Goal: Complete application form

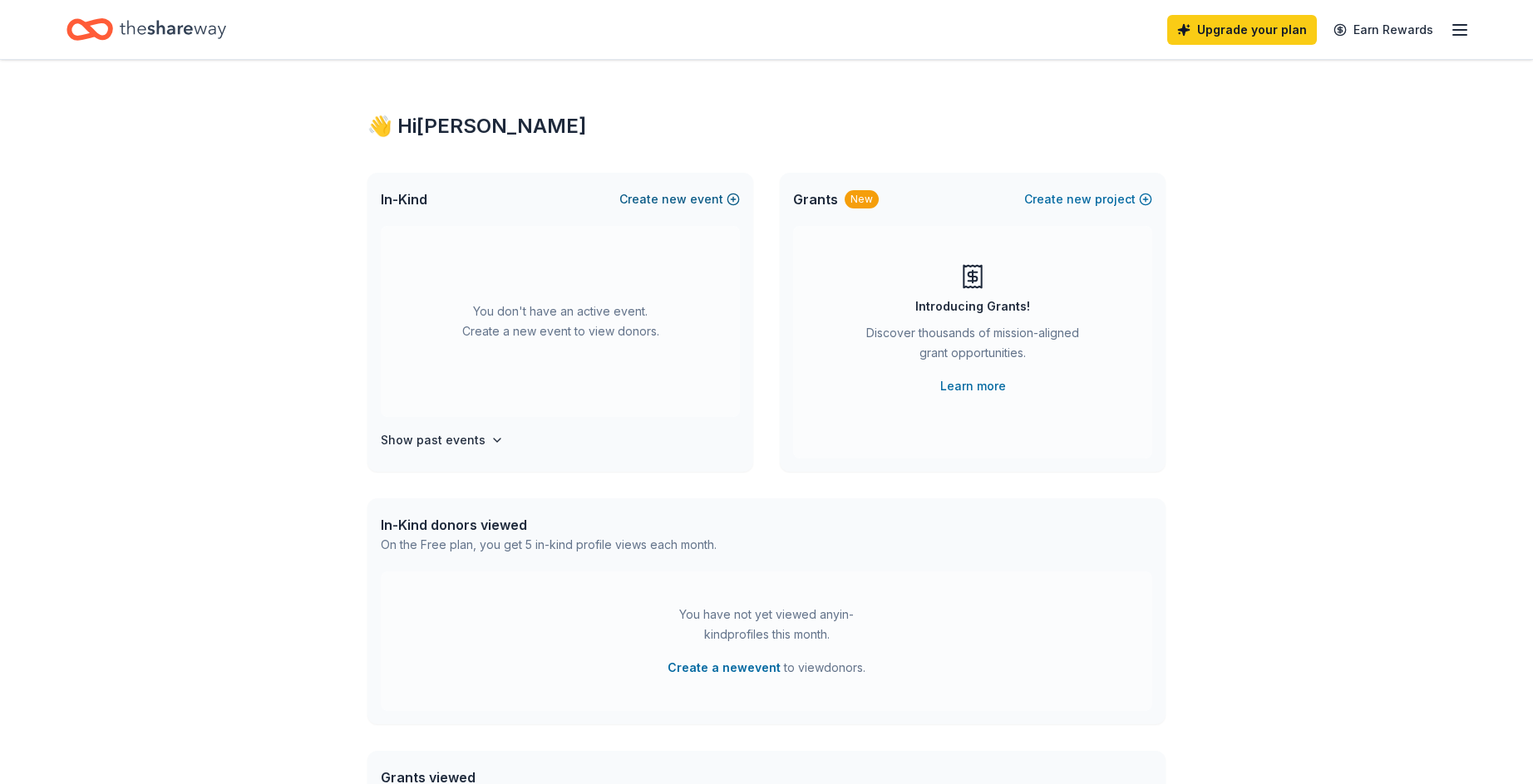
click at [675, 198] on span "new" at bounding box center [673, 199] width 25 height 20
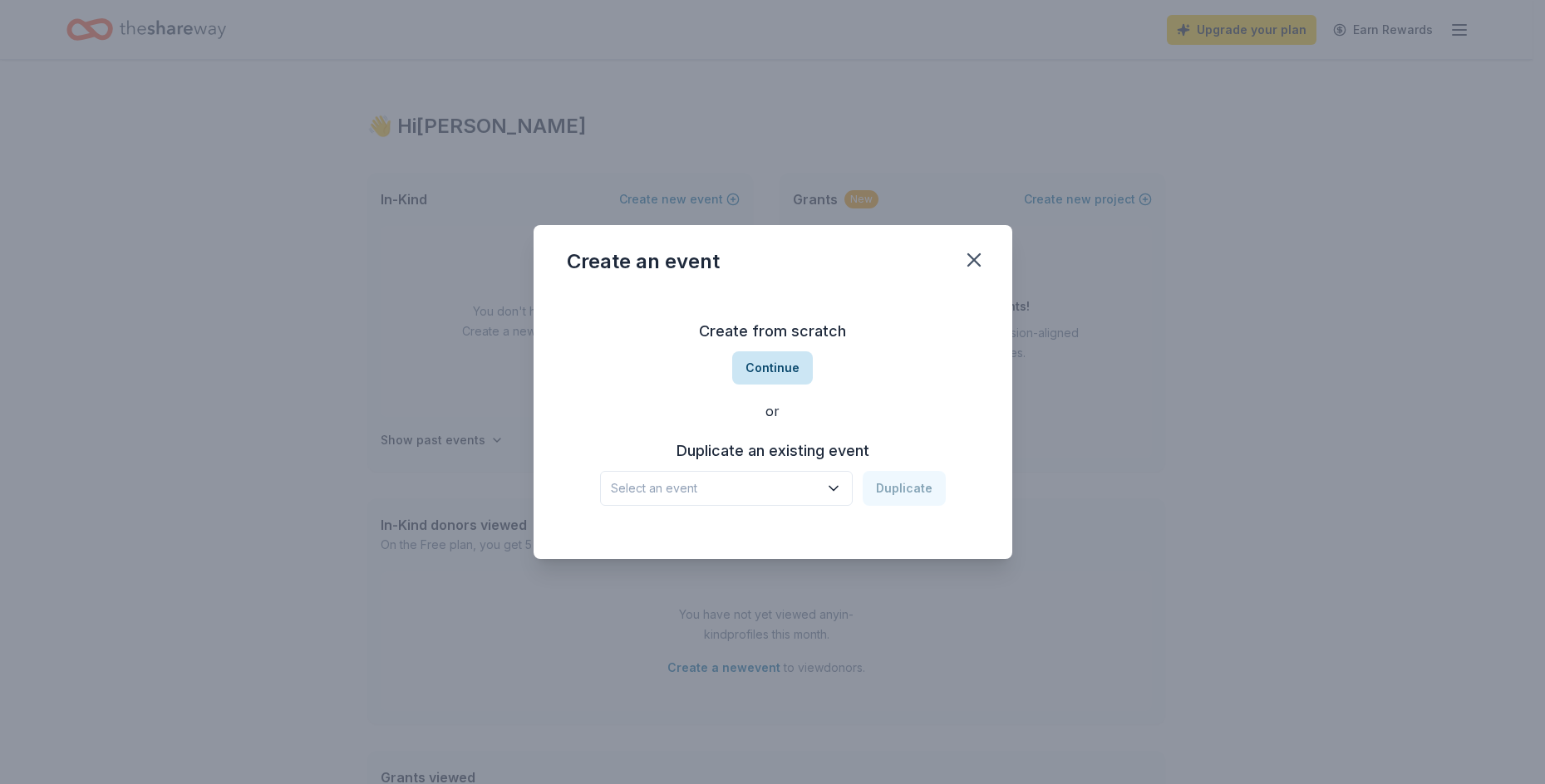
click at [769, 370] on button "Continue" at bounding box center [772, 368] width 80 height 33
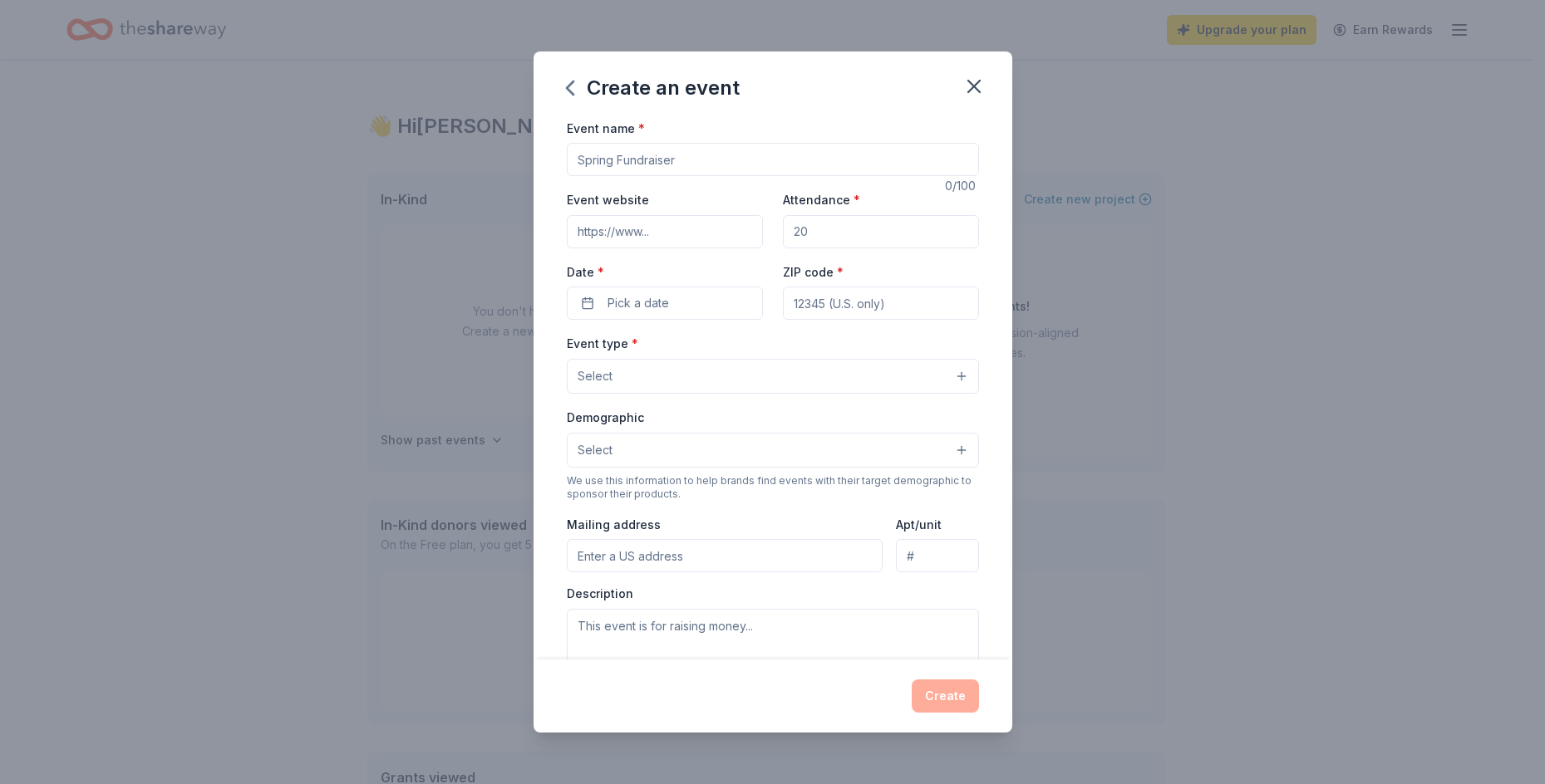
click at [707, 159] on input "Event name *" at bounding box center [773, 159] width 412 height 33
type input "Charity Chili Cook-off for NextGen ALs by JG Outreach Inc."
drag, startPoint x: 816, startPoint y: 228, endPoint x: 750, endPoint y: 228, distance: 66.0
click at [750, 228] on div "Event website Attendance * Date * Pick a date ZIP code *" at bounding box center [773, 254] width 412 height 131
type input "200"
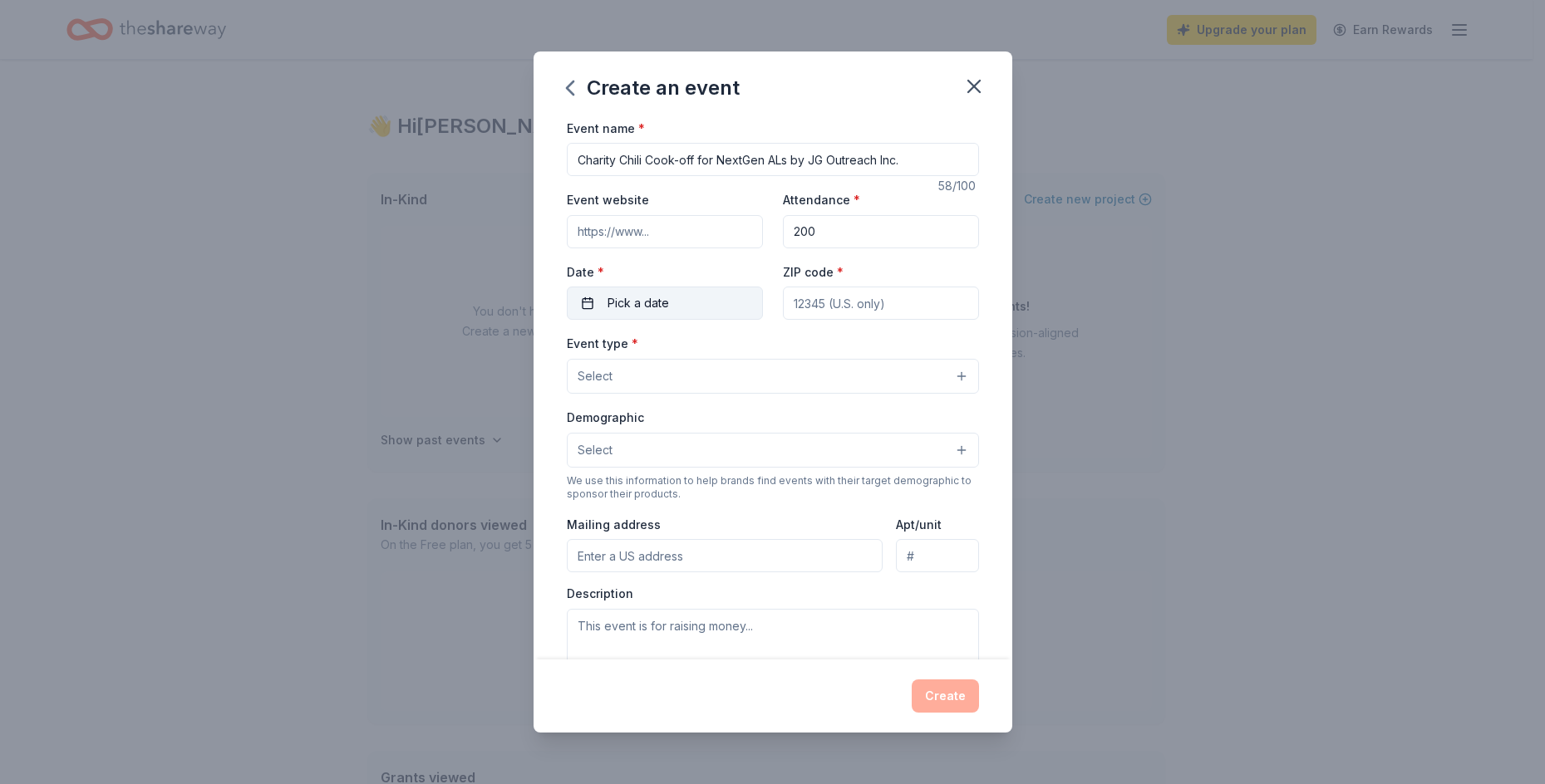
click at [642, 312] on span "Pick a date" at bounding box center [638, 303] width 61 height 20
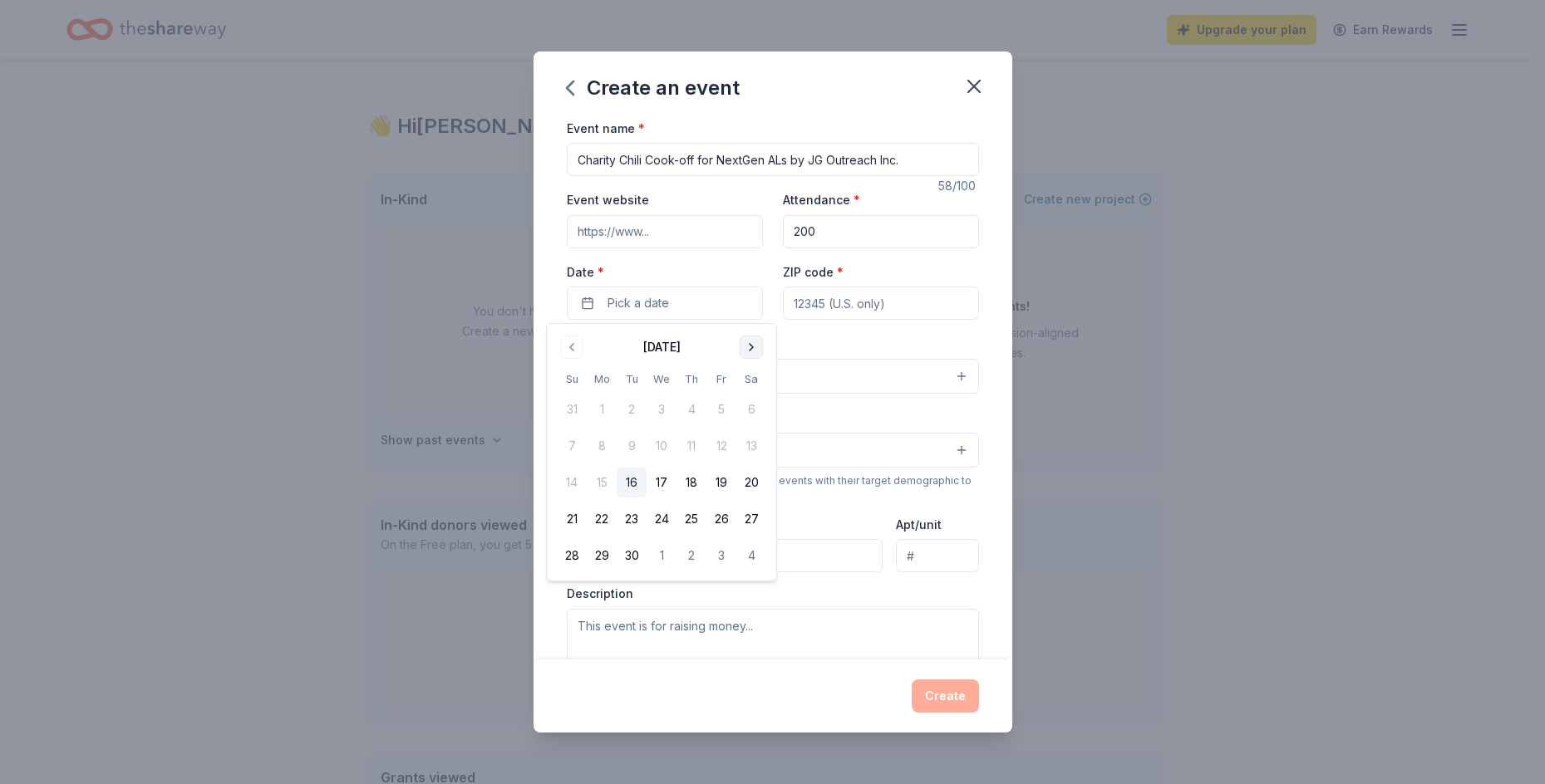
click at [748, 344] on button "Go to next month" at bounding box center [751, 347] width 23 height 23
click at [576, 522] on button "16" at bounding box center [571, 519] width 30 height 30
click at [840, 309] on input "ZIP code *" at bounding box center [881, 303] width 196 height 33
type input "54914"
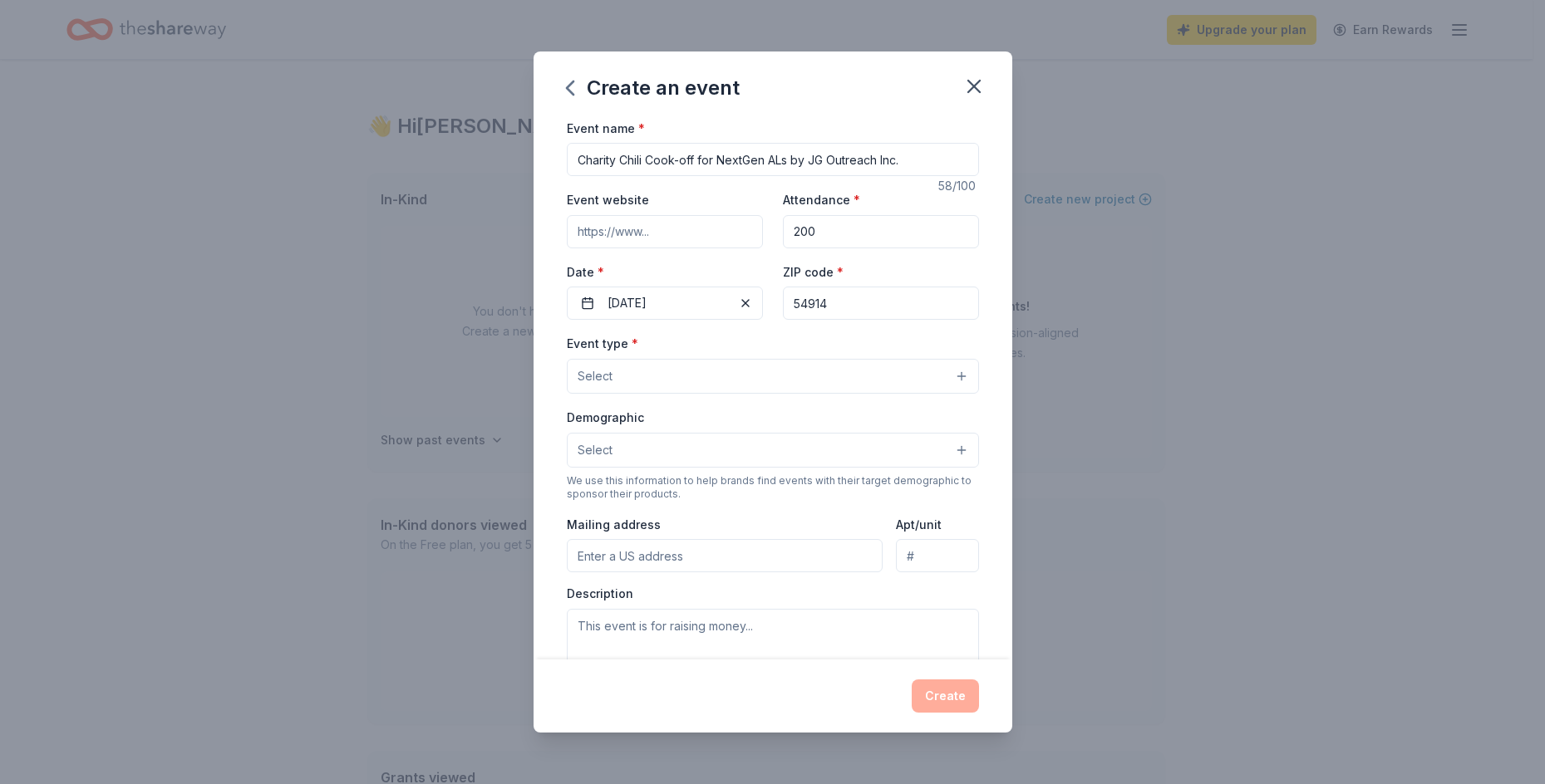
click at [664, 385] on button "Select" at bounding box center [773, 376] width 412 height 35
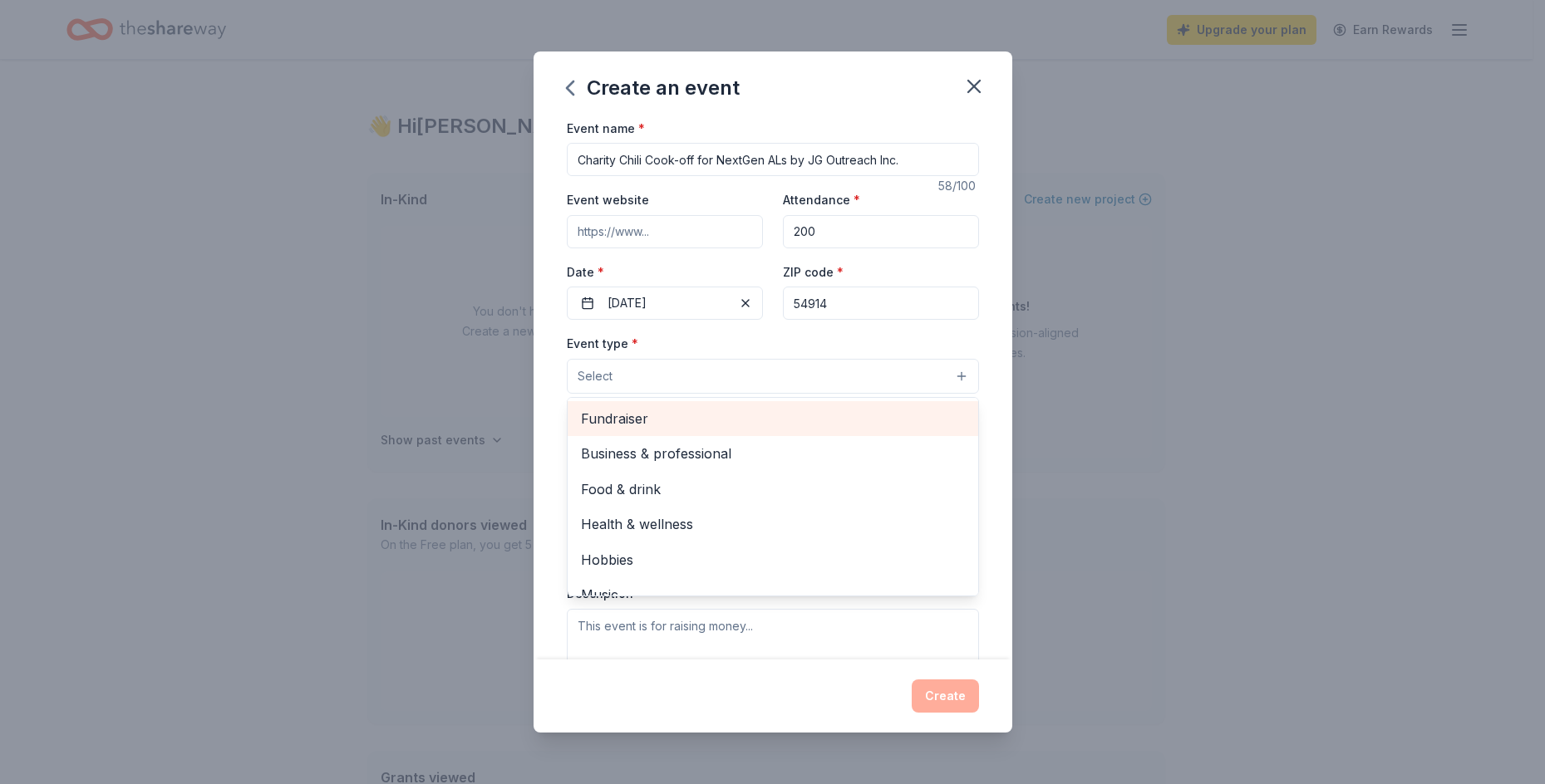
click at [645, 420] on span "Fundraiser" at bounding box center [773, 418] width 384 height 22
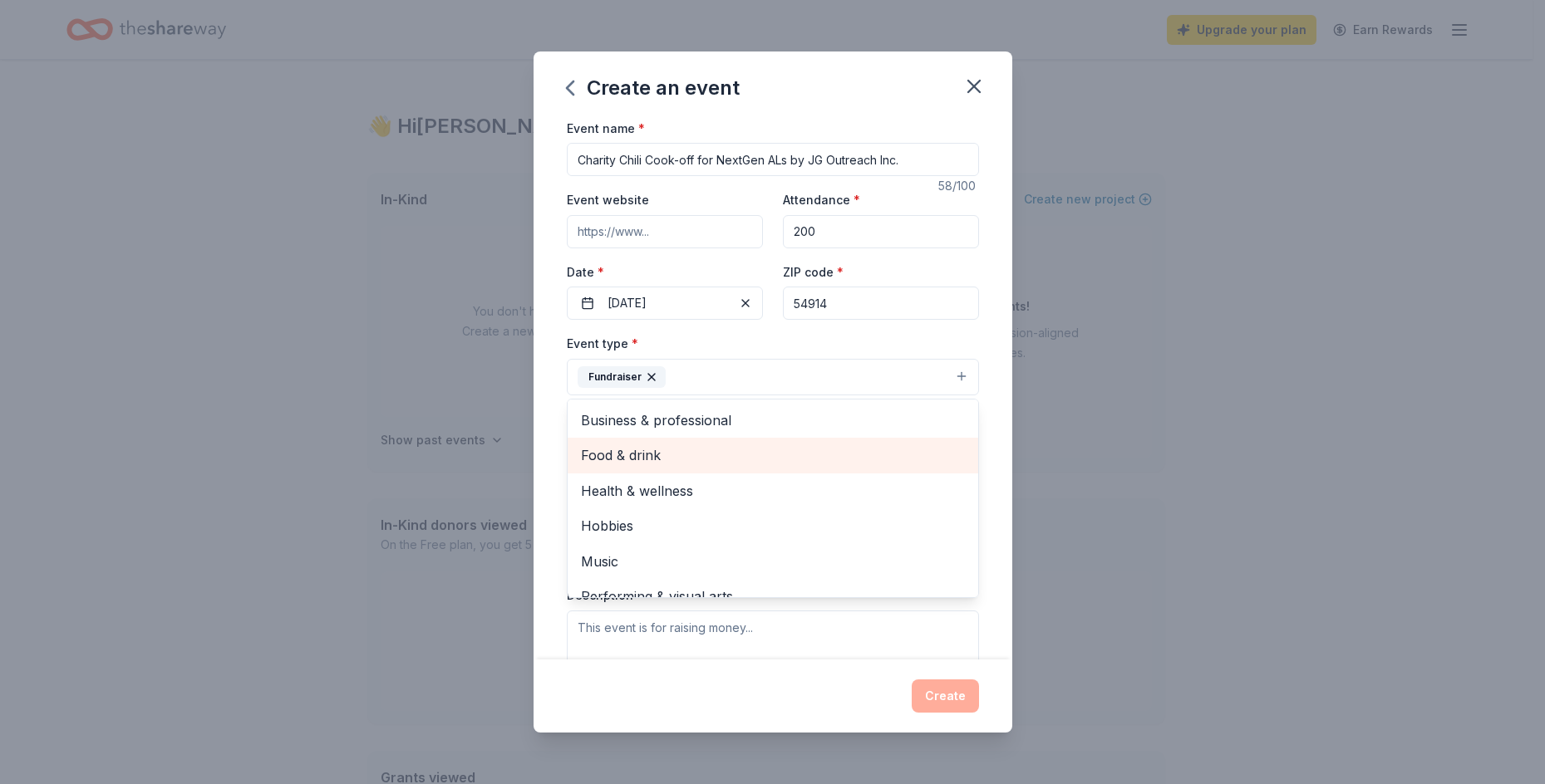
click at [663, 455] on span "Food & drink" at bounding box center [773, 455] width 384 height 22
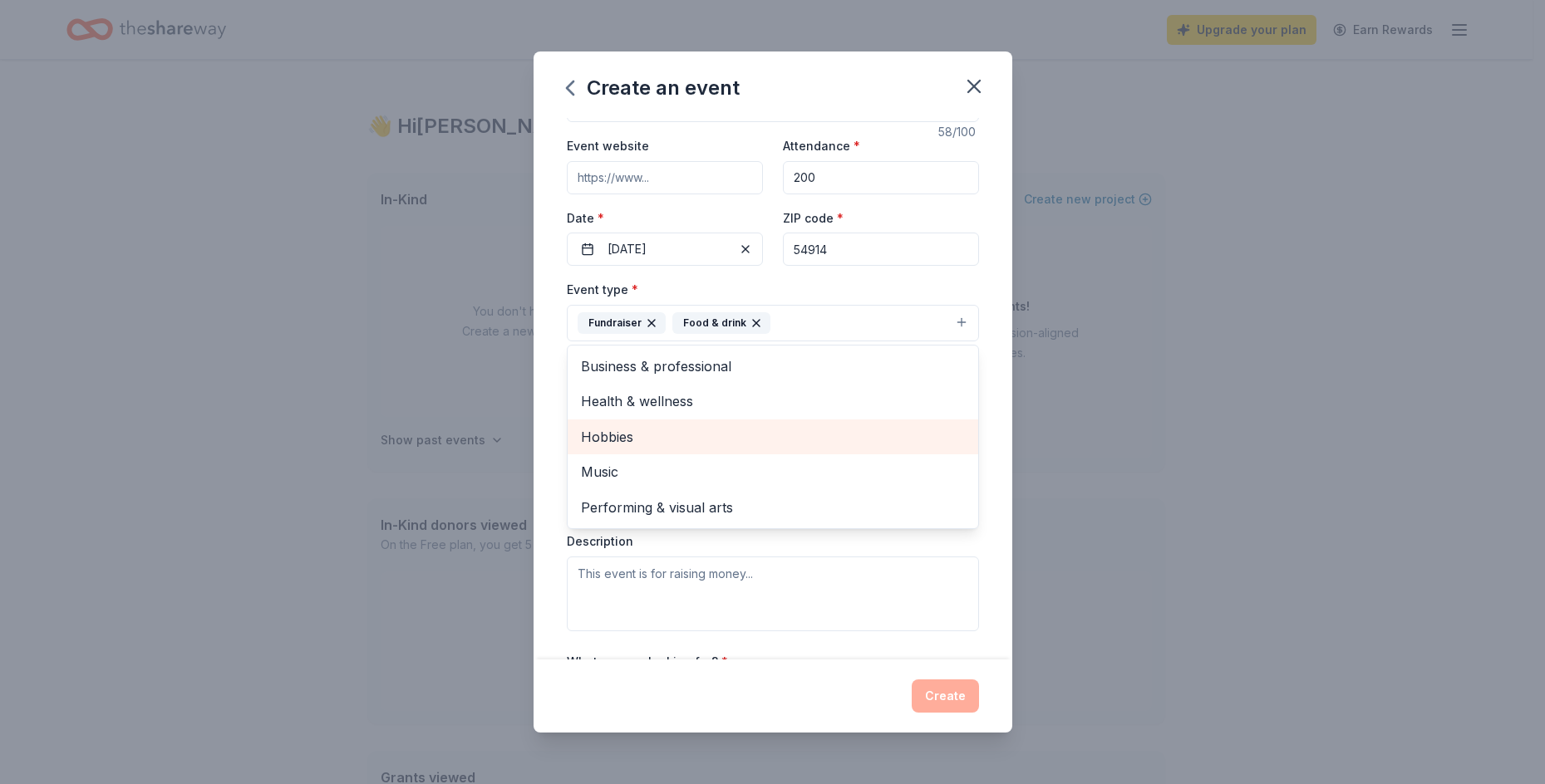
scroll to position [83, 0]
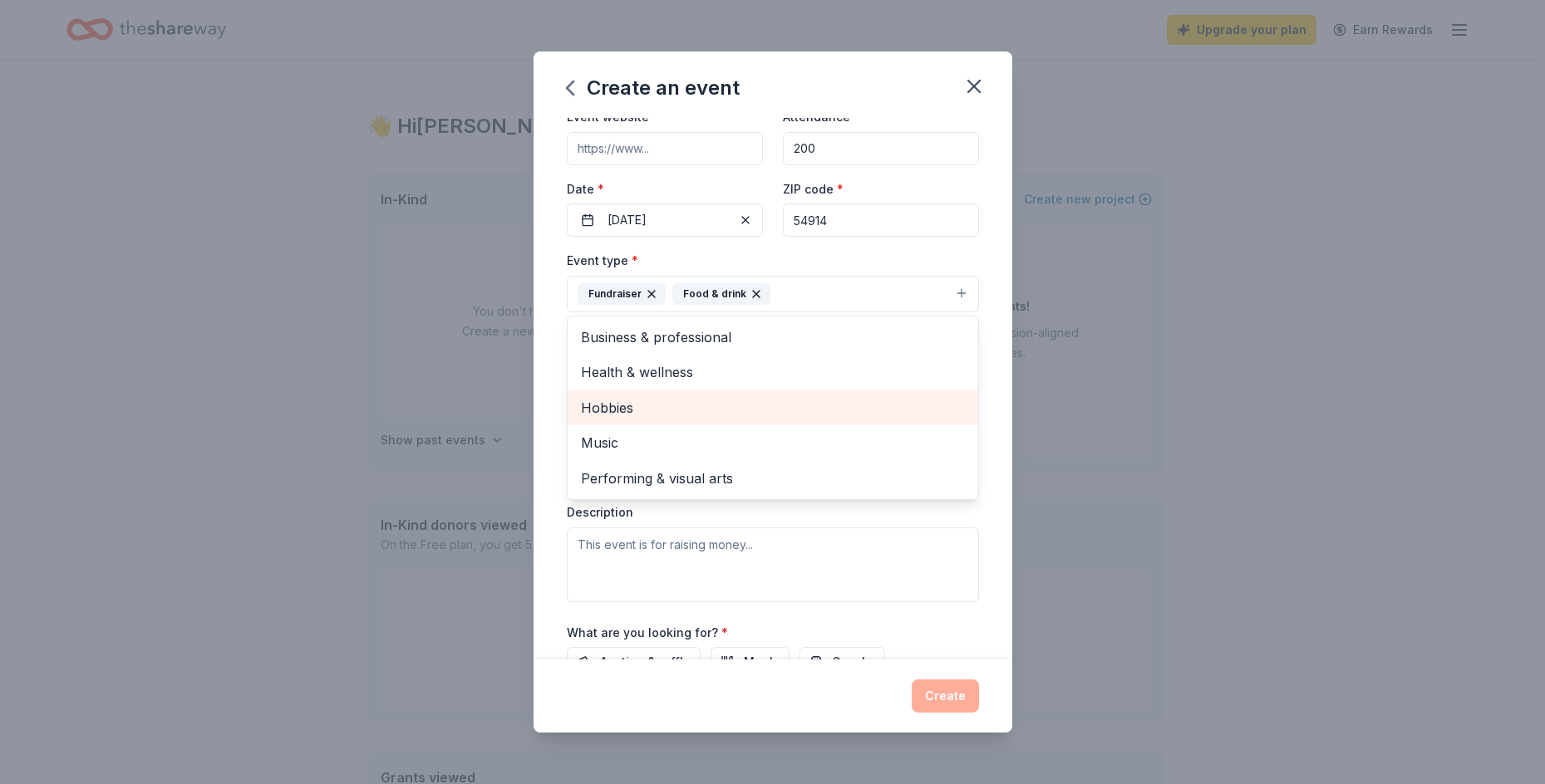
click at [626, 410] on span "Hobbies" at bounding box center [773, 408] width 384 height 22
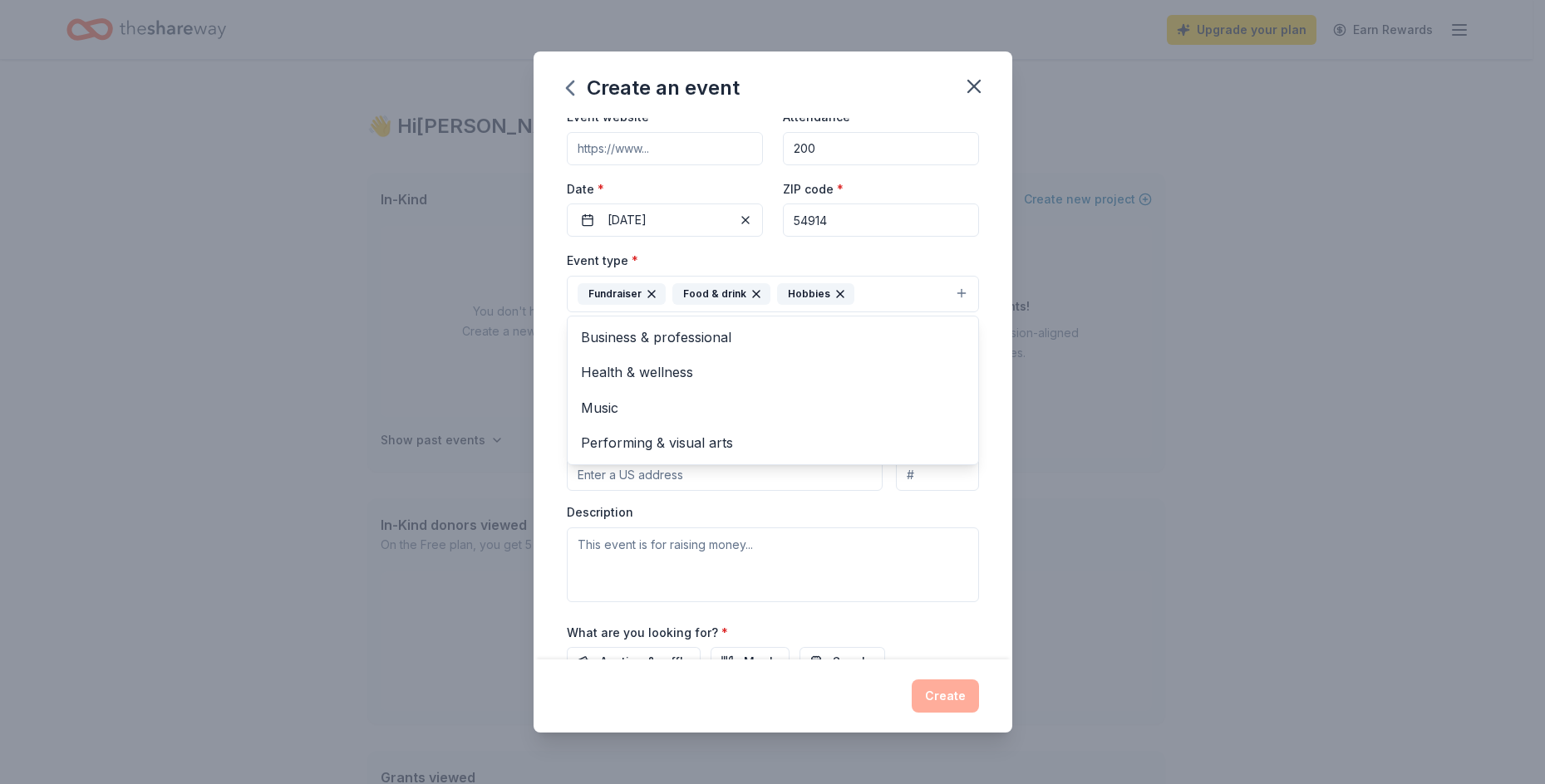
click at [547, 405] on div "Event name * Charity Chili Cook-off for NextGen ALs by JG Outreach Inc. 58 /100…" at bounding box center [772, 389] width 479 height 543
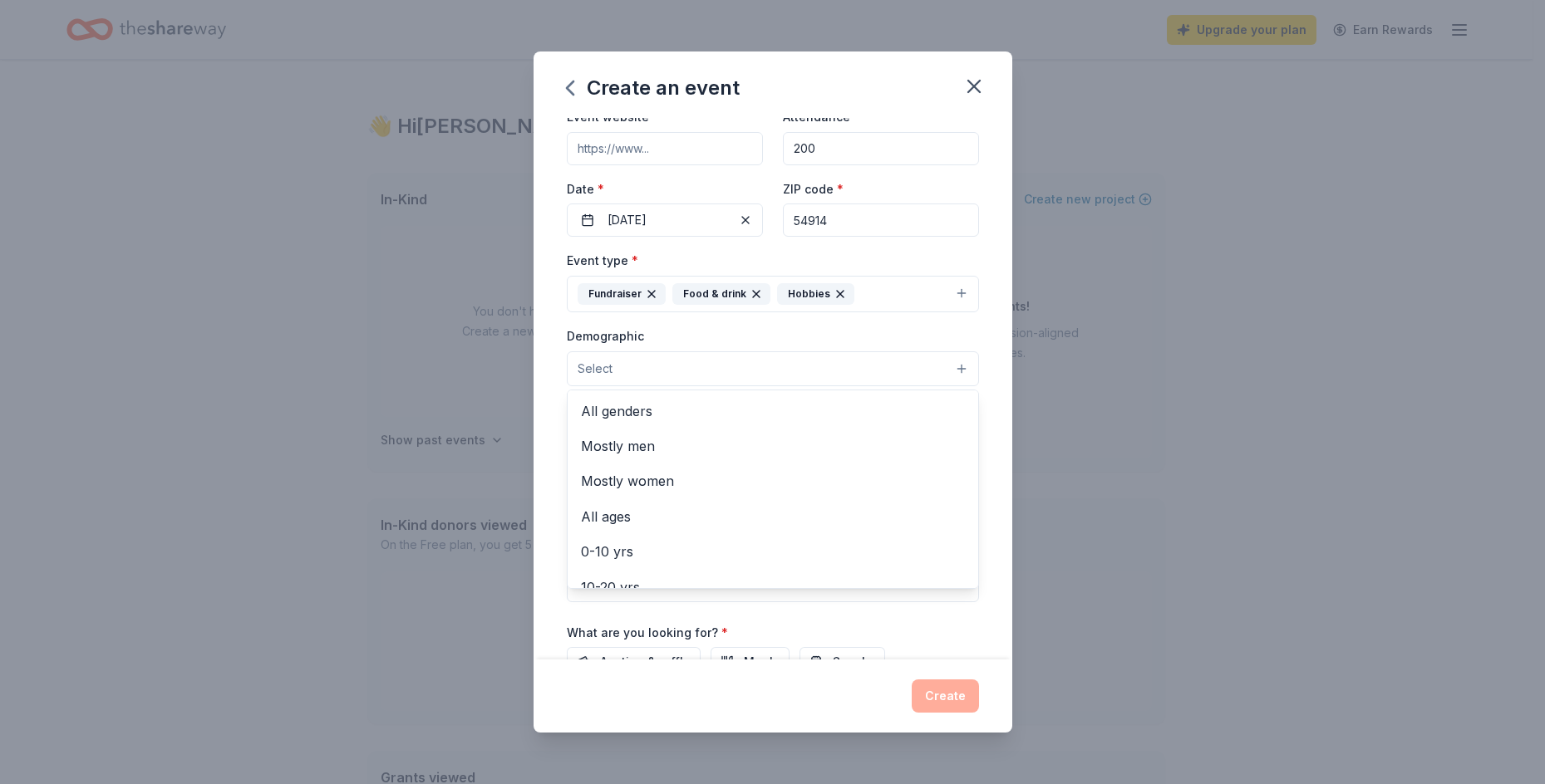
click at [679, 368] on button "Select" at bounding box center [773, 369] width 412 height 35
click at [637, 414] on span "All genders" at bounding box center [773, 411] width 384 height 22
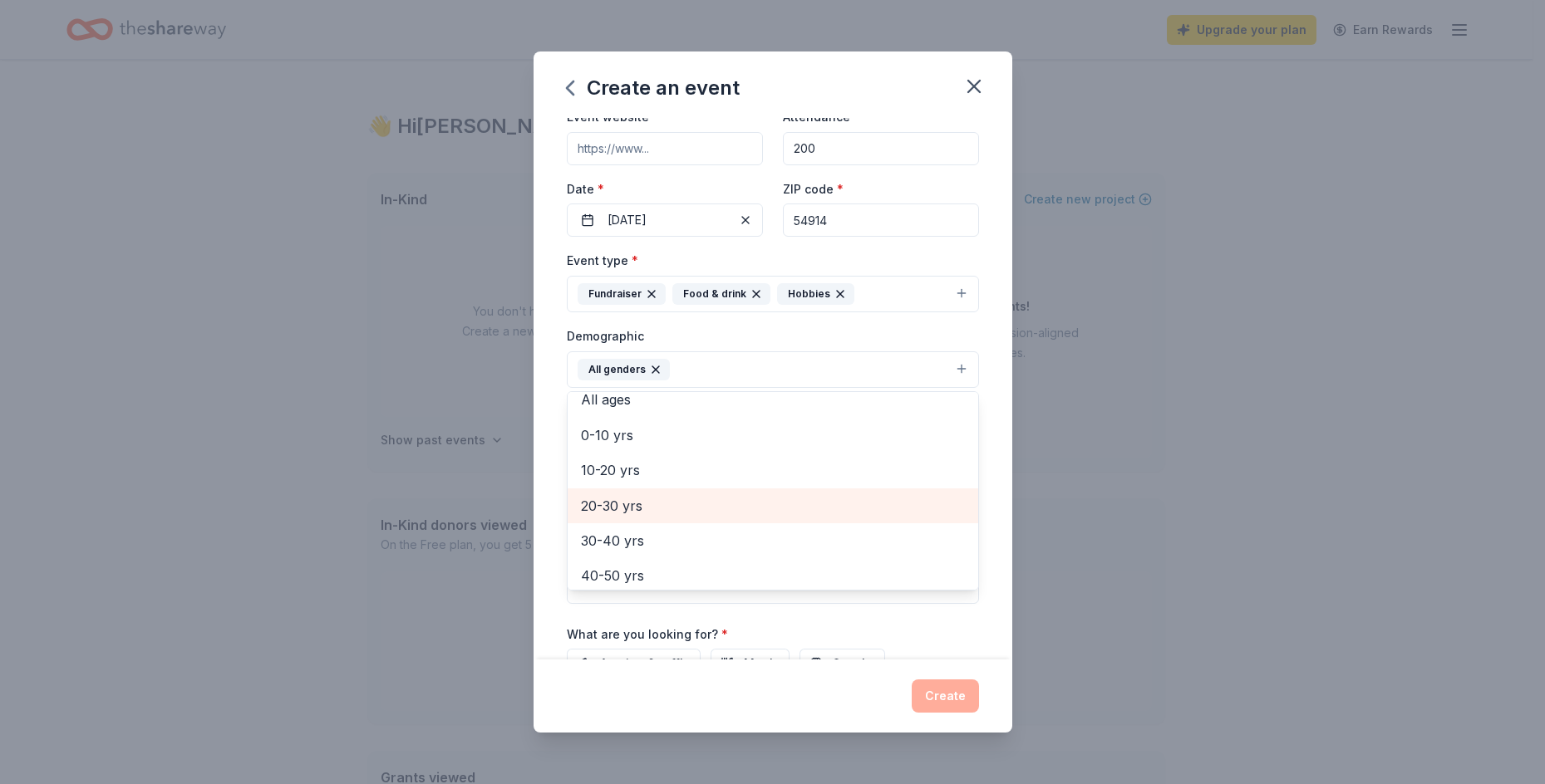
click at [648, 511] on span "20-30 yrs" at bounding box center [773, 505] width 384 height 22
click at [638, 504] on span "30-40 yrs" at bounding box center [773, 505] width 384 height 22
click at [638, 506] on span "40-50 yrs" at bounding box center [773, 505] width 384 height 22
click at [640, 524] on div "50-60 yrs" at bounding box center [773, 506] width 410 height 35
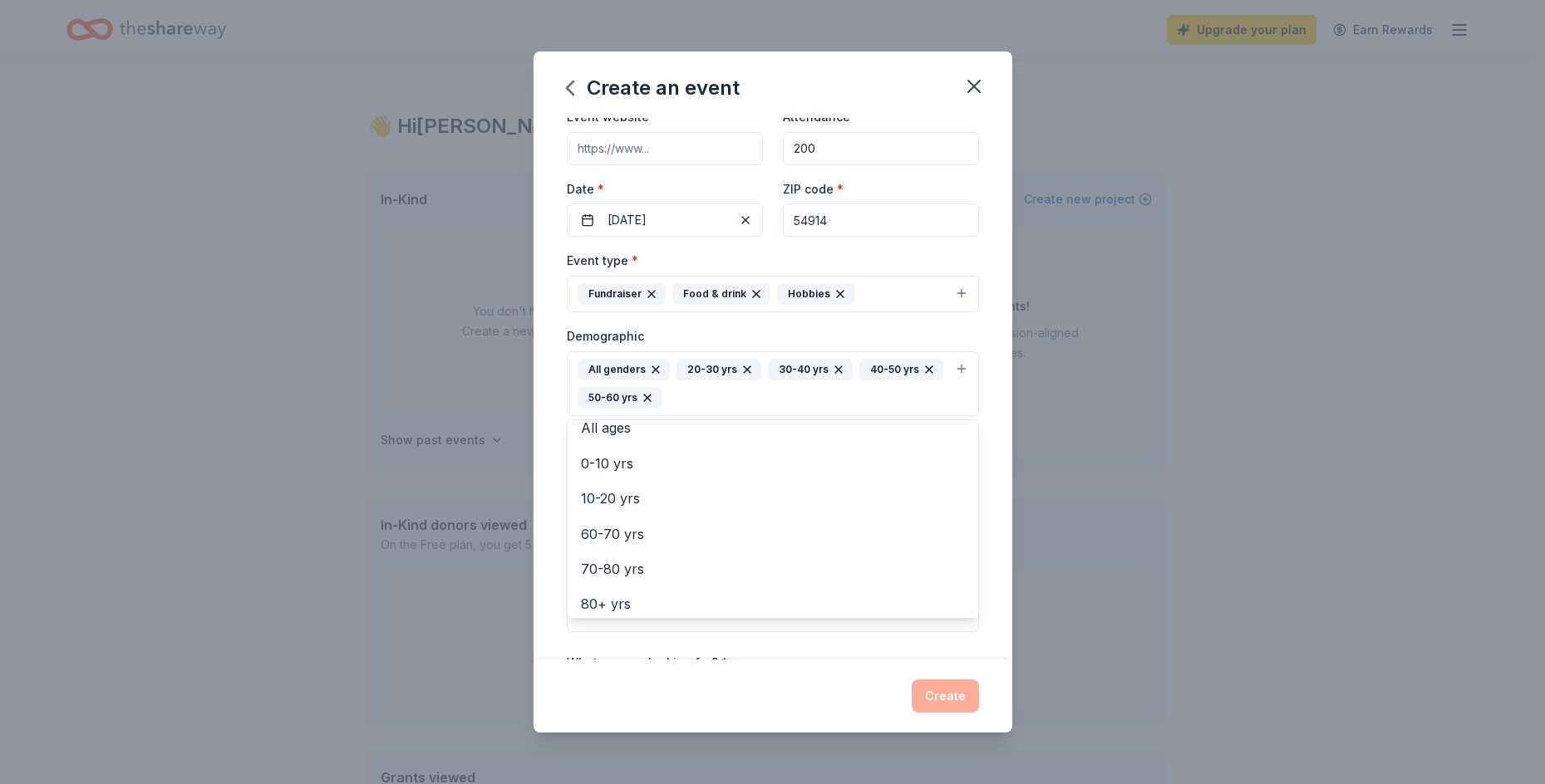
click at [552, 418] on div "Event name * Charity Chili Cook-off for NextGen ALs by JG Outreach Inc. 58 /100…" at bounding box center [772, 389] width 479 height 543
click at [651, 397] on icon "button" at bounding box center [647, 398] width 7 height 7
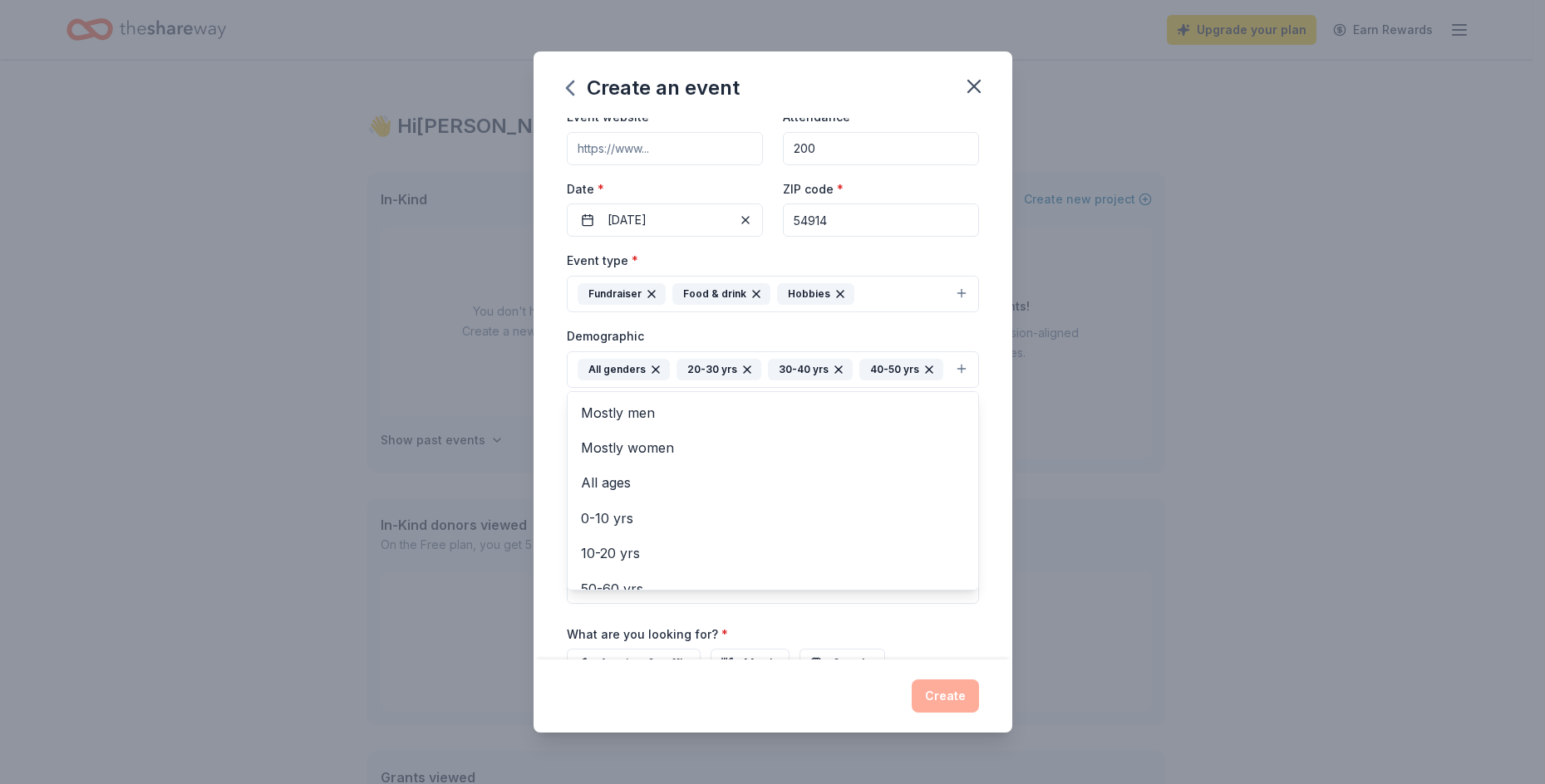
click at [744, 373] on icon "button" at bounding box center [747, 370] width 13 height 13
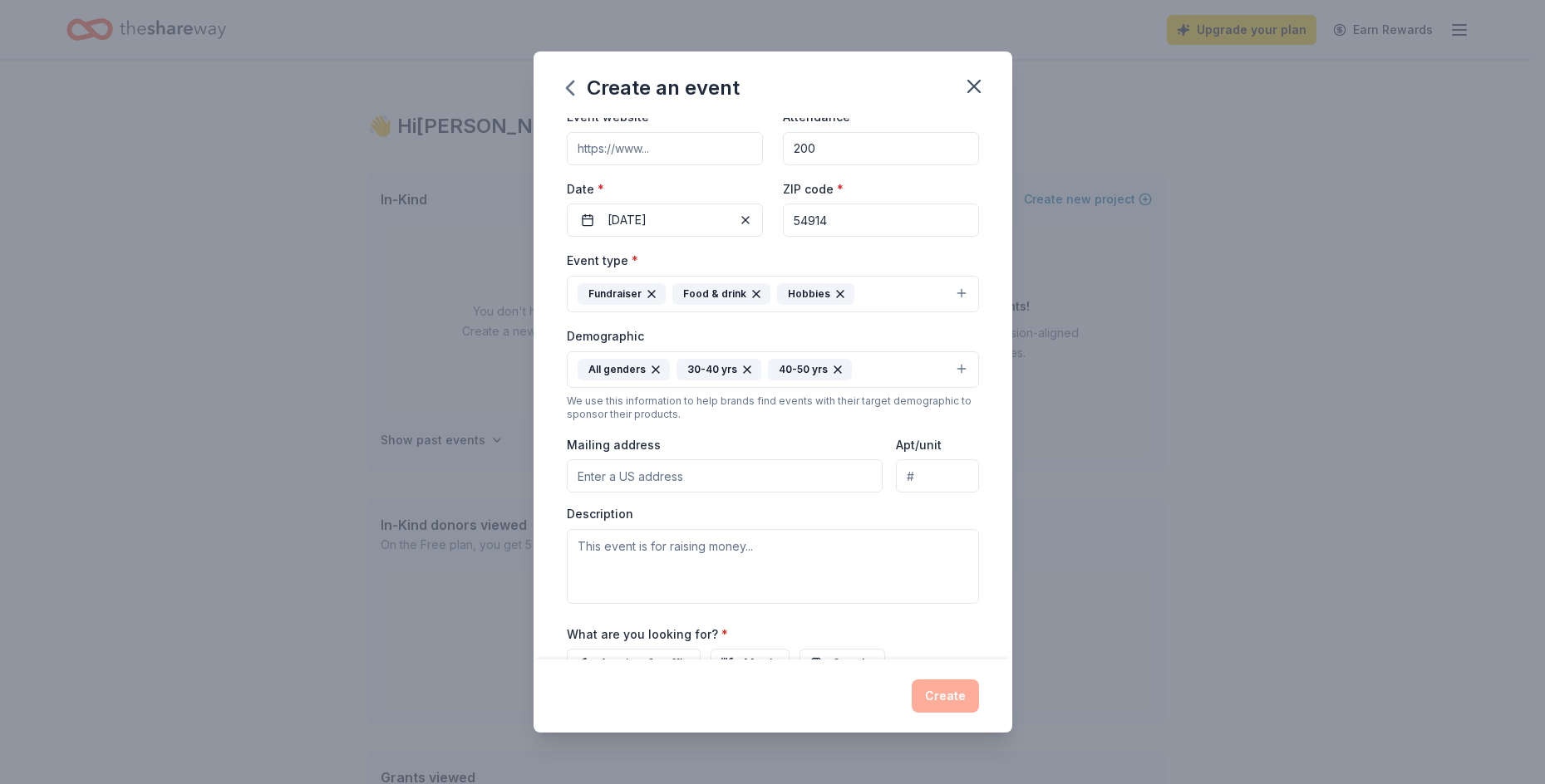
click at [741, 371] on icon "button" at bounding box center [747, 370] width 13 height 13
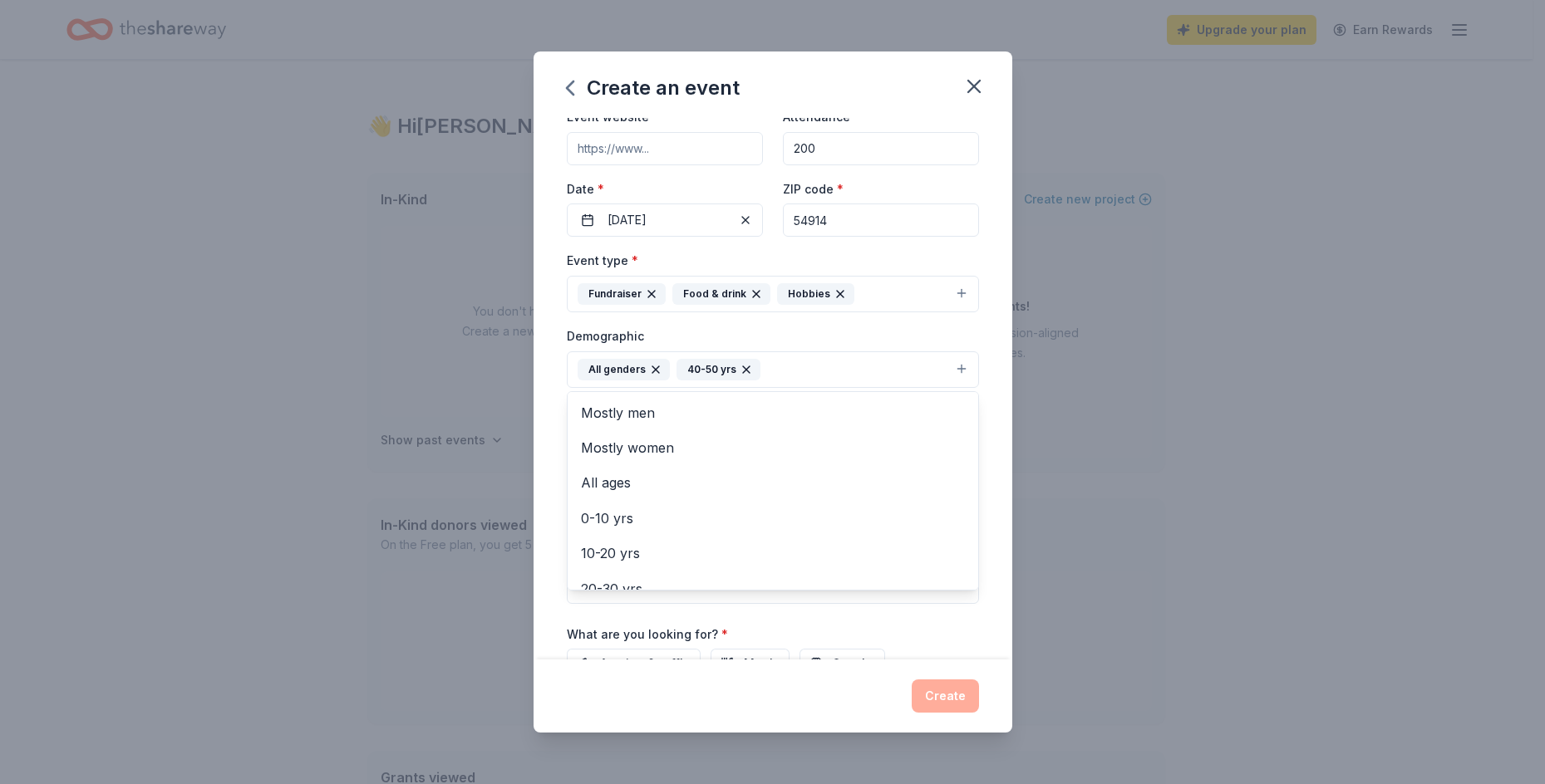
click at [740, 371] on icon "button" at bounding box center [746, 370] width 13 height 13
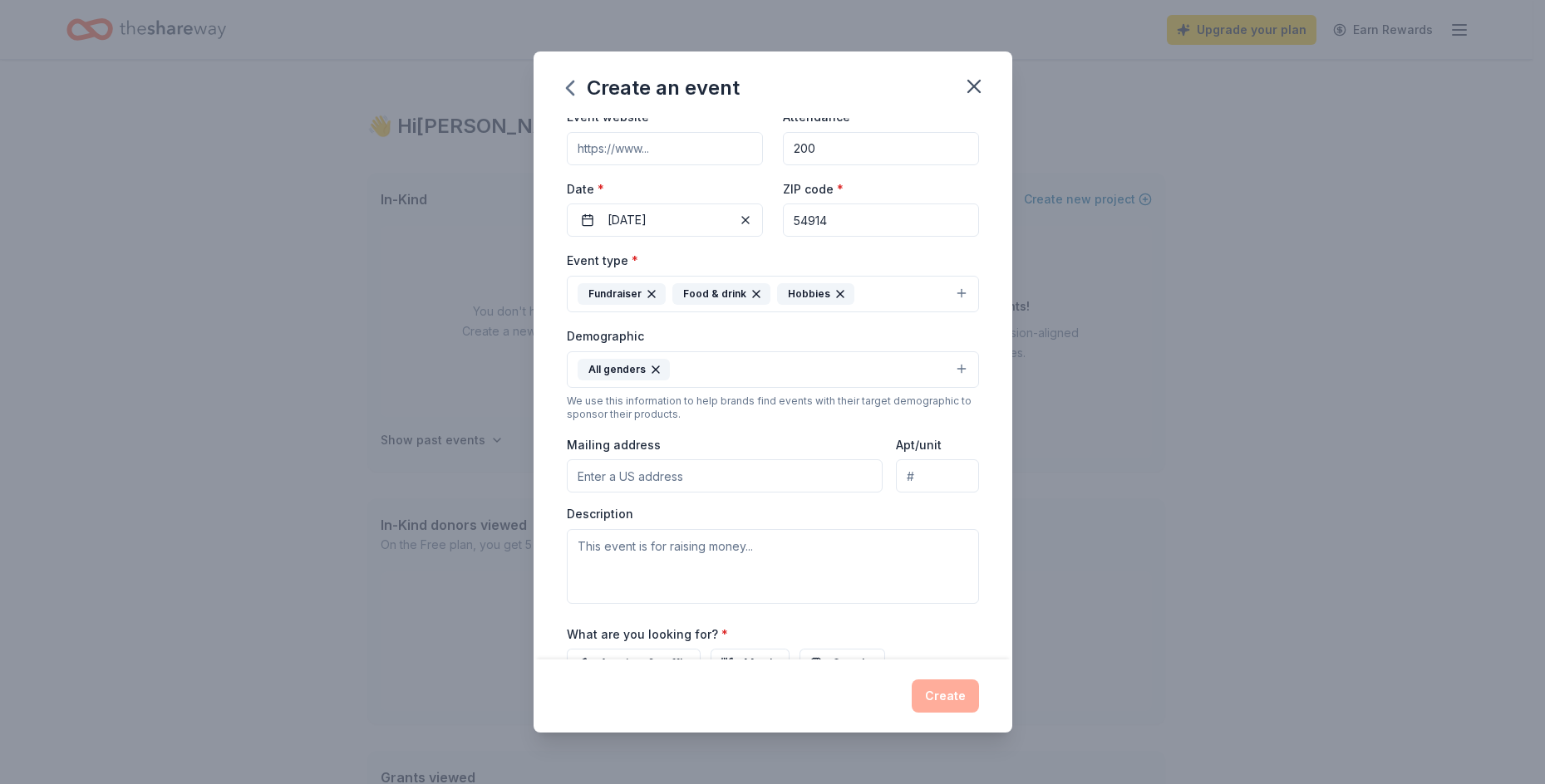
click at [738, 371] on button "All genders" at bounding box center [773, 370] width 412 height 36
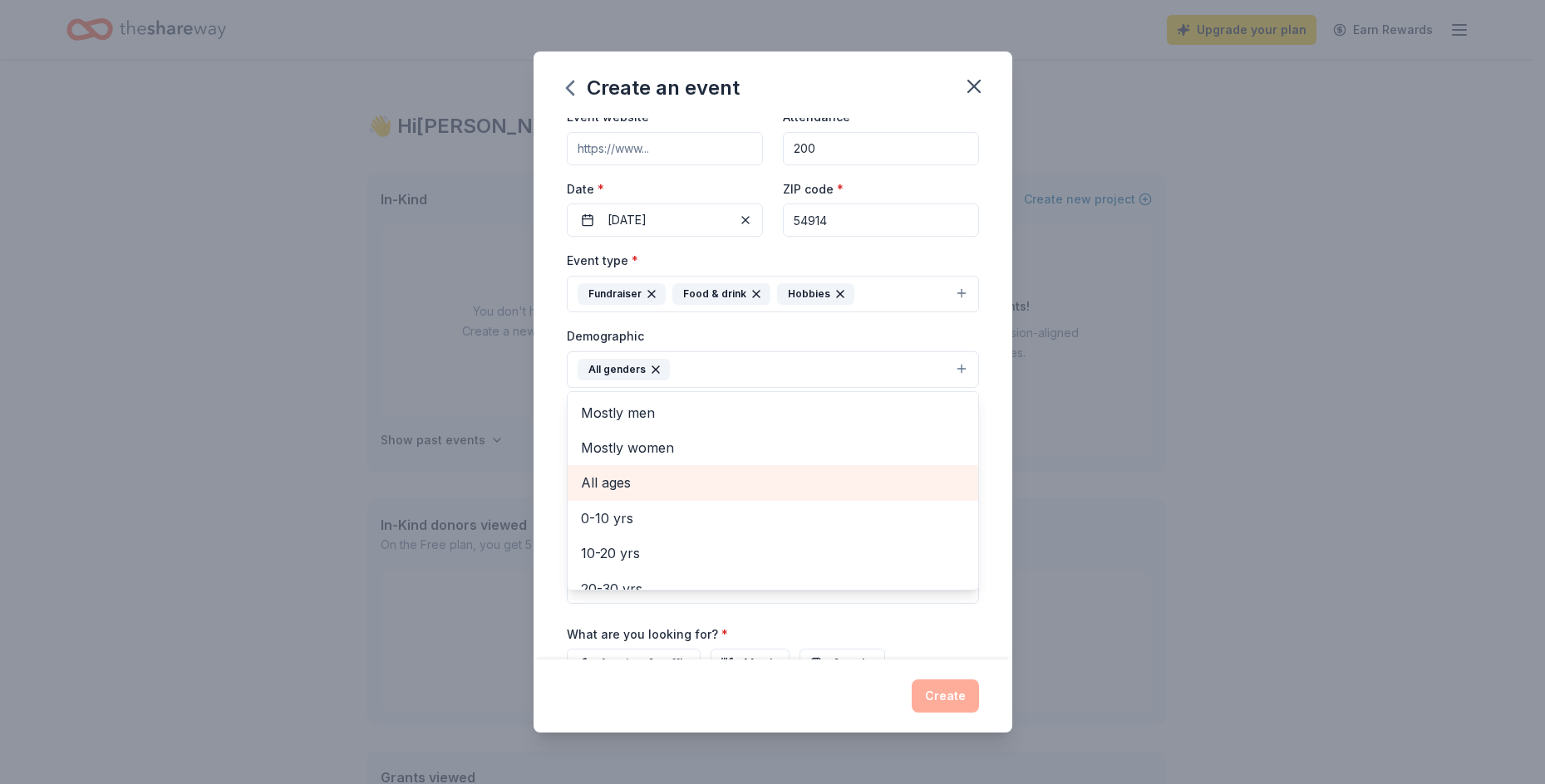
click at [650, 487] on span "All ages" at bounding box center [773, 482] width 384 height 22
click at [549, 492] on div "Event name * Charity Chili Cook-off for NextGen ALs by JG Outreach Inc. 58 /100…" at bounding box center [772, 389] width 479 height 543
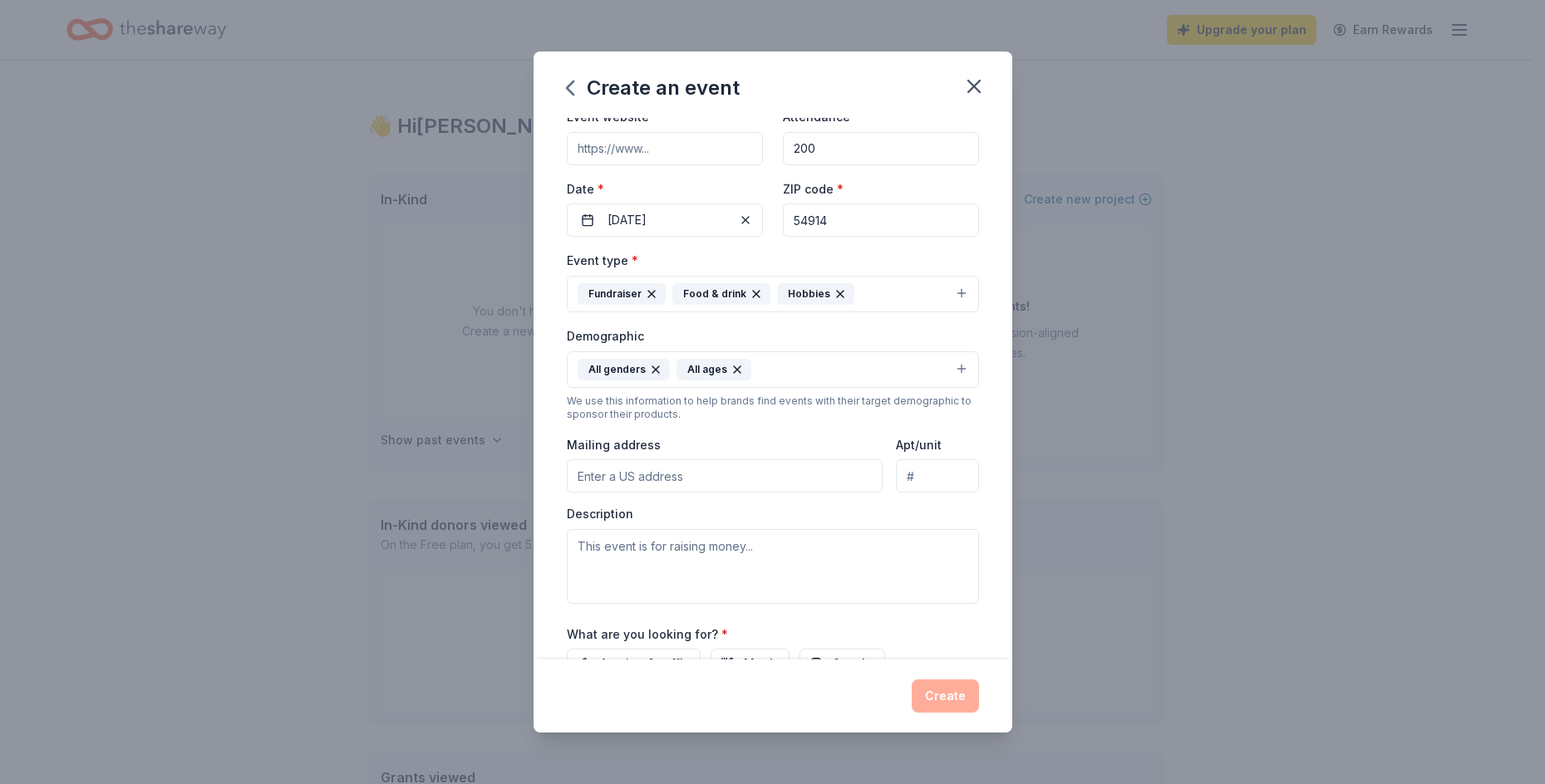
click at [729, 476] on input "Mailing address" at bounding box center [725, 476] width 317 height 33
type input "1720 N SILVERSPRING DR"
click at [699, 557] on textarea at bounding box center [773, 567] width 412 height 74
paste textarea "Sign up for chili entry, Sponsorship, or plan on coming out for a good cause an…"
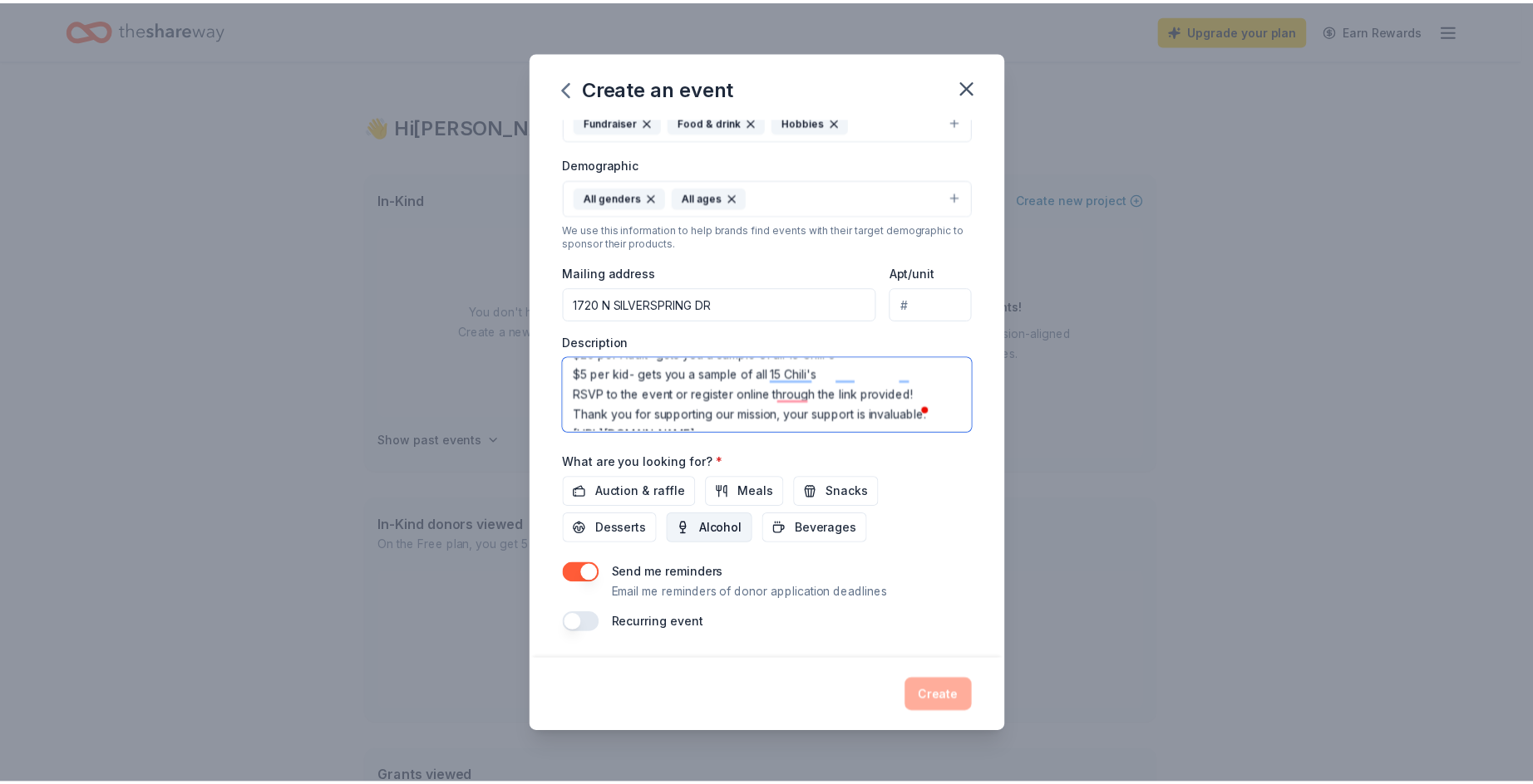
scroll to position [280, 0]
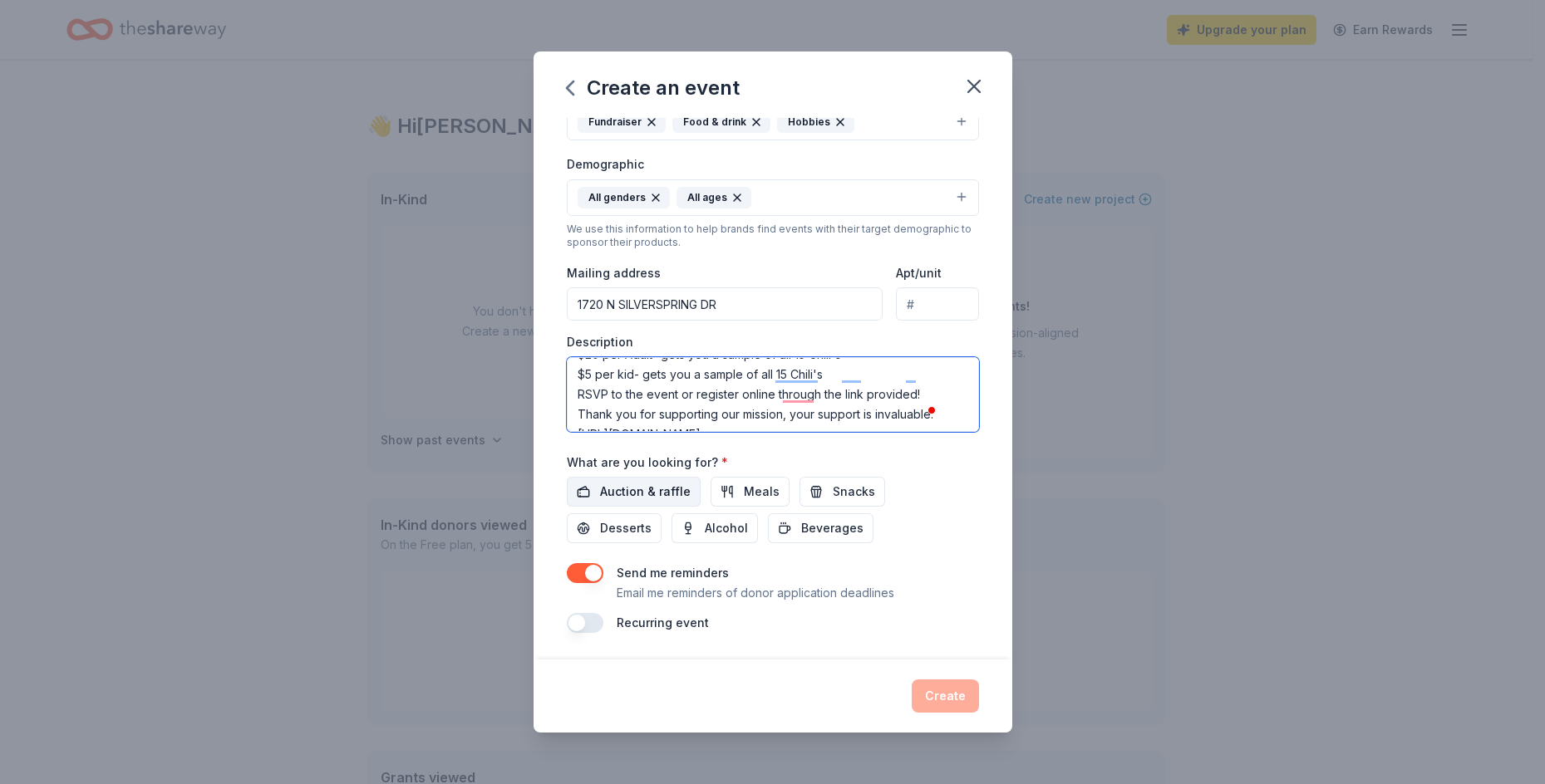
type textarea "Sign up for chili entry, Sponsorship, or plan on coming out for a good cause an…"
click at [653, 494] on span "Auction & raffle" at bounding box center [645, 492] width 91 height 20
click at [956, 699] on button "Create" at bounding box center [945, 696] width 68 height 33
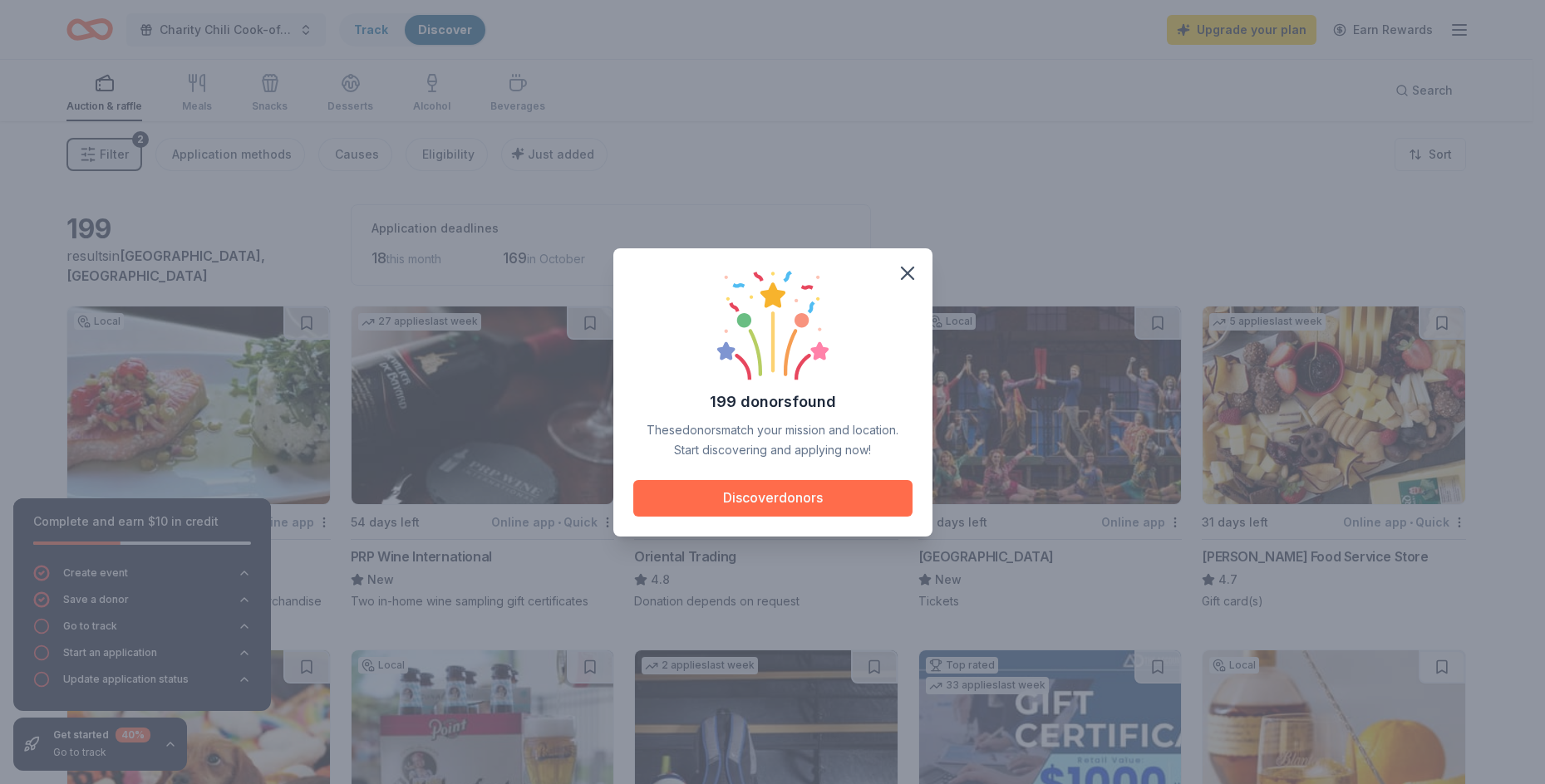
click at [763, 505] on button "Discover donors" at bounding box center [773, 498] width 280 height 36
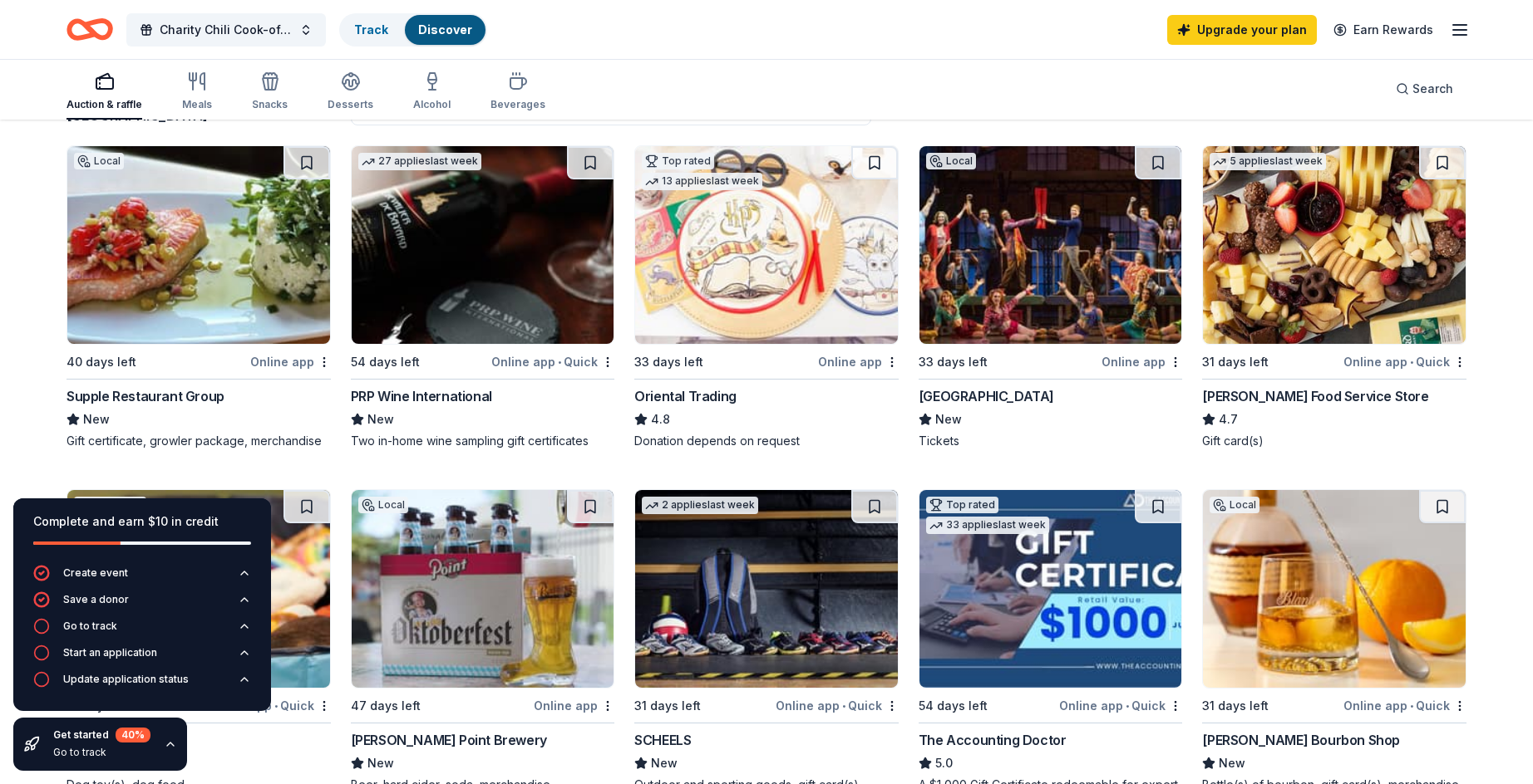
scroll to position [166, 0]
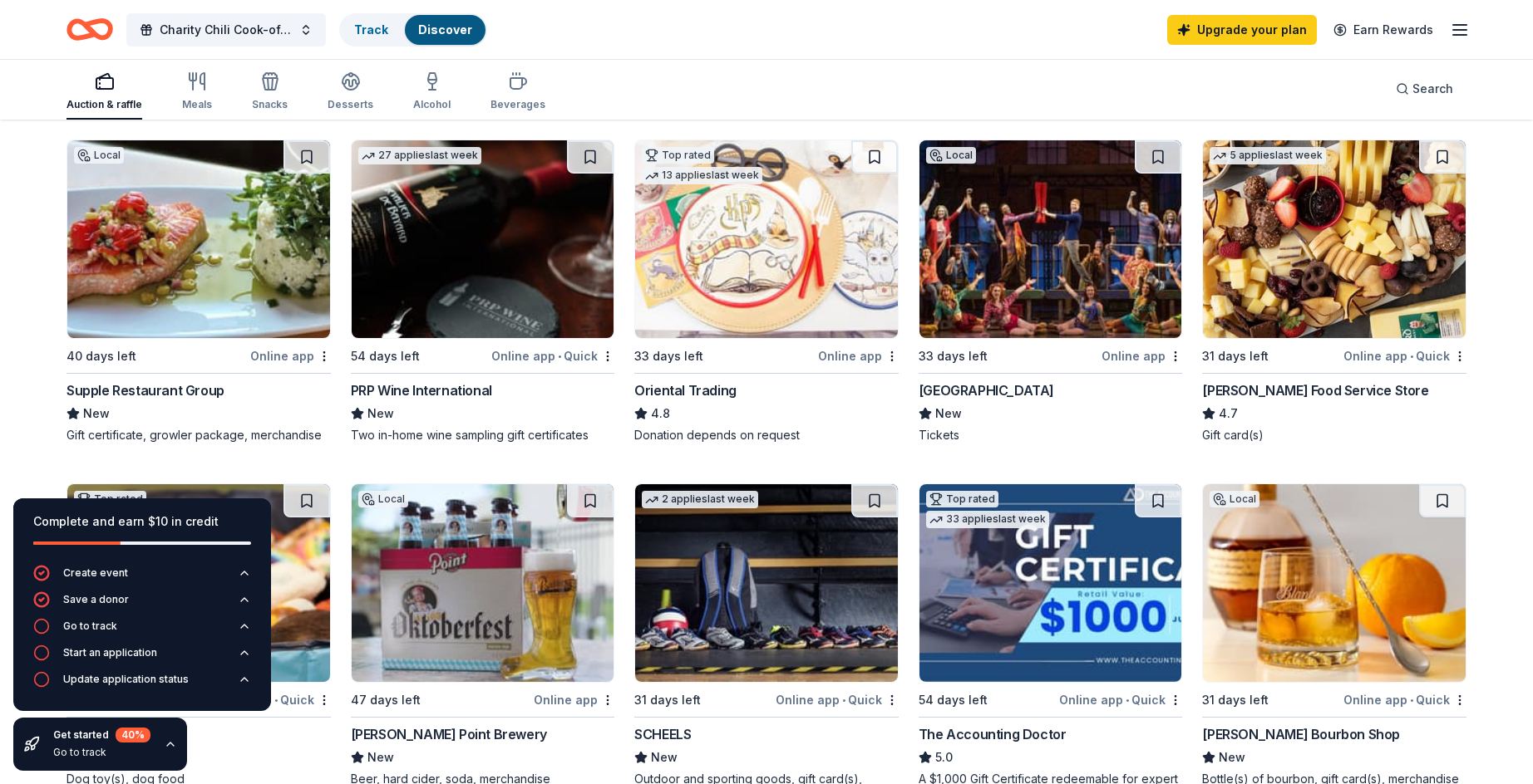
click at [1100, 311] on img at bounding box center [1050, 239] width 262 height 198
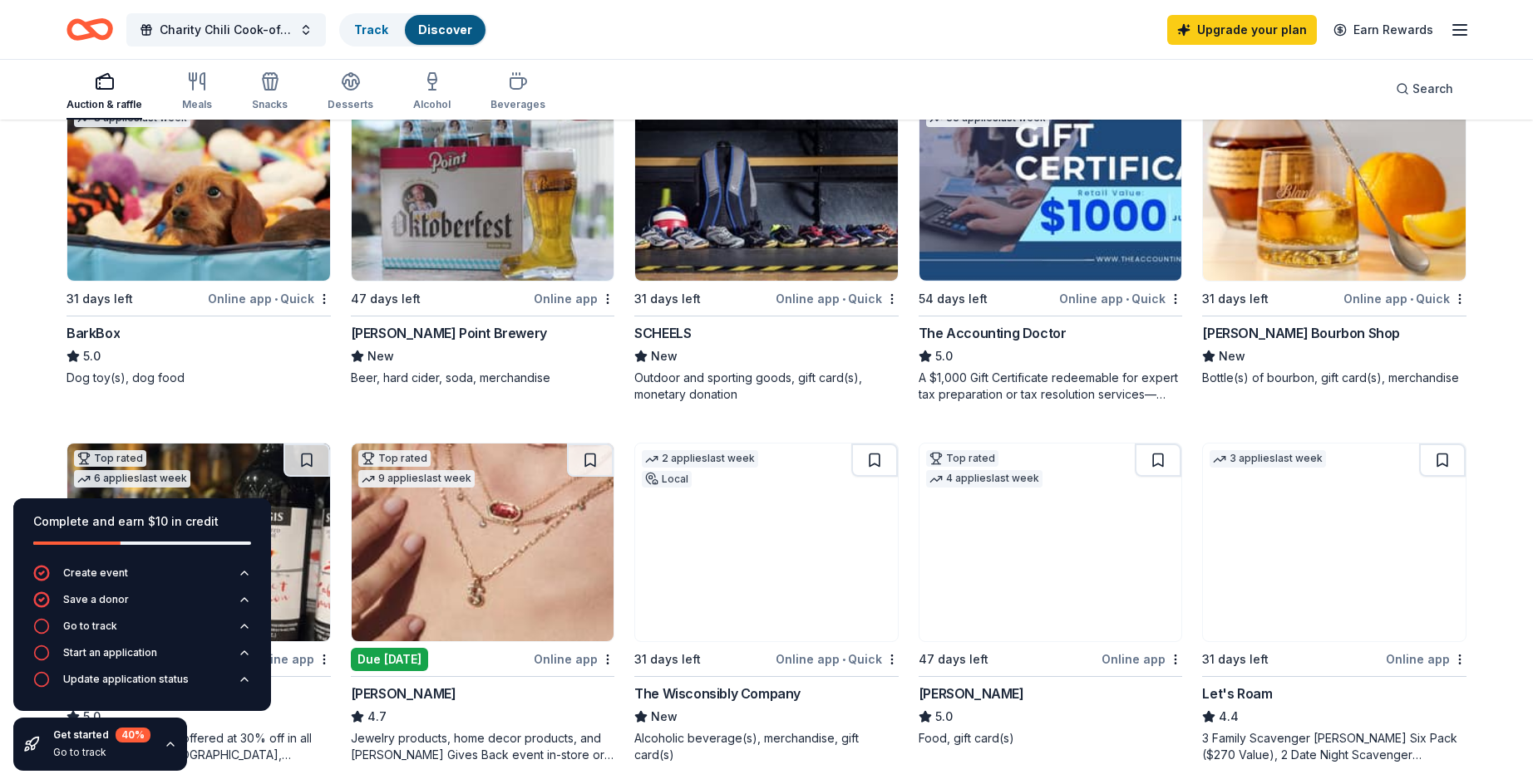
scroll to position [582, 0]
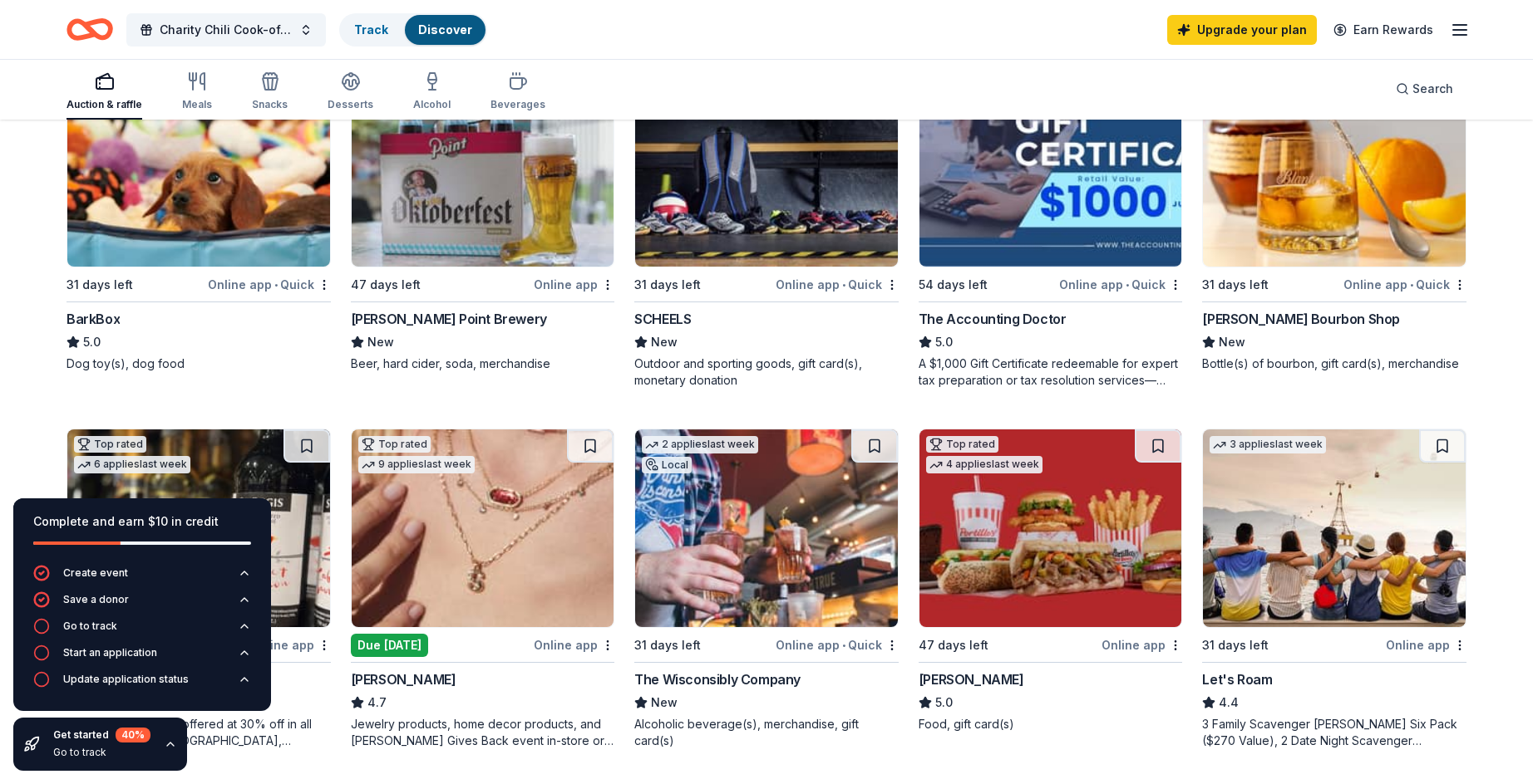
click at [195, 207] on img at bounding box center [198, 168] width 262 height 198
click at [686, 233] on img at bounding box center [766, 168] width 262 height 198
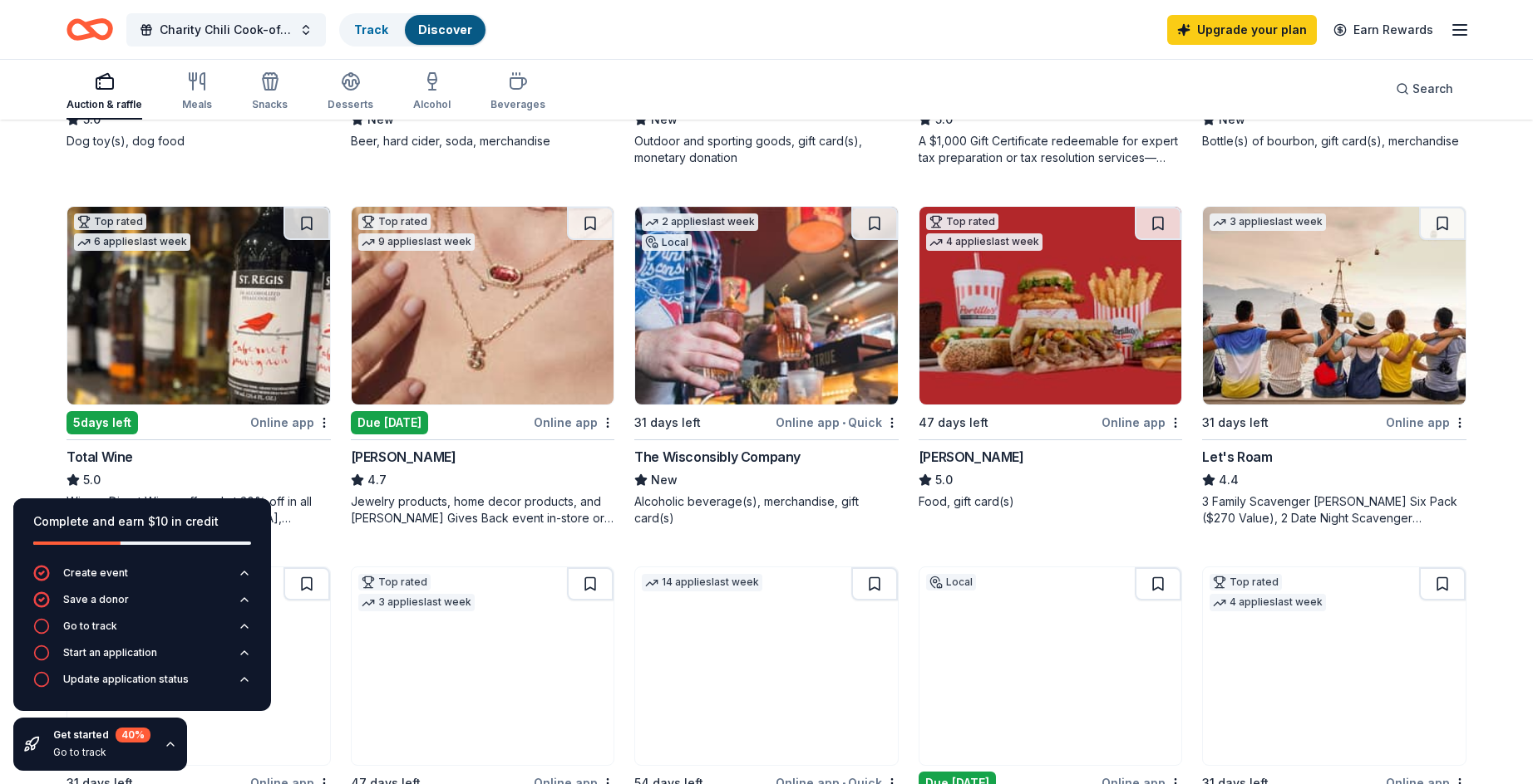
scroll to position [831, 0]
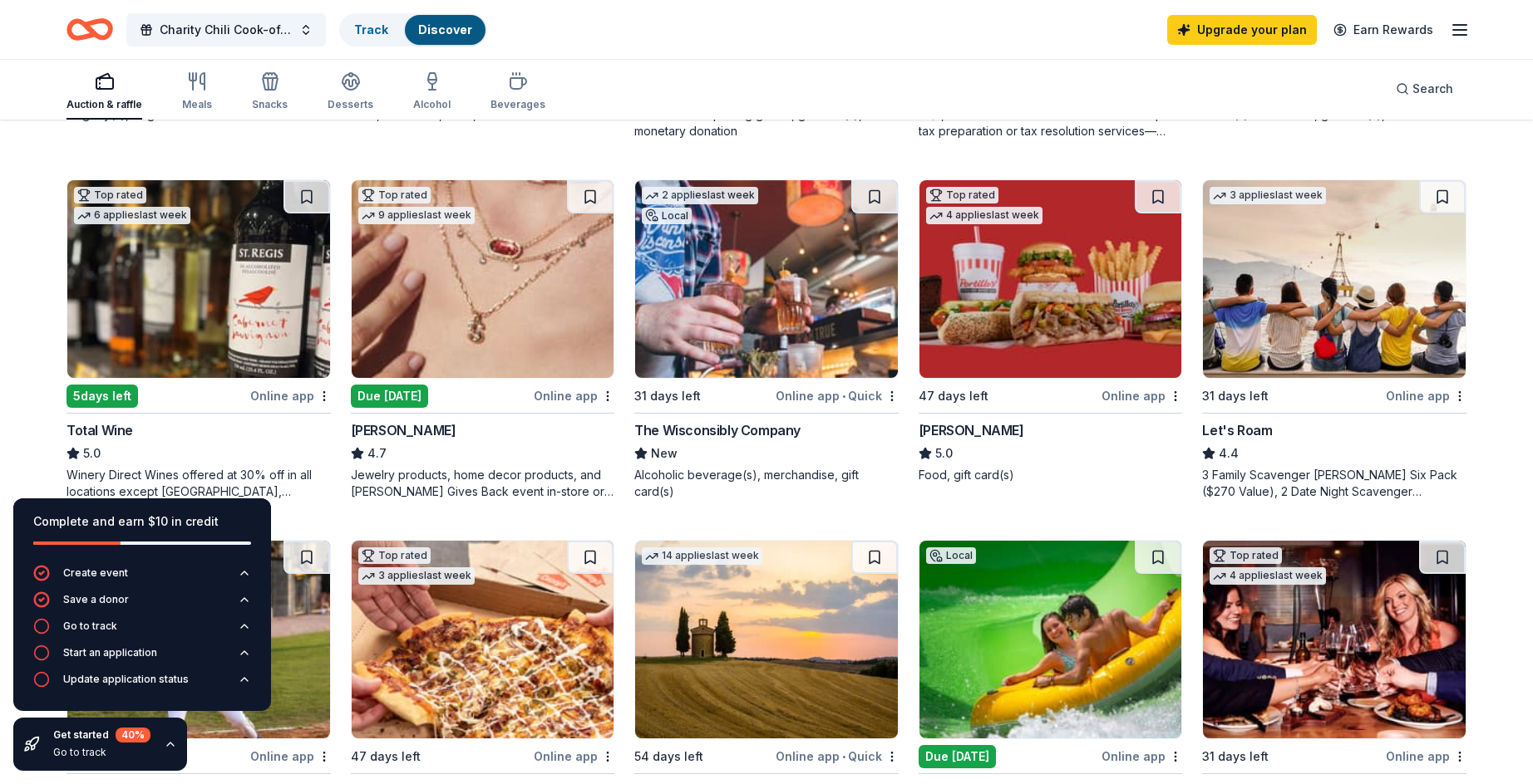
click at [505, 338] on img at bounding box center [482, 279] width 262 height 198
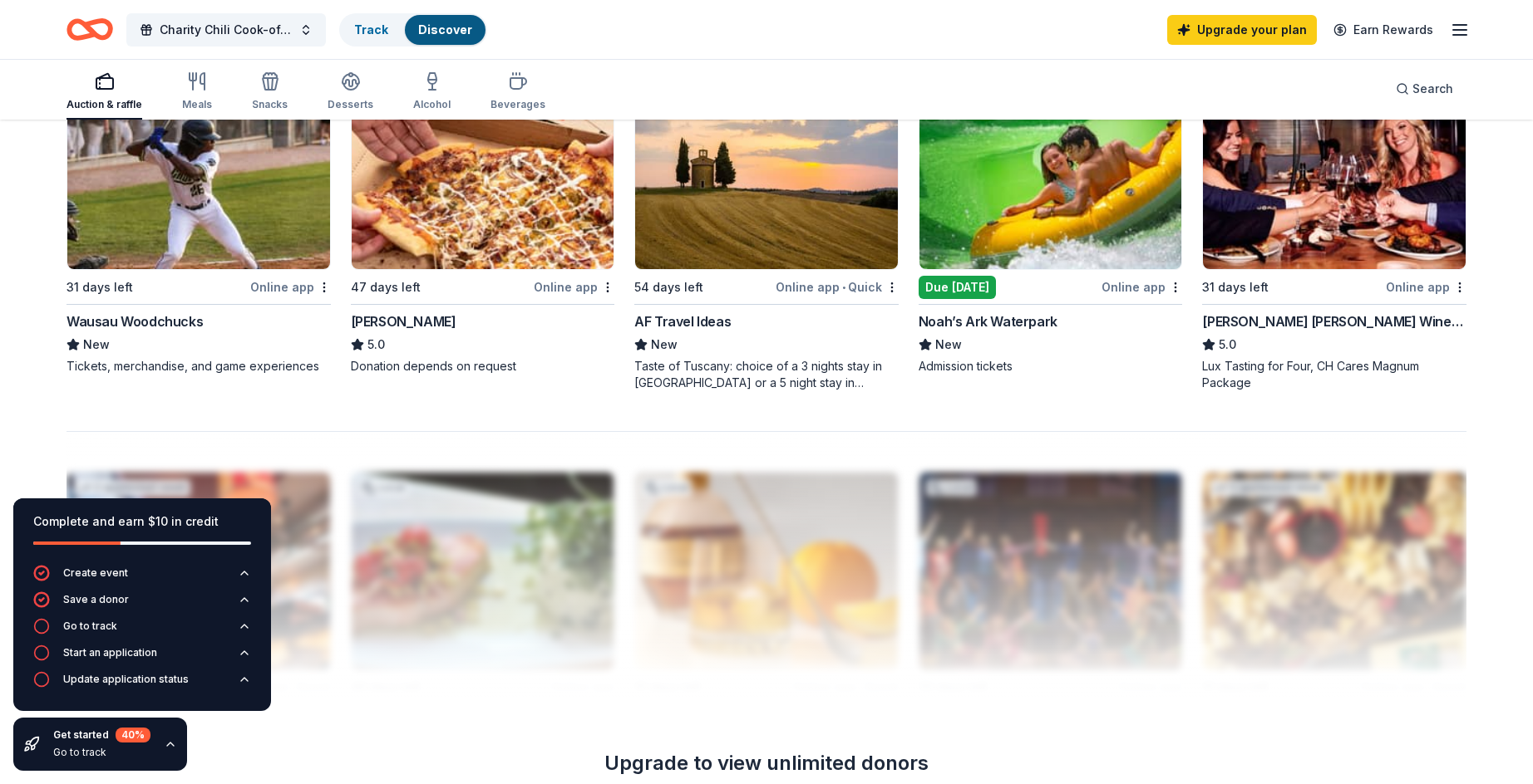
scroll to position [1329, 0]
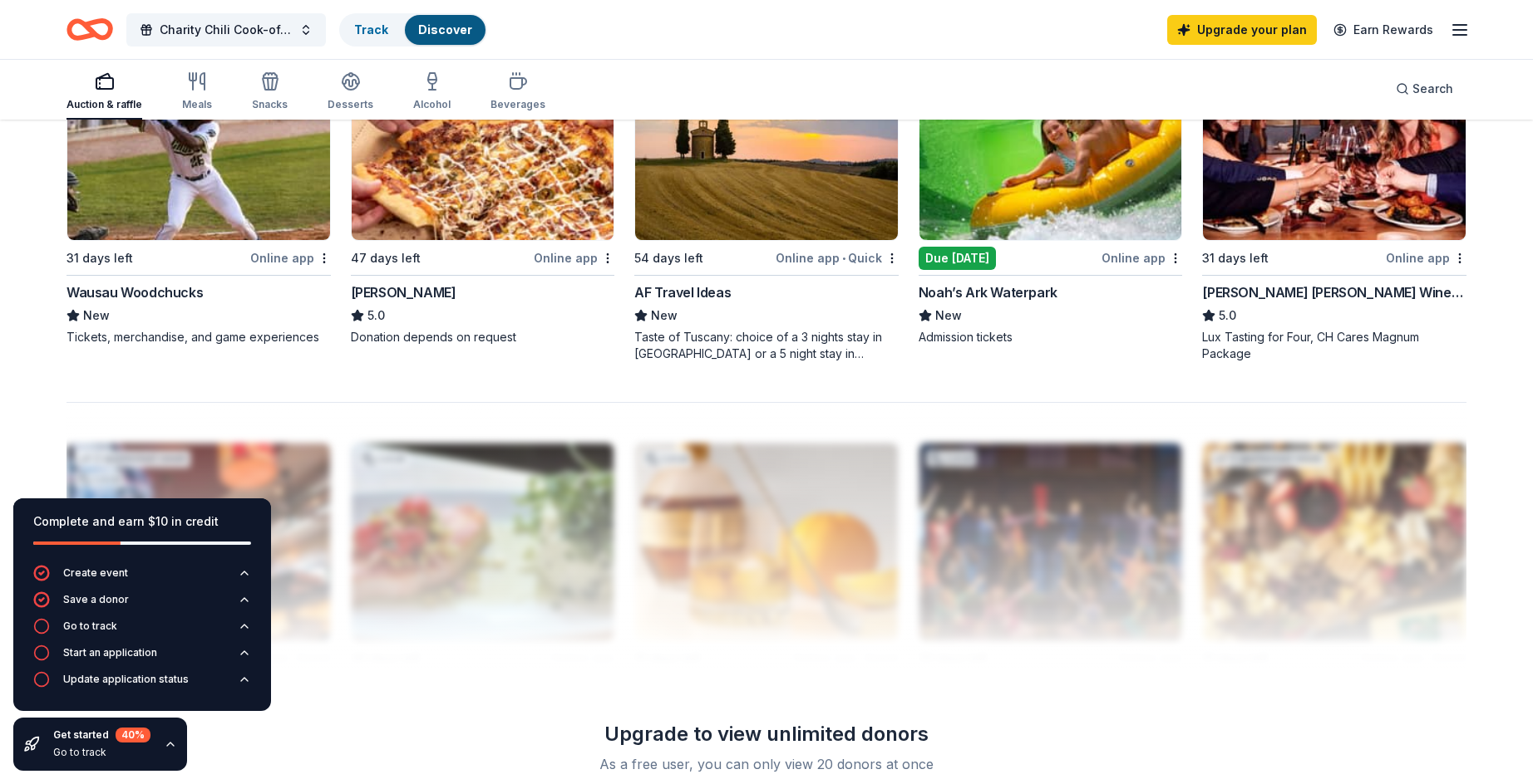
click at [1034, 196] on img at bounding box center [1050, 141] width 262 height 198
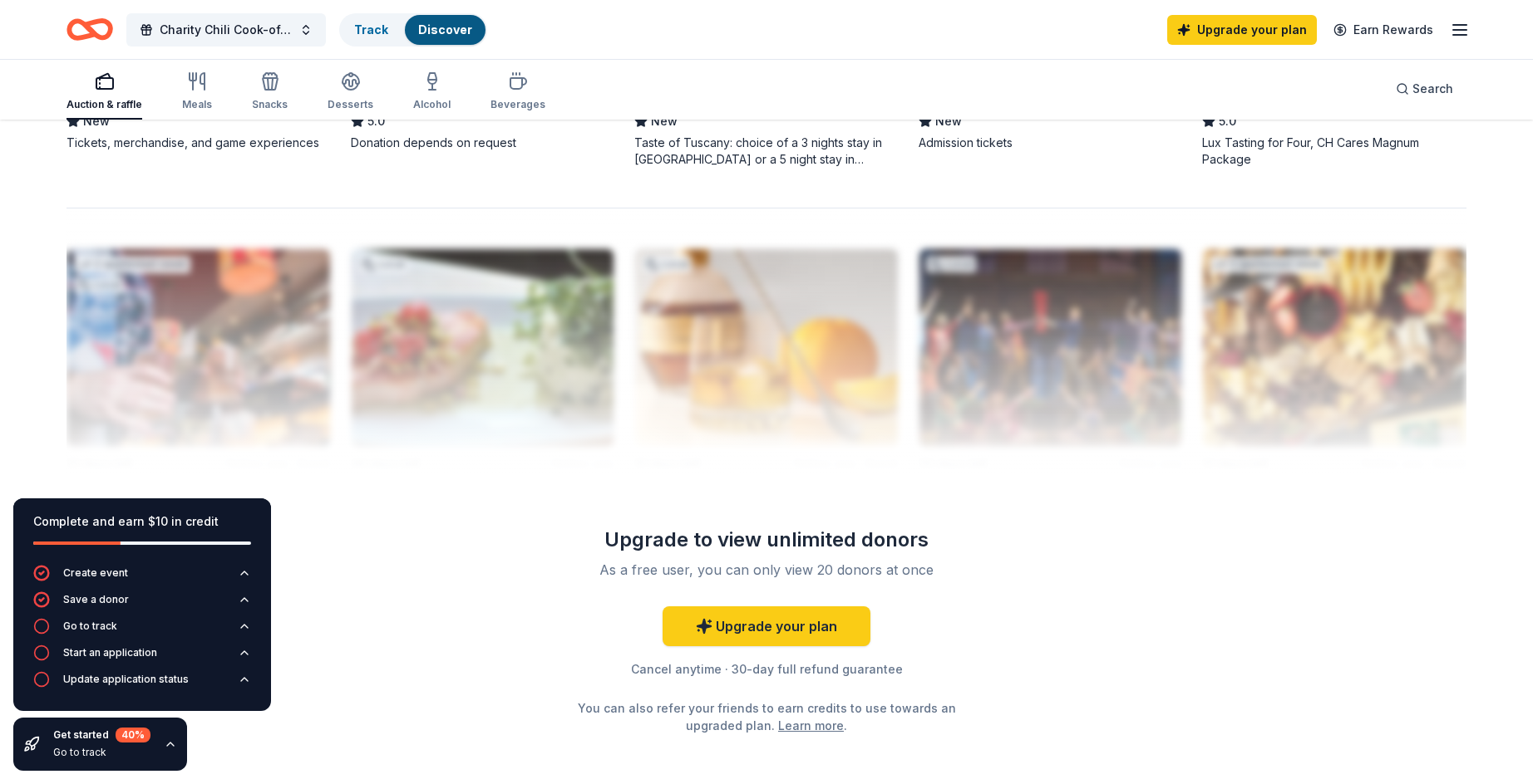
scroll to position [1578, 0]
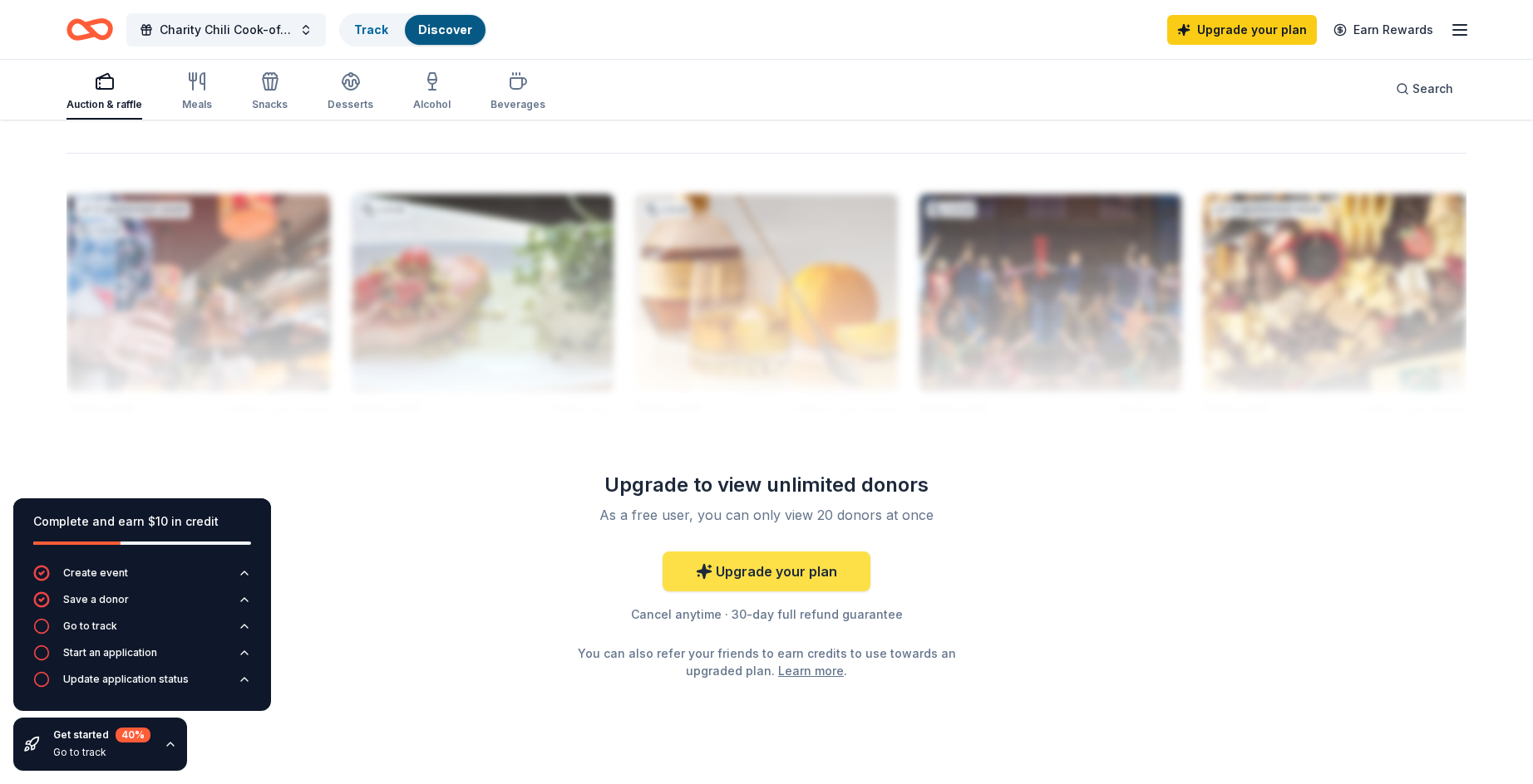
click at [772, 568] on link "Upgrade your plan" at bounding box center [766, 572] width 208 height 40
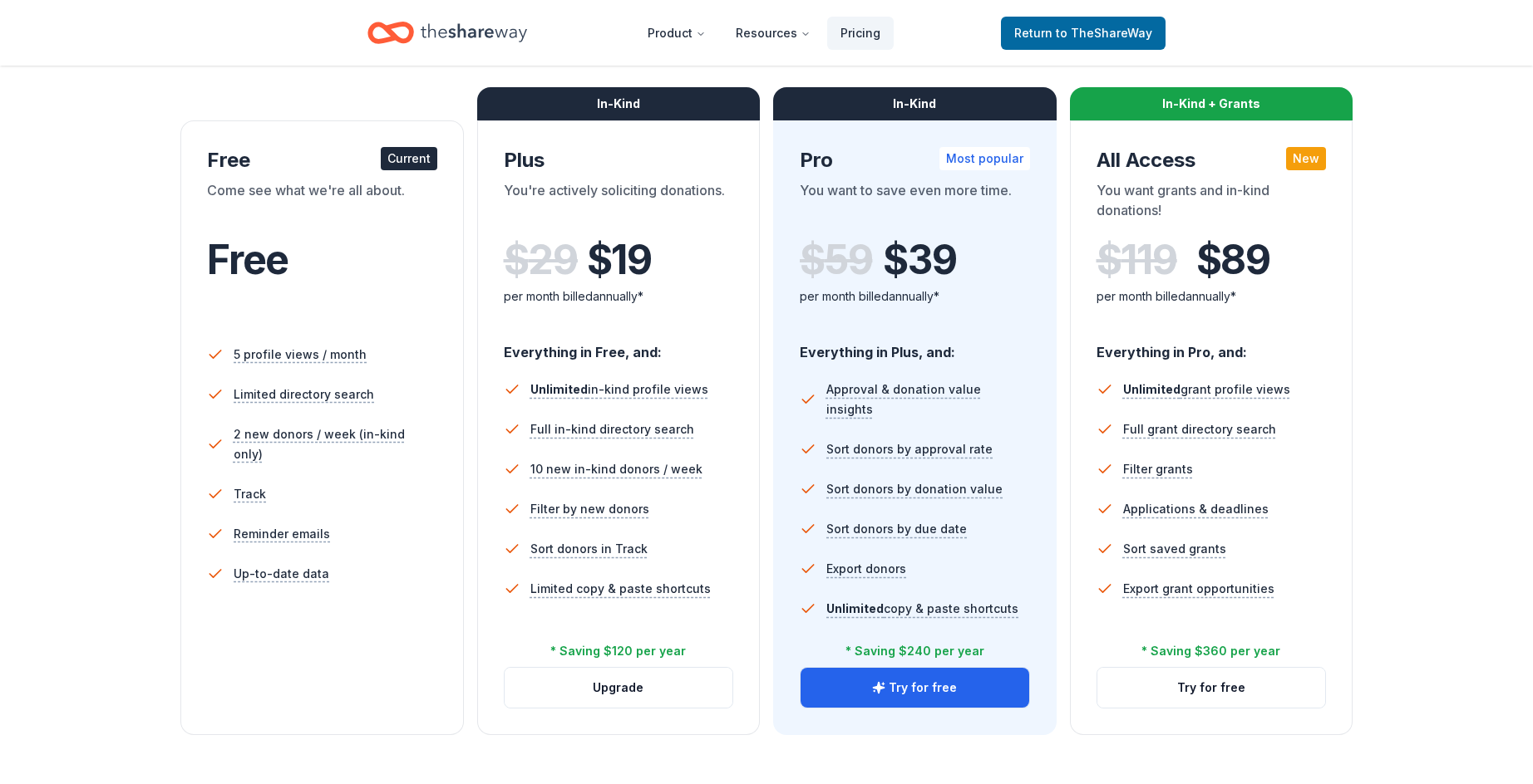
scroll to position [332, 0]
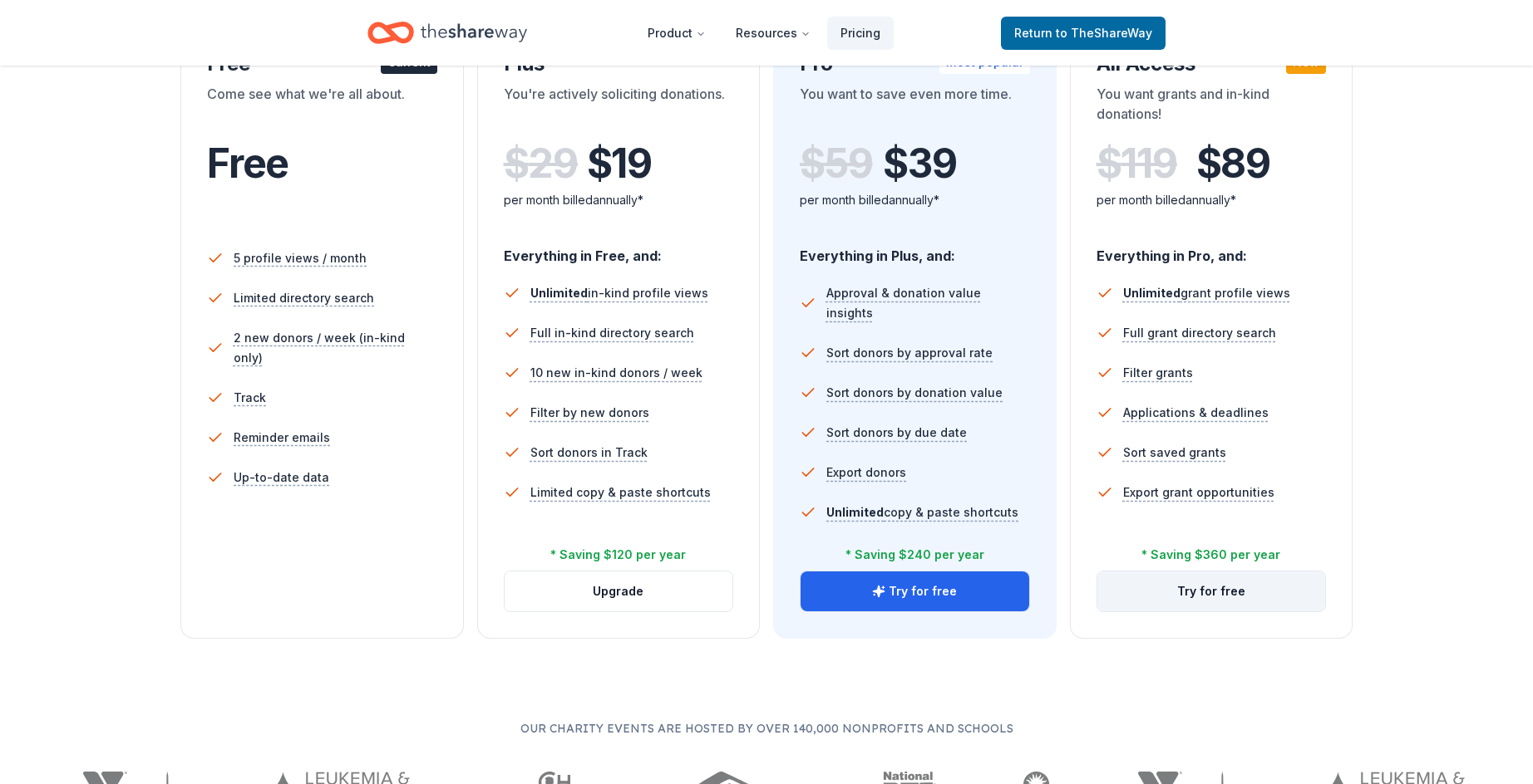
click at [1221, 592] on button "Try for free" at bounding box center [1211, 592] width 229 height 40
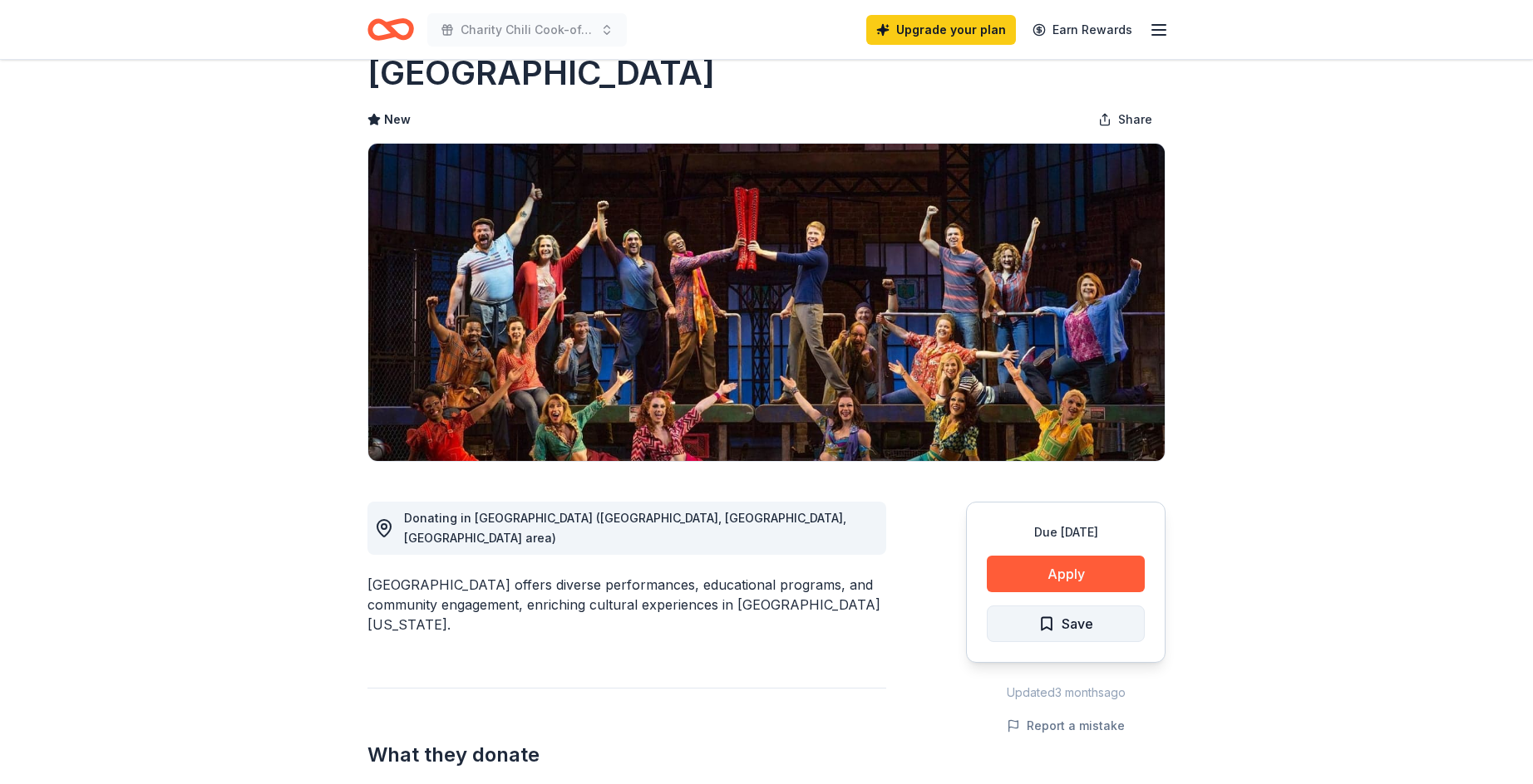
scroll to position [83, 0]
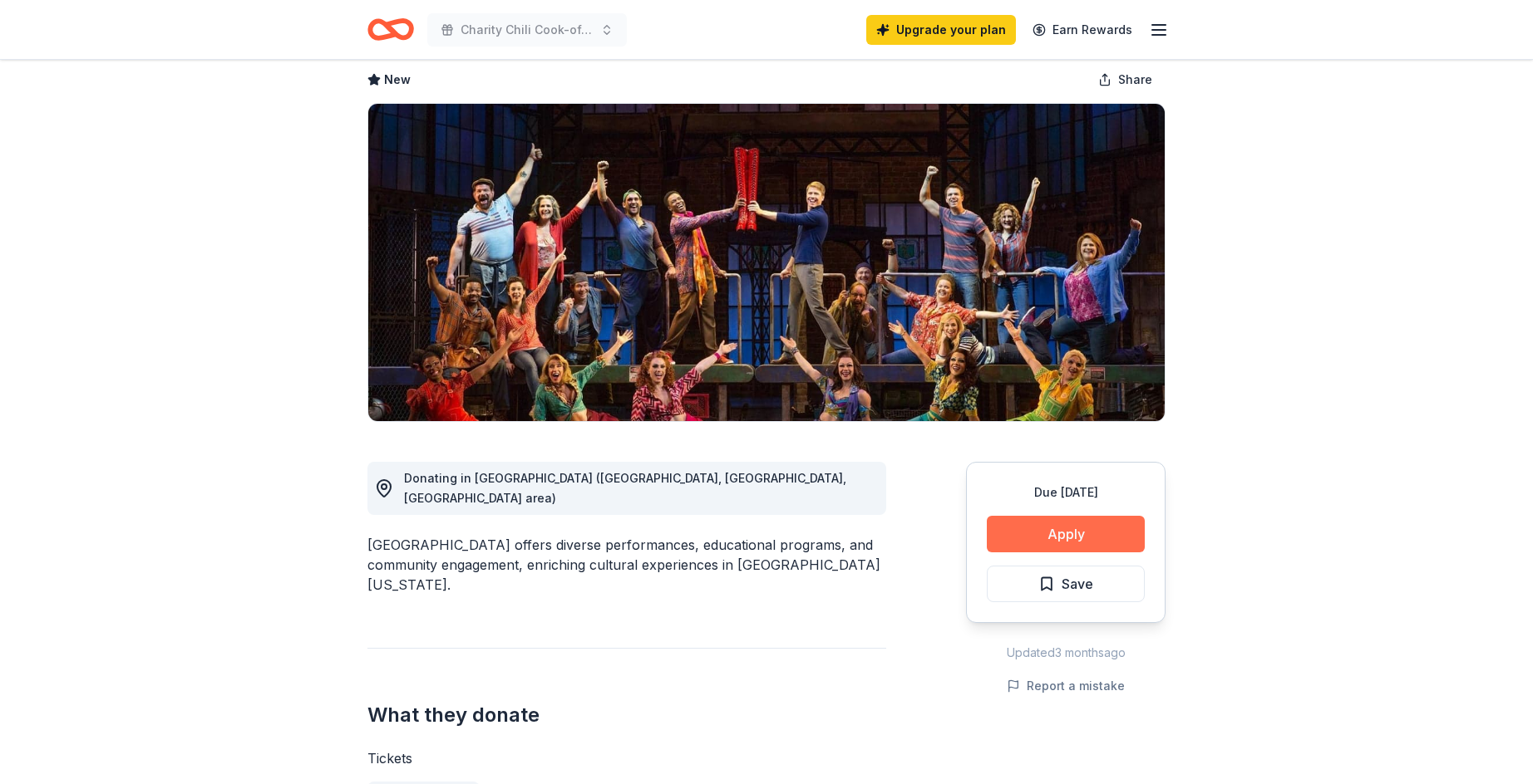
click at [1034, 540] on button "Apply" at bounding box center [1066, 534] width 158 height 36
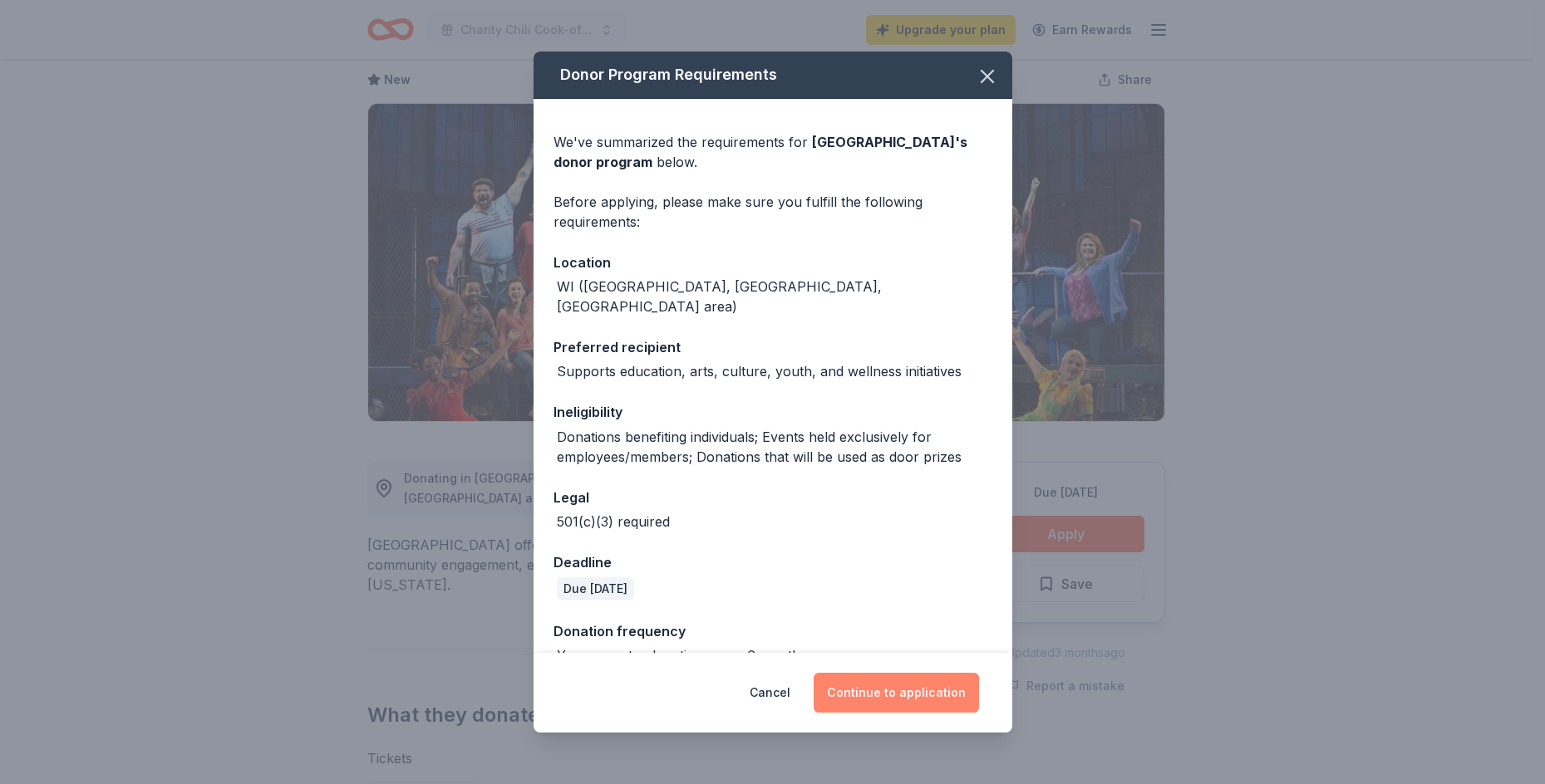
click at [905, 691] on button "Continue to application" at bounding box center [896, 693] width 165 height 40
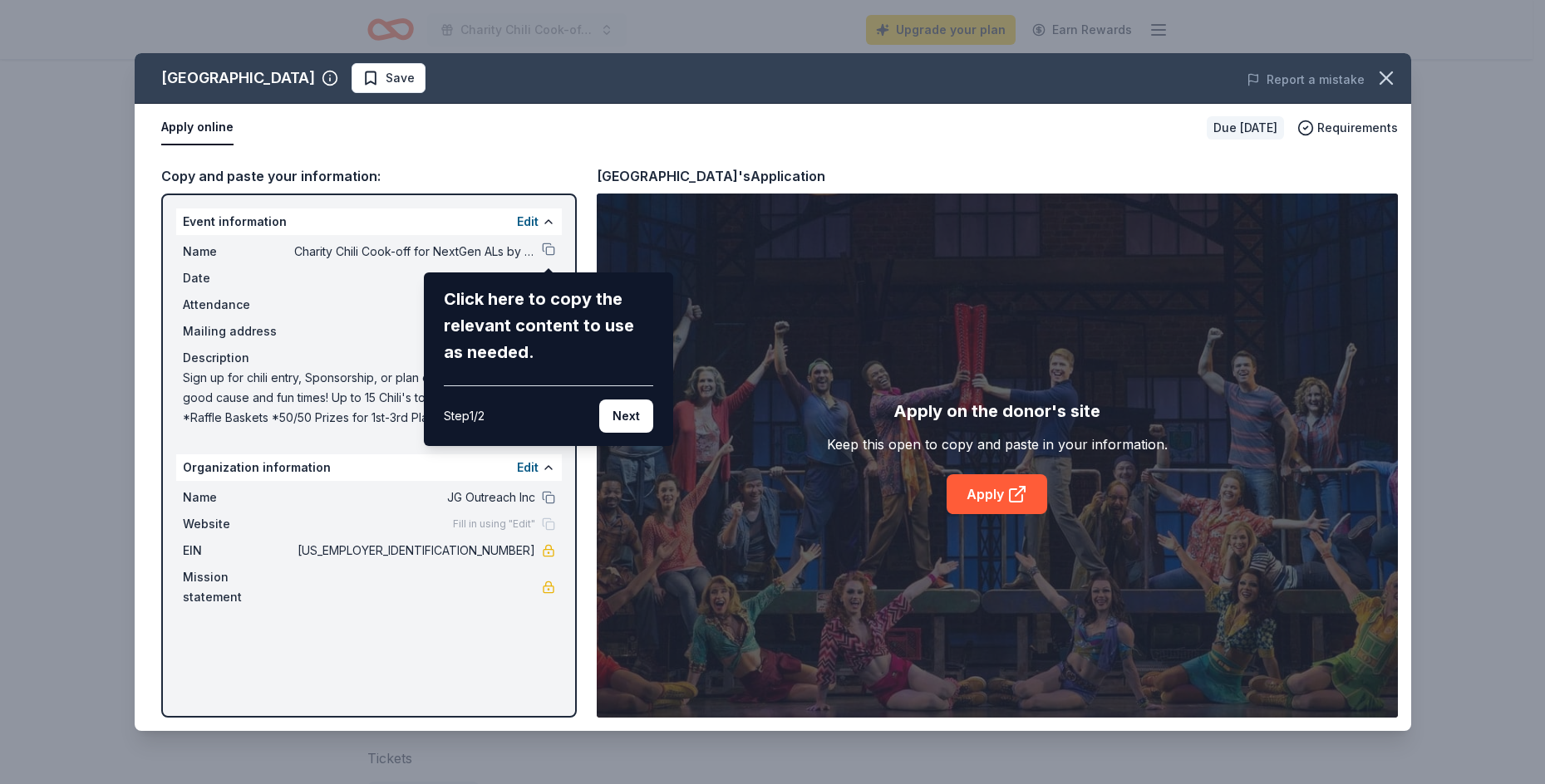
click at [545, 247] on div "Fox Cities Performing Arts Center Save Report a mistake Apply online Due in 33 …" at bounding box center [773, 392] width 1277 height 678
click at [615, 408] on button "Next" at bounding box center [626, 416] width 54 height 33
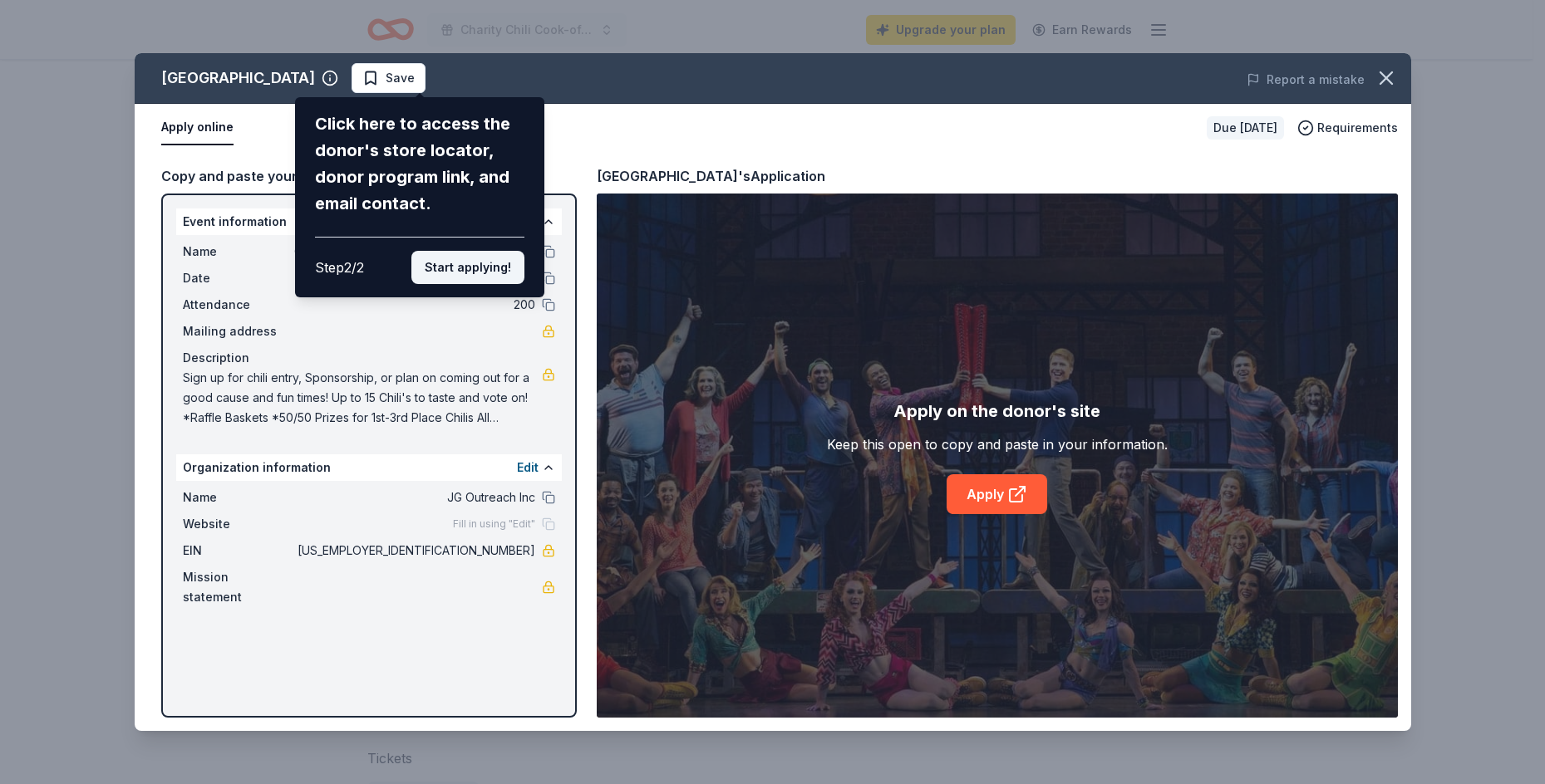
click at [459, 270] on button "Start applying!" at bounding box center [467, 267] width 113 height 33
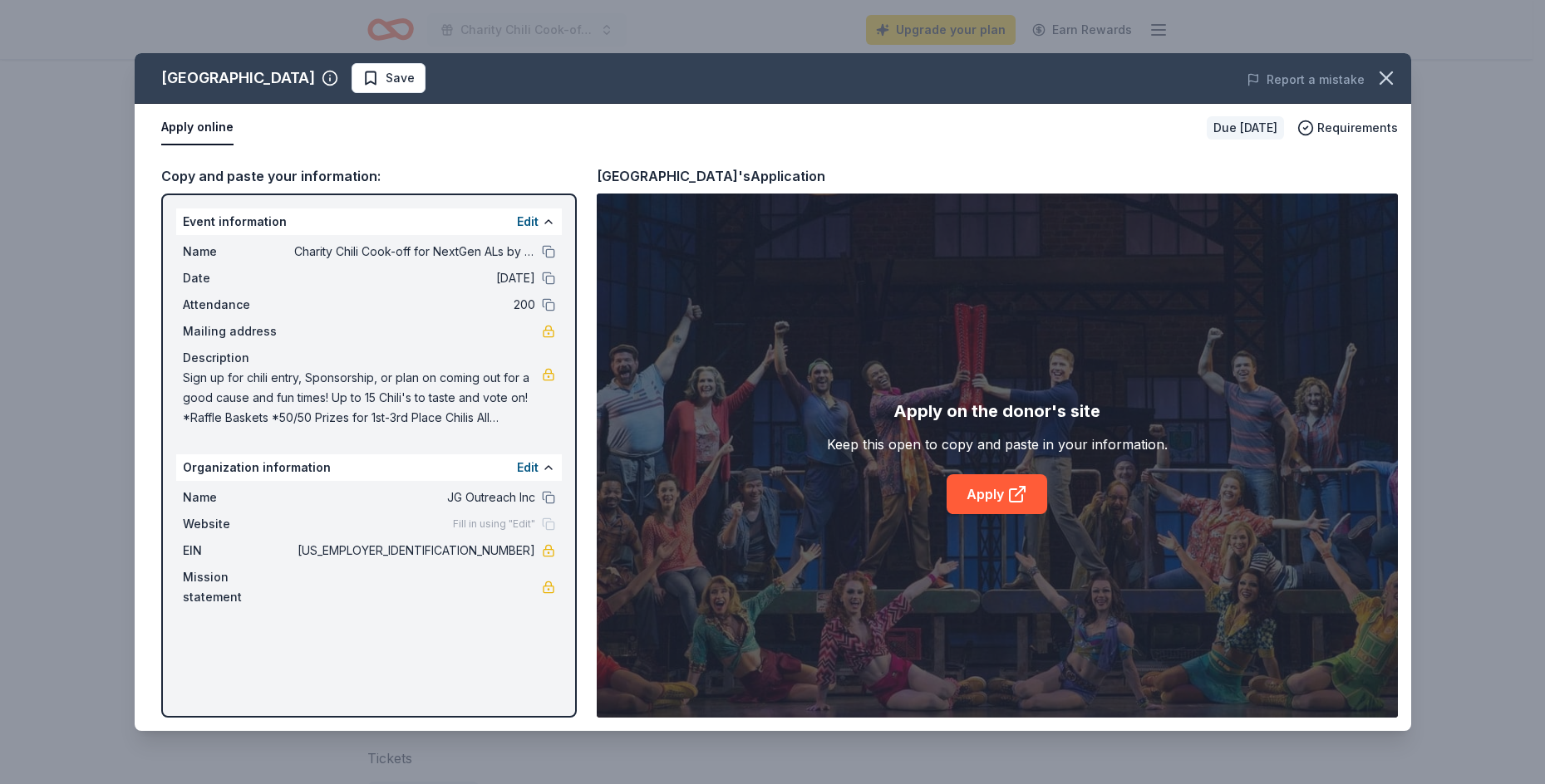
click at [547, 523] on div "Fill in using "Edit"" at bounding box center [504, 524] width 102 height 13
click at [998, 500] on link "Apply" at bounding box center [997, 494] width 100 height 40
click at [544, 251] on button at bounding box center [548, 251] width 13 height 13
drag, startPoint x: 454, startPoint y: 551, endPoint x: 528, endPoint y: 550, distance: 74.0
click at [528, 550] on span "[US_EMPLOYER_IDENTIFICATION_NUMBER]" at bounding box center [415, 550] width 241 height 20
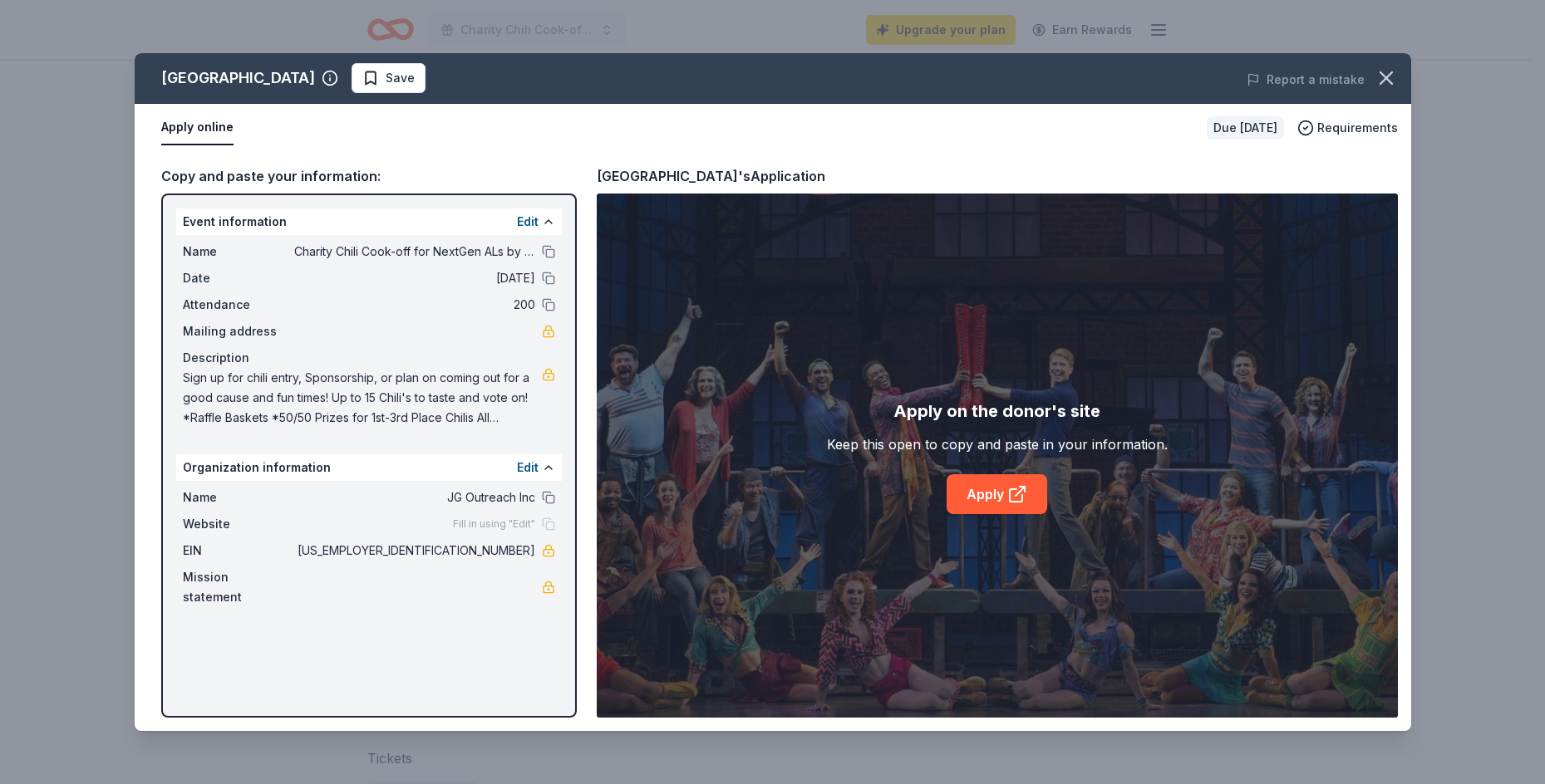
click at [528, 547] on span "[US_EMPLOYER_IDENTIFICATION_NUMBER]" at bounding box center [415, 550] width 241 height 20
drag, startPoint x: 535, startPoint y: 548, endPoint x: 523, endPoint y: 550, distance: 12.2
click at [535, 549] on div "EIN 93-2338142" at bounding box center [369, 550] width 372 height 20
click at [523, 550] on span "[US_EMPLOYER_IDENTIFICATION_NUMBER]" at bounding box center [415, 550] width 241 height 20
click at [513, 550] on span "[US_EMPLOYER_IDENTIFICATION_NUMBER]" at bounding box center [415, 550] width 241 height 20
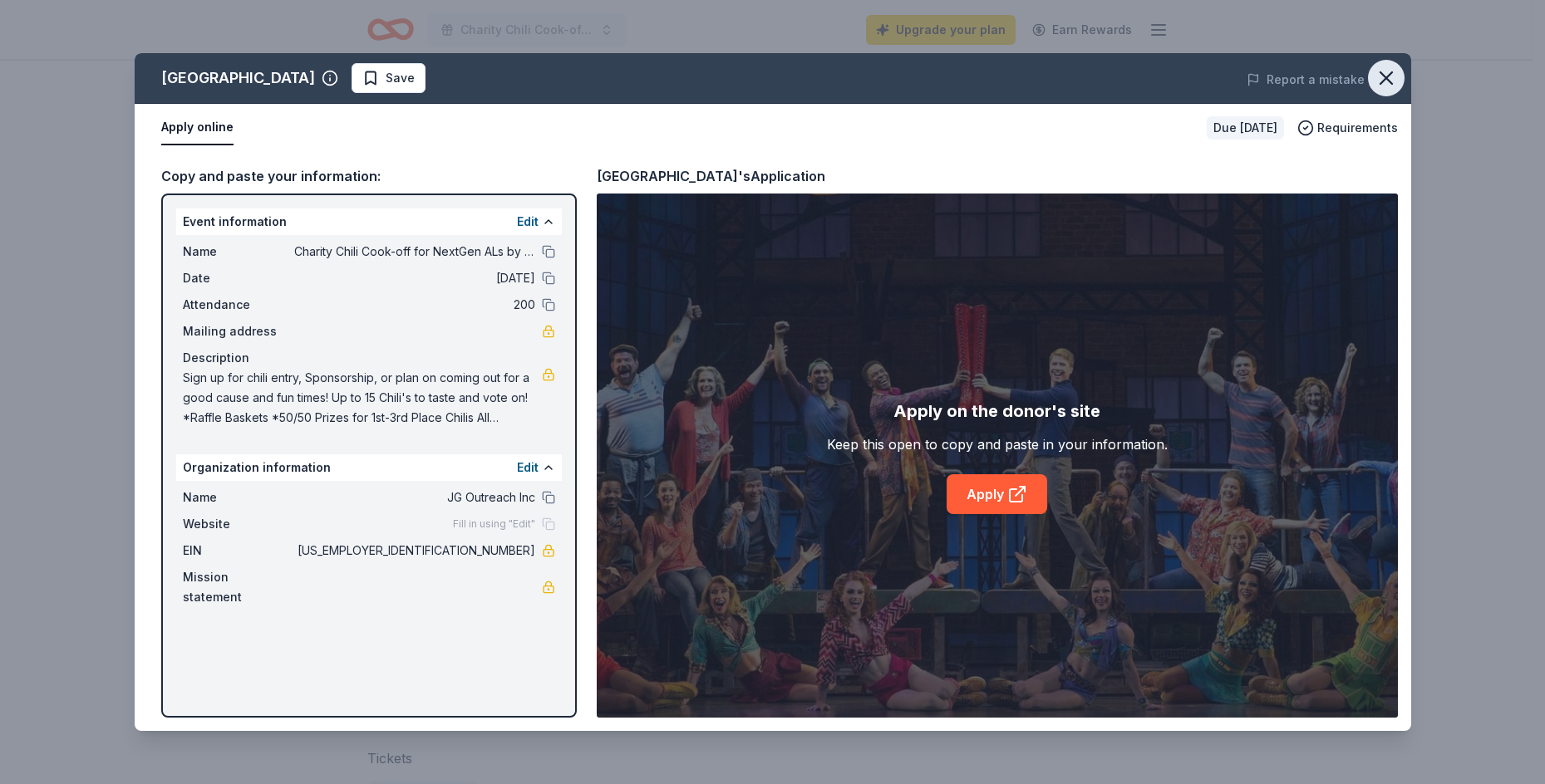
click at [1376, 76] on icon "button" at bounding box center [1386, 78] width 23 height 23
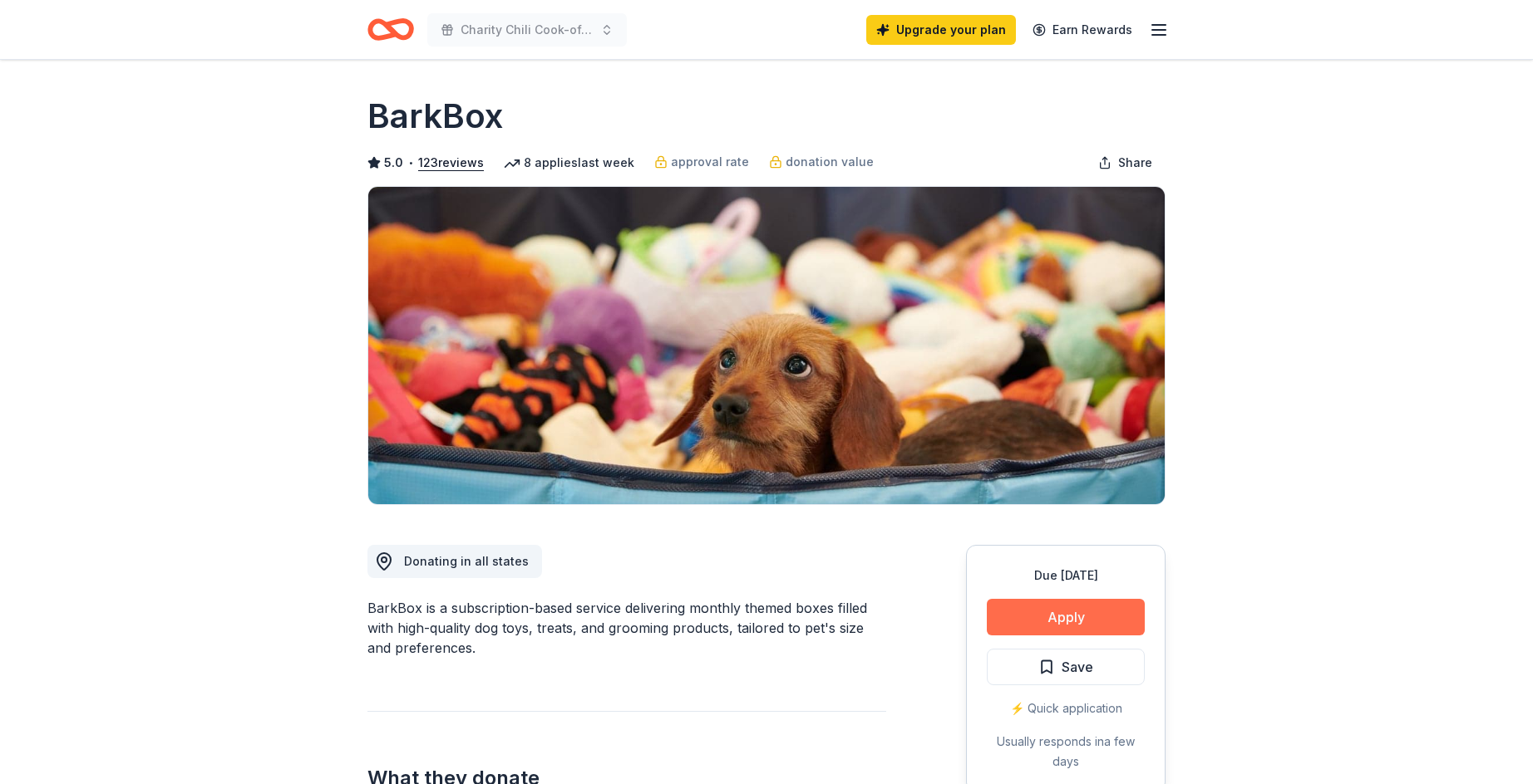
click at [1061, 618] on button "Apply" at bounding box center [1066, 617] width 158 height 36
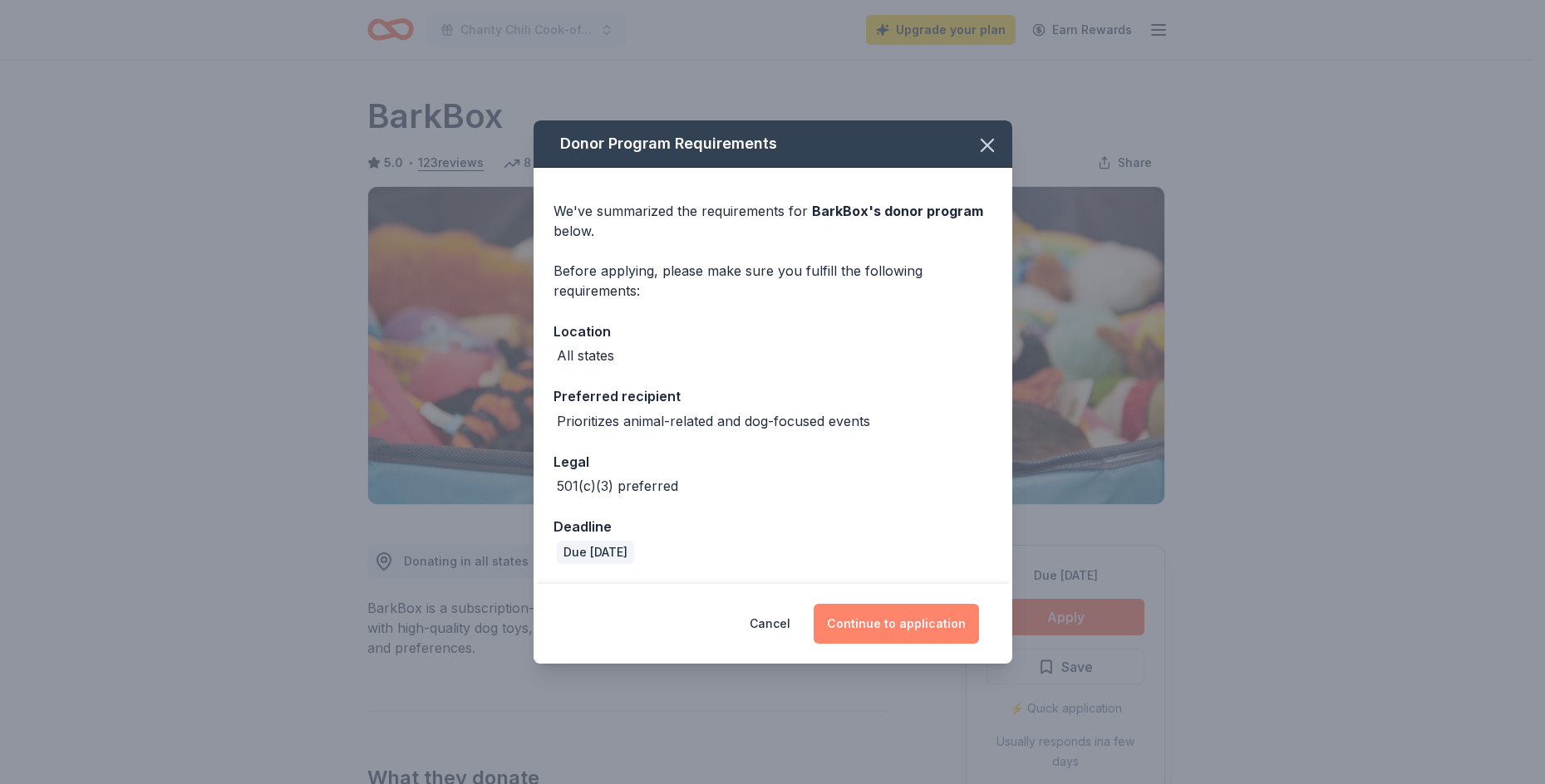
click at [909, 625] on button "Continue to application" at bounding box center [896, 624] width 165 height 40
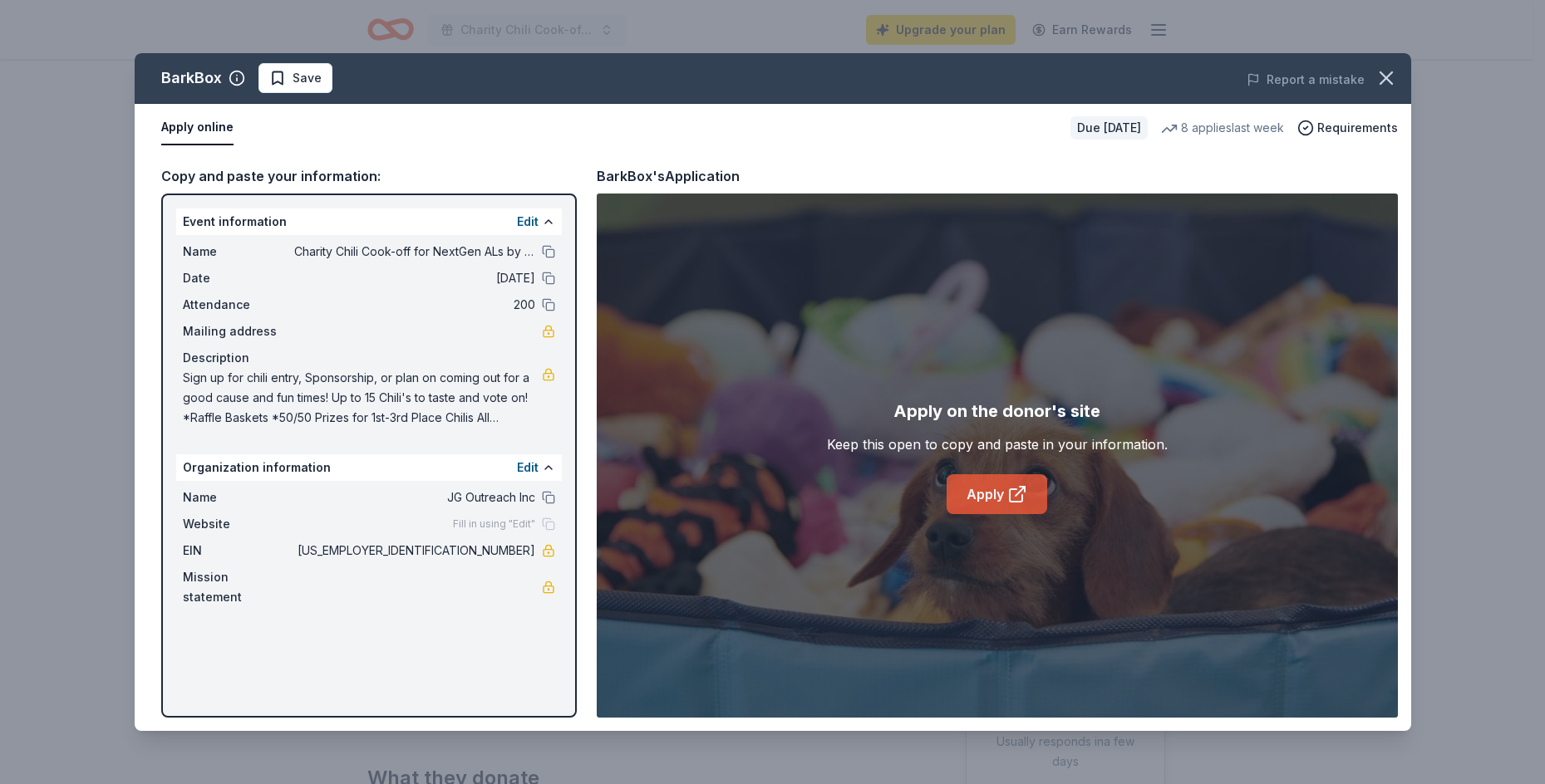
click at [988, 491] on link "Apply" at bounding box center [997, 494] width 100 height 40
click at [545, 254] on button at bounding box center [548, 251] width 13 height 13
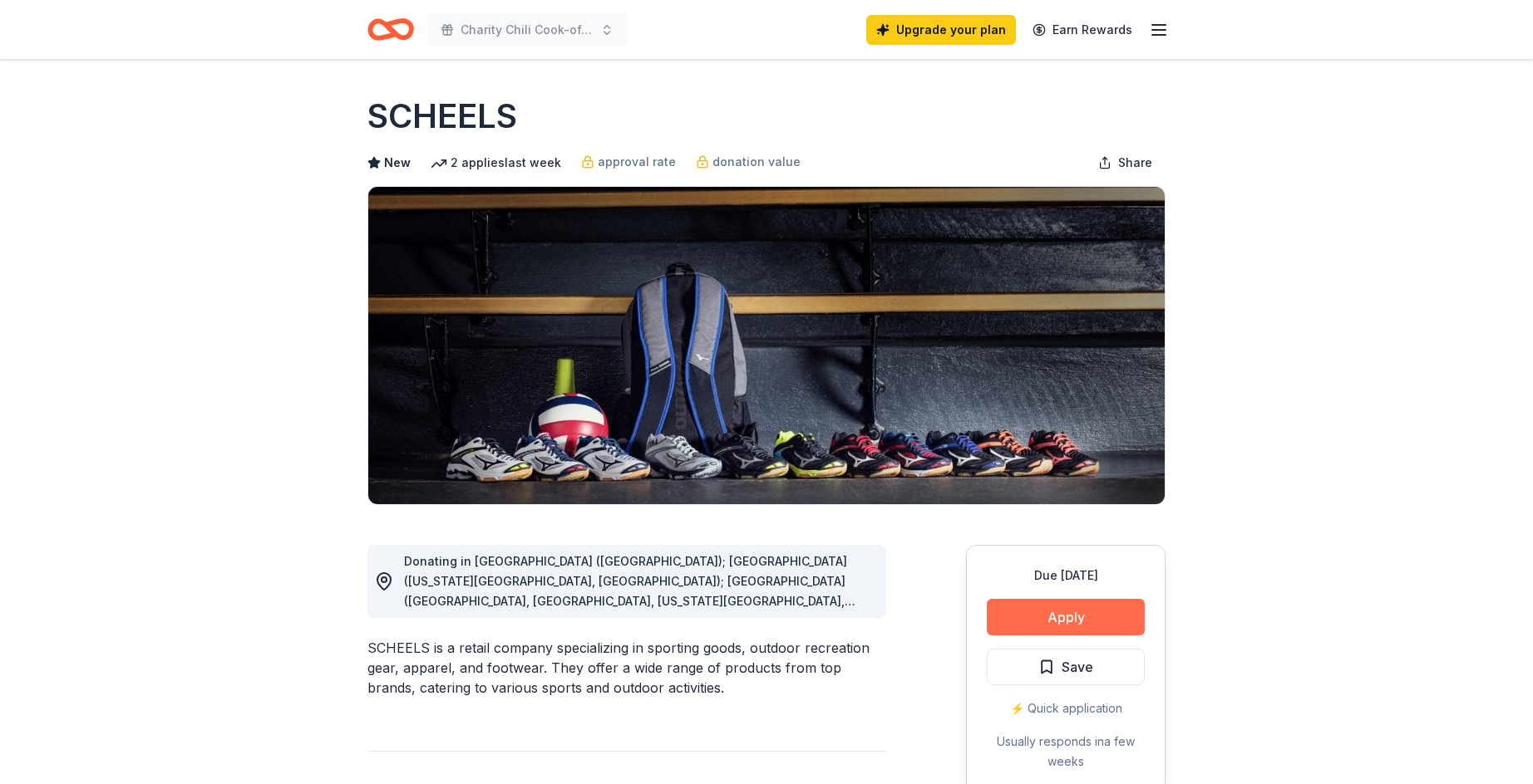
click at [1039, 627] on button "Apply" at bounding box center [1066, 617] width 158 height 36
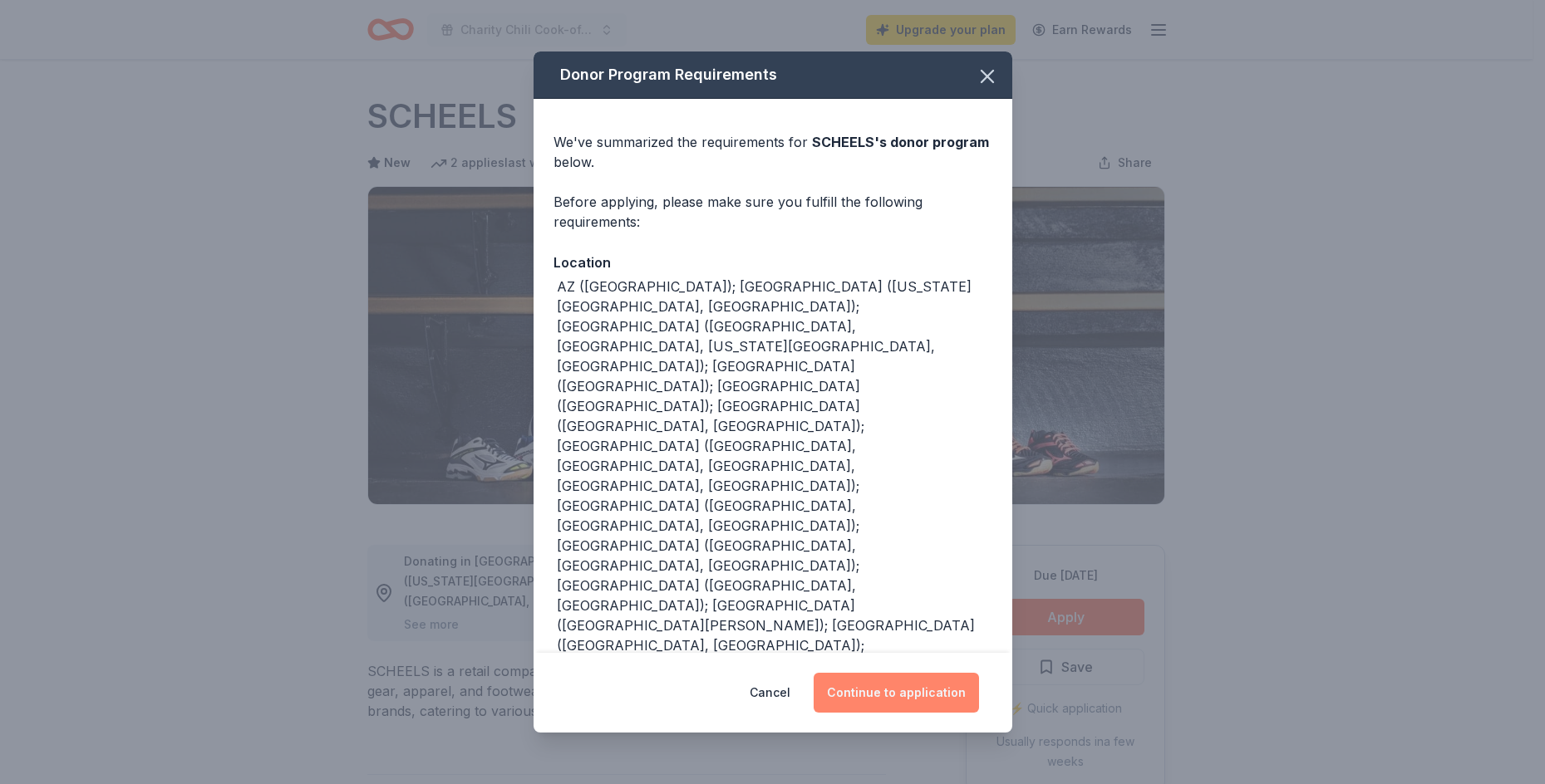
click at [905, 690] on button "Continue to application" at bounding box center [896, 693] width 165 height 40
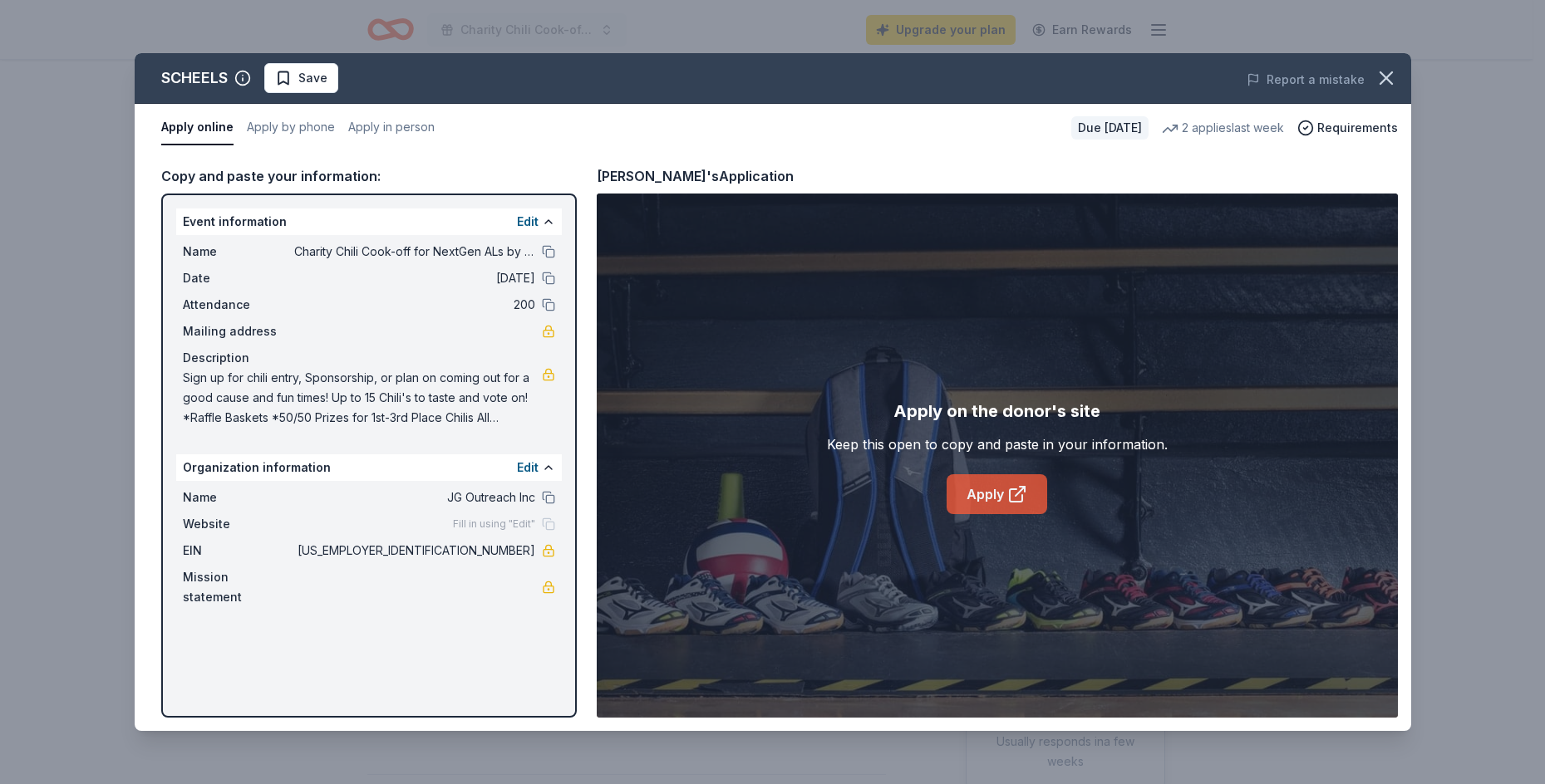
click at [1027, 491] on icon at bounding box center [1017, 494] width 20 height 20
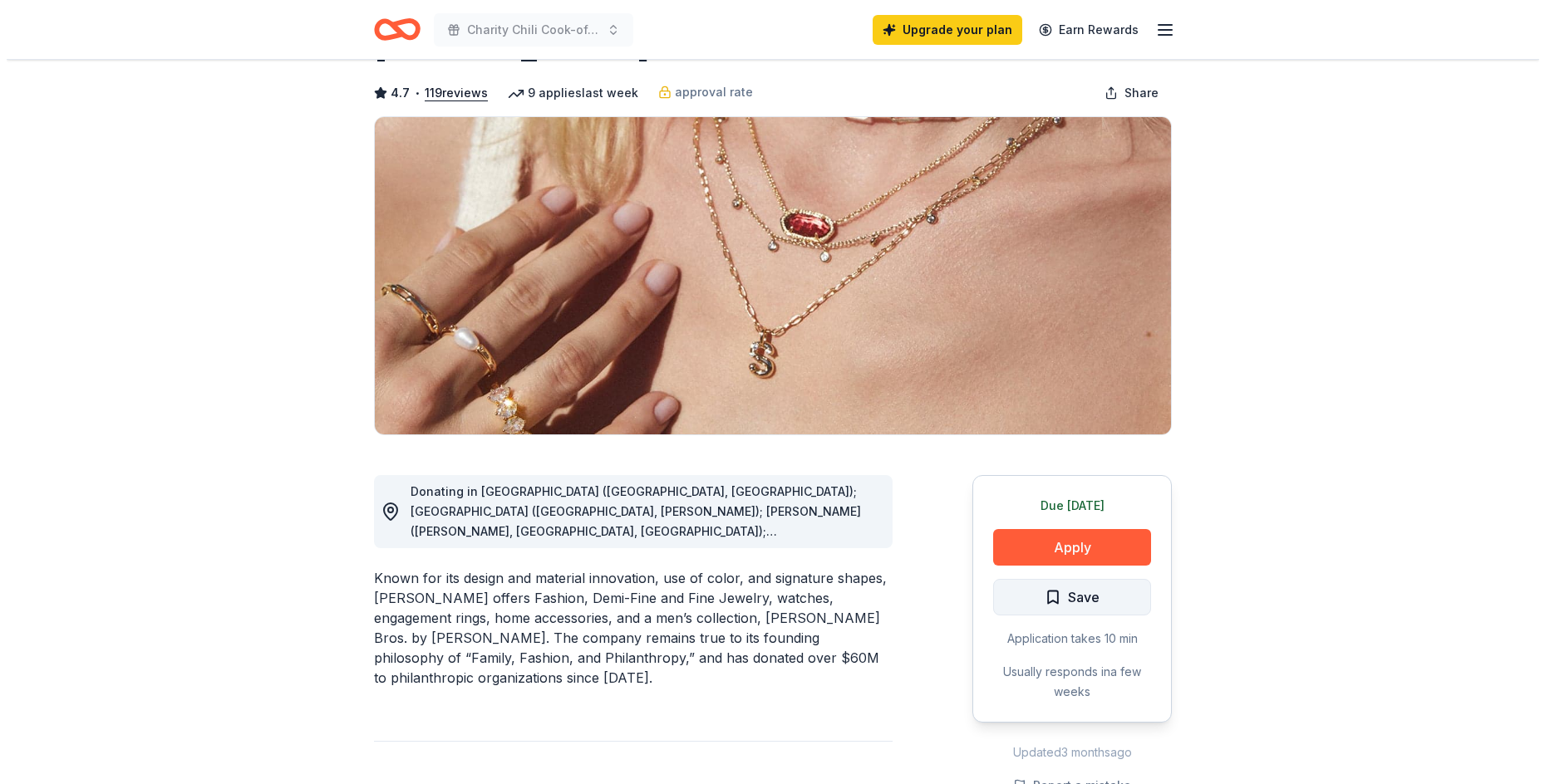
scroll to position [166, 0]
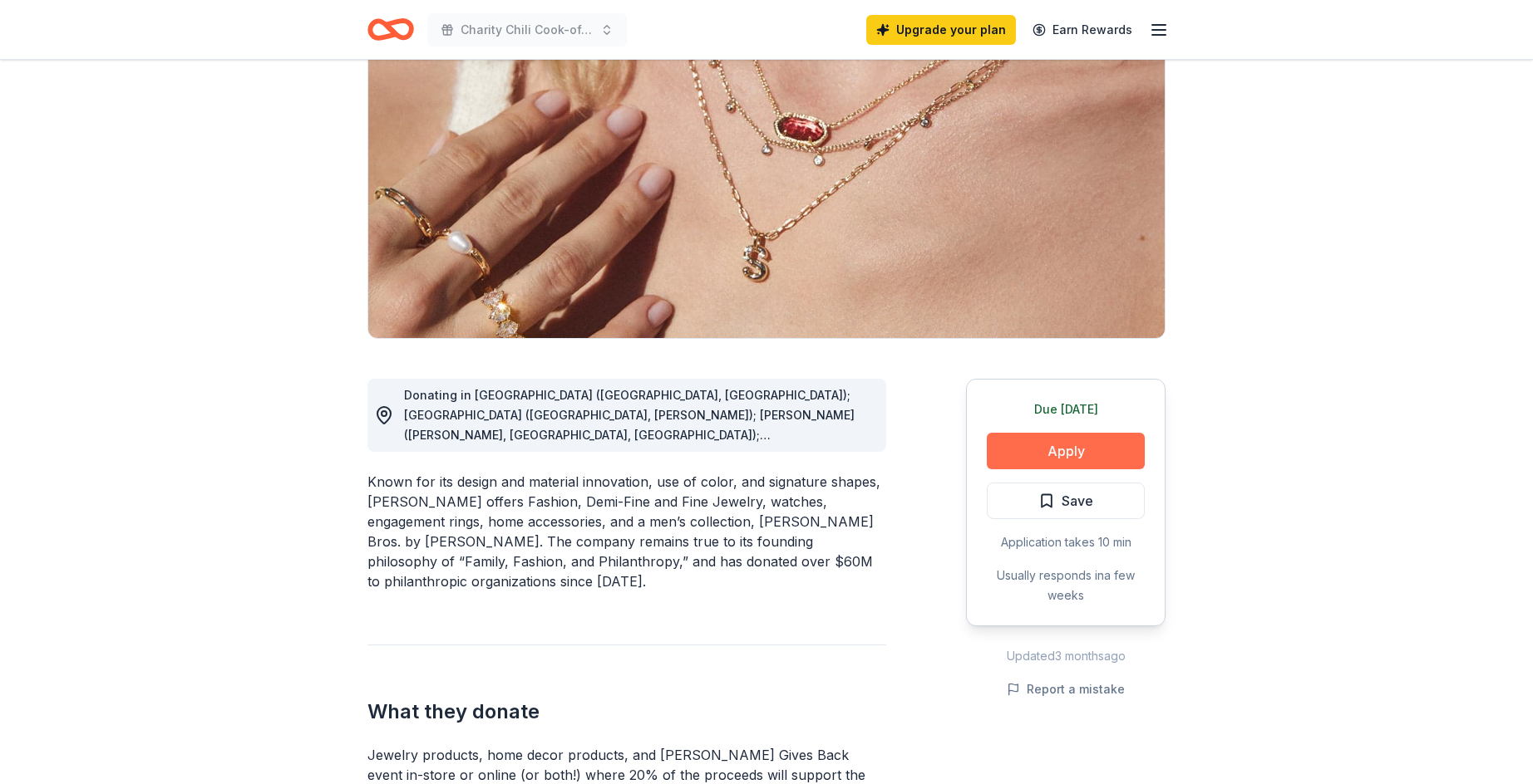
click at [1054, 462] on button "Apply" at bounding box center [1066, 451] width 158 height 36
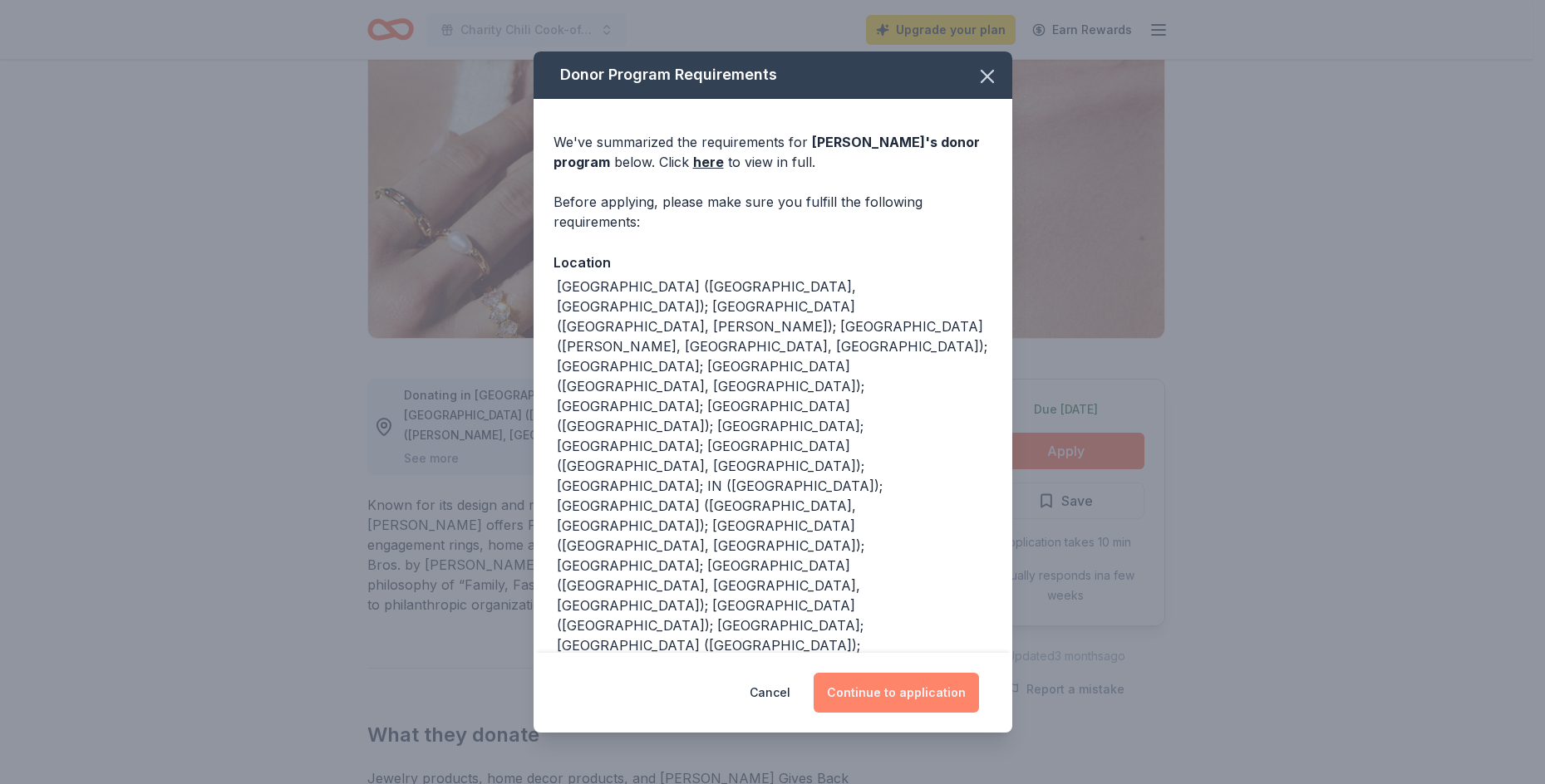
click at [909, 697] on button "Continue to application" at bounding box center [896, 693] width 165 height 40
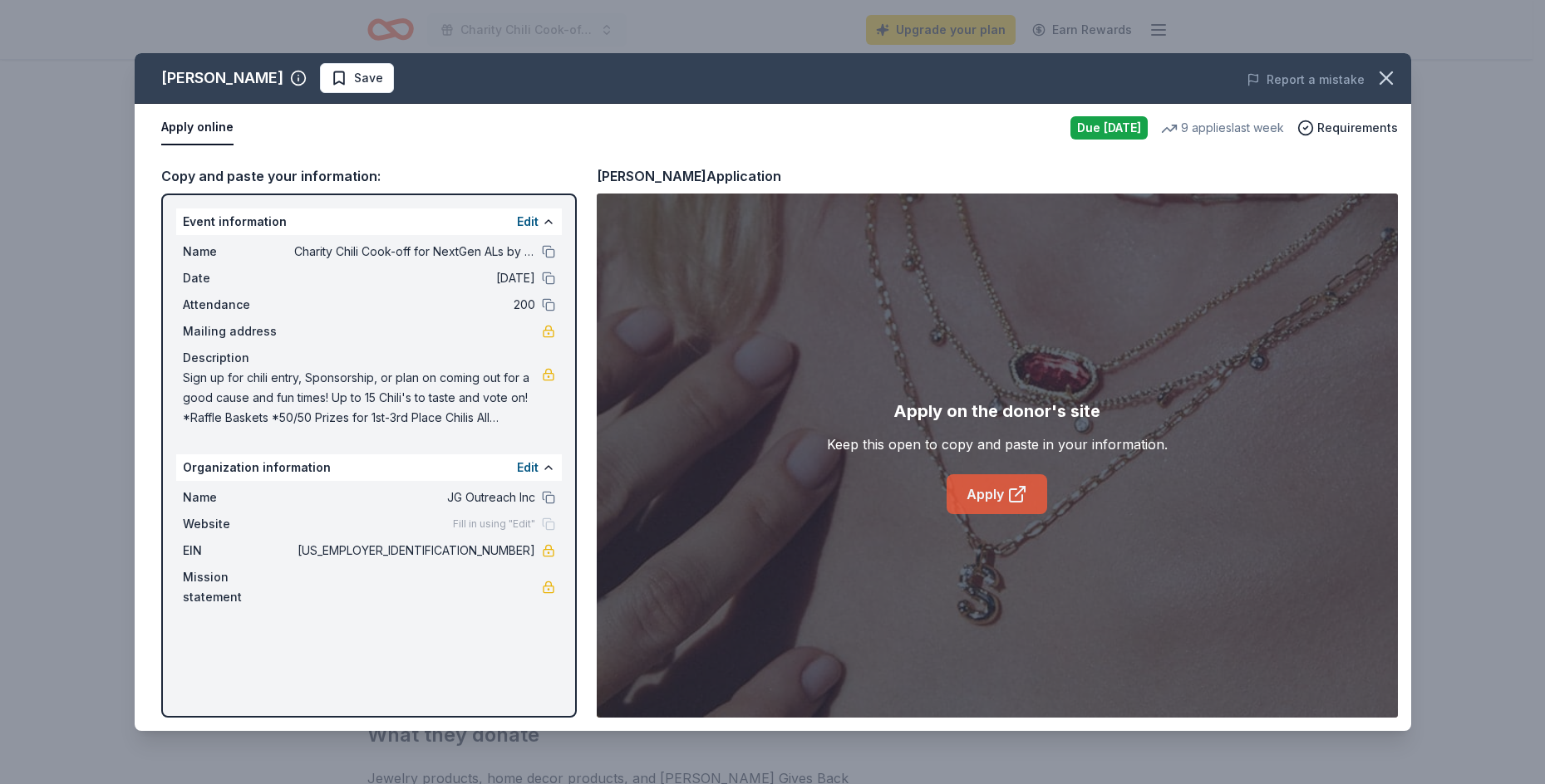
click at [988, 492] on link "Apply" at bounding box center [997, 494] width 100 height 40
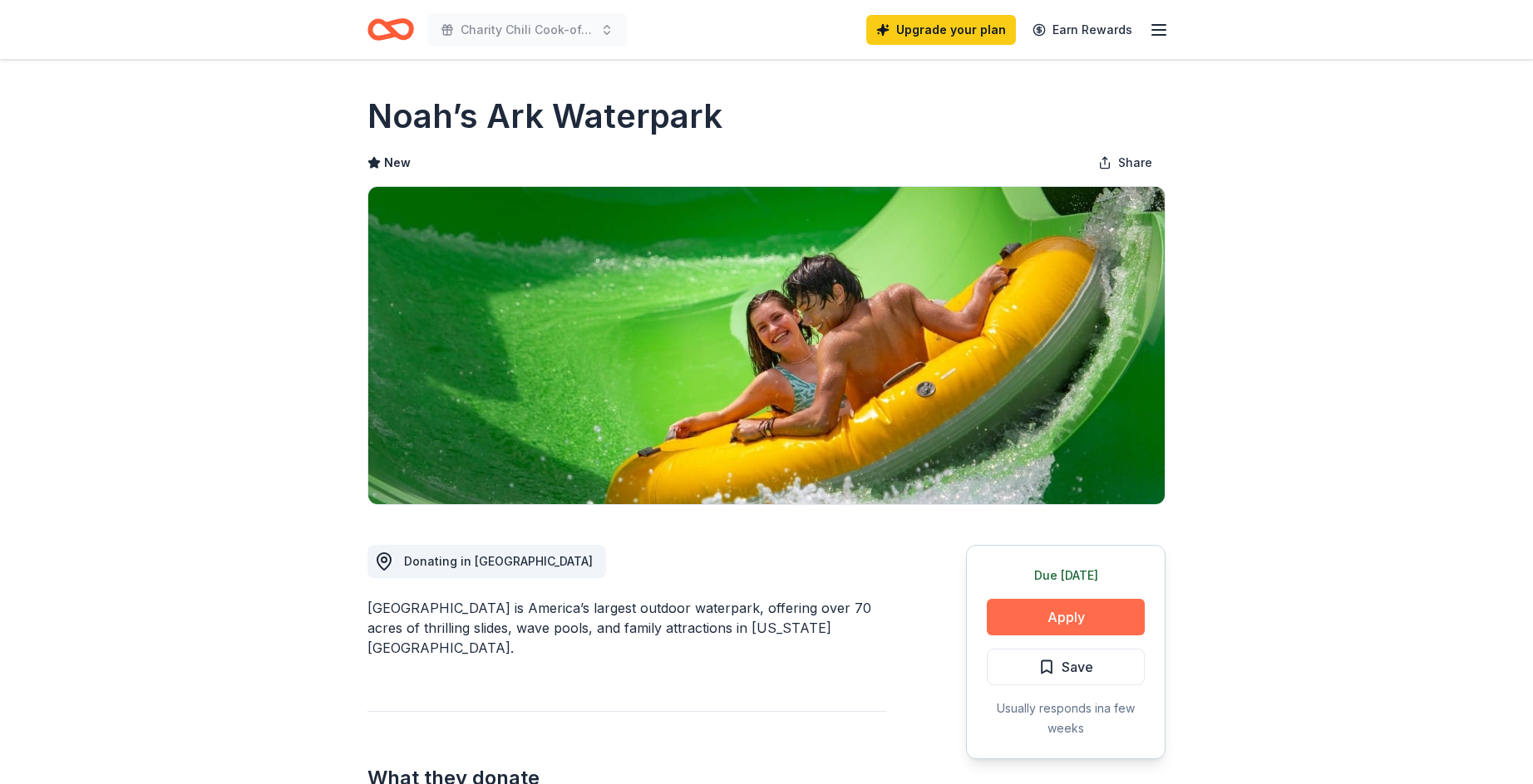
click at [1053, 618] on button "Apply" at bounding box center [1066, 617] width 158 height 36
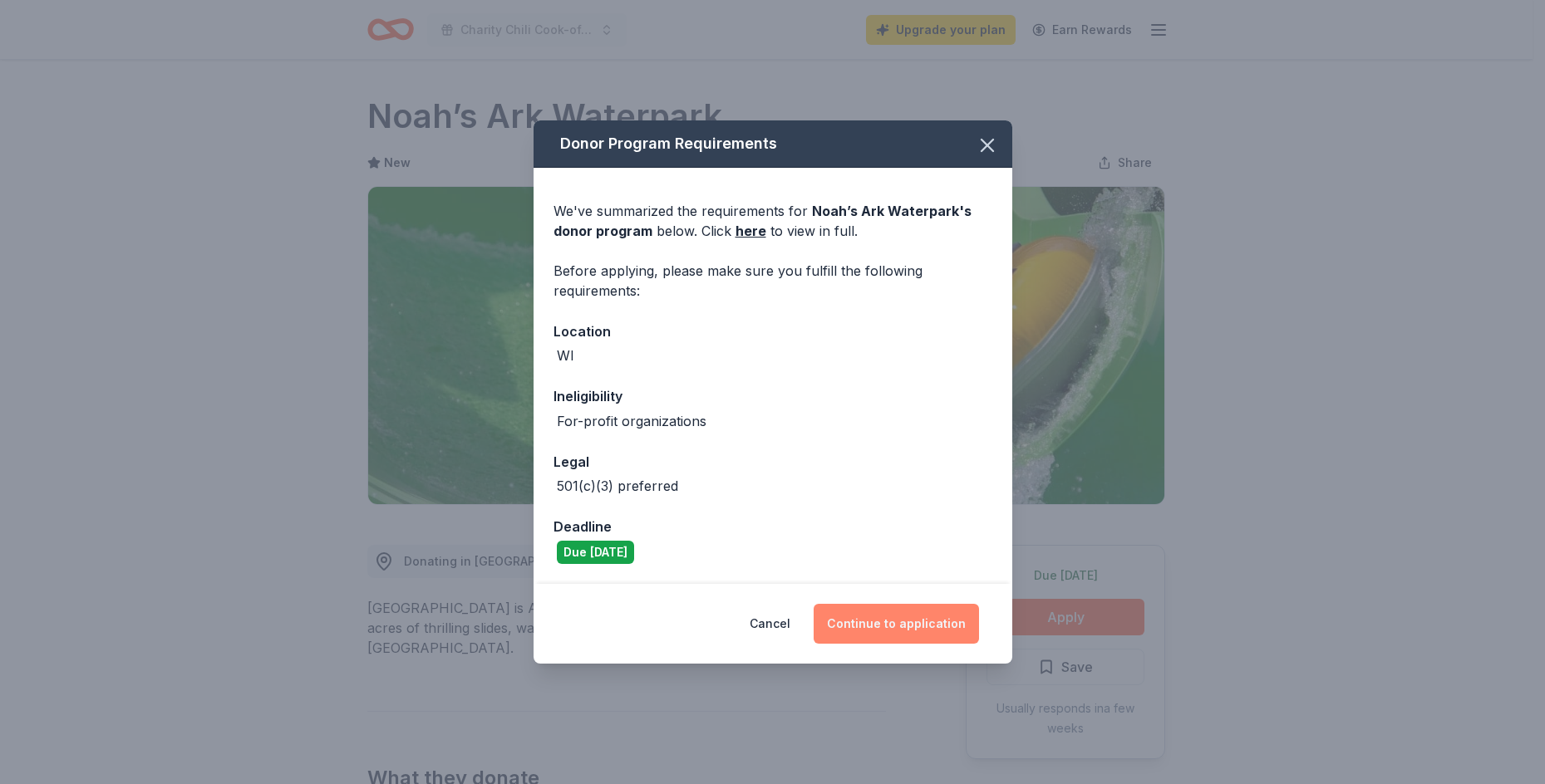
click at [917, 622] on button "Continue to application" at bounding box center [896, 624] width 165 height 40
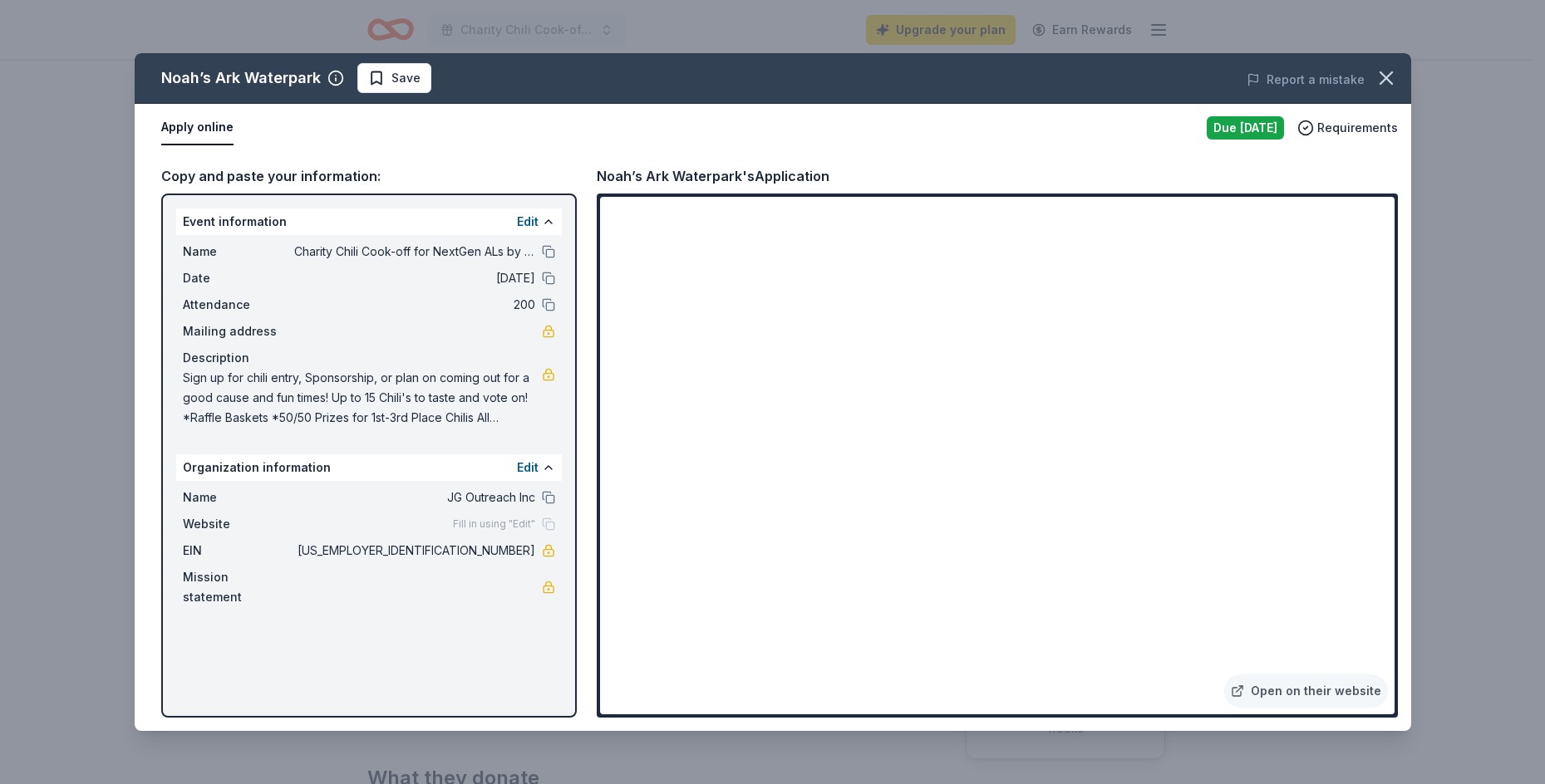
drag, startPoint x: 520, startPoint y: 92, endPoint x: 727, endPoint y: 215, distance: 240.8
click at [526, 91] on div "Noah’s Ark Waterpark Save" at bounding box center [518, 78] width 766 height 30
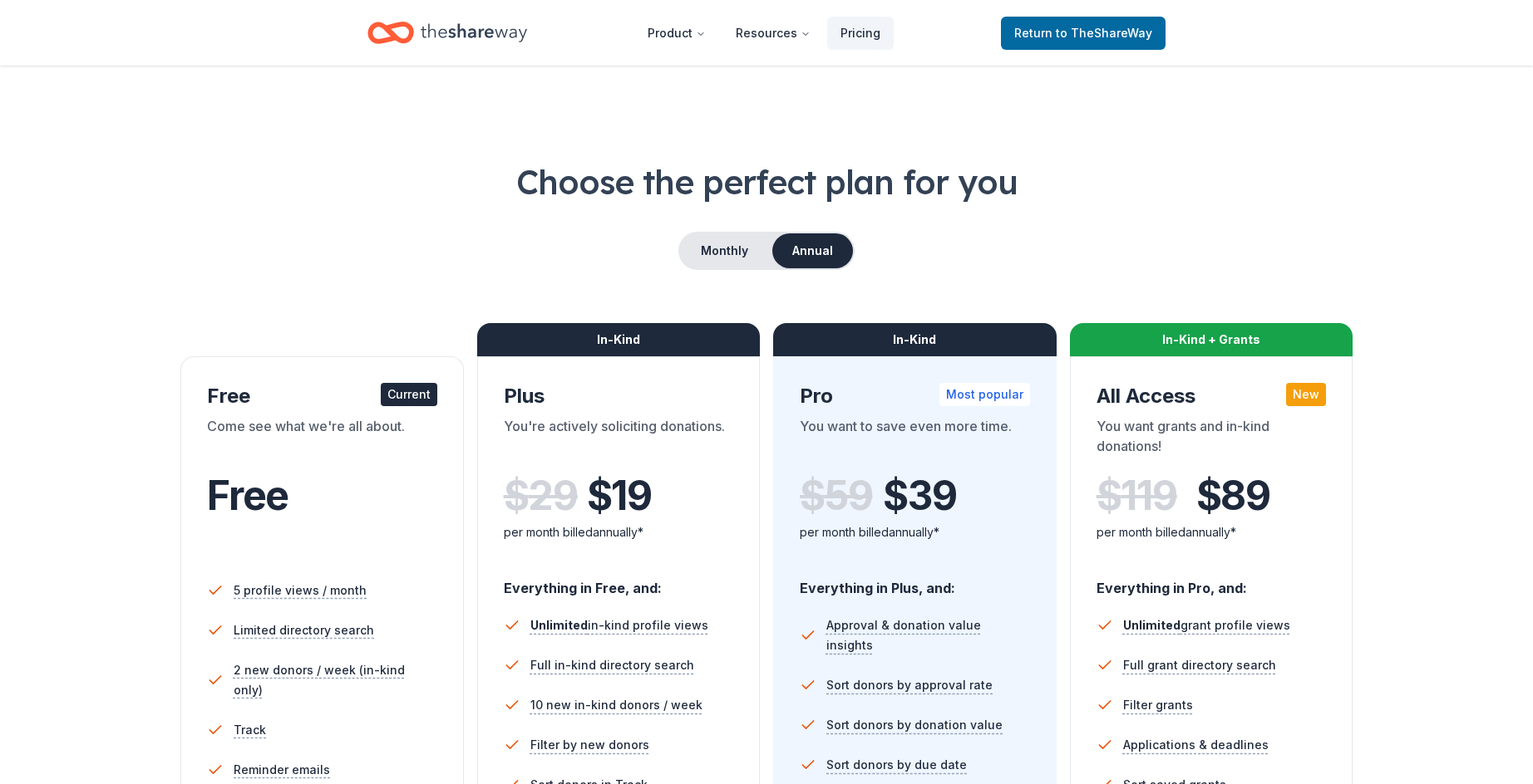
scroll to position [332, 0]
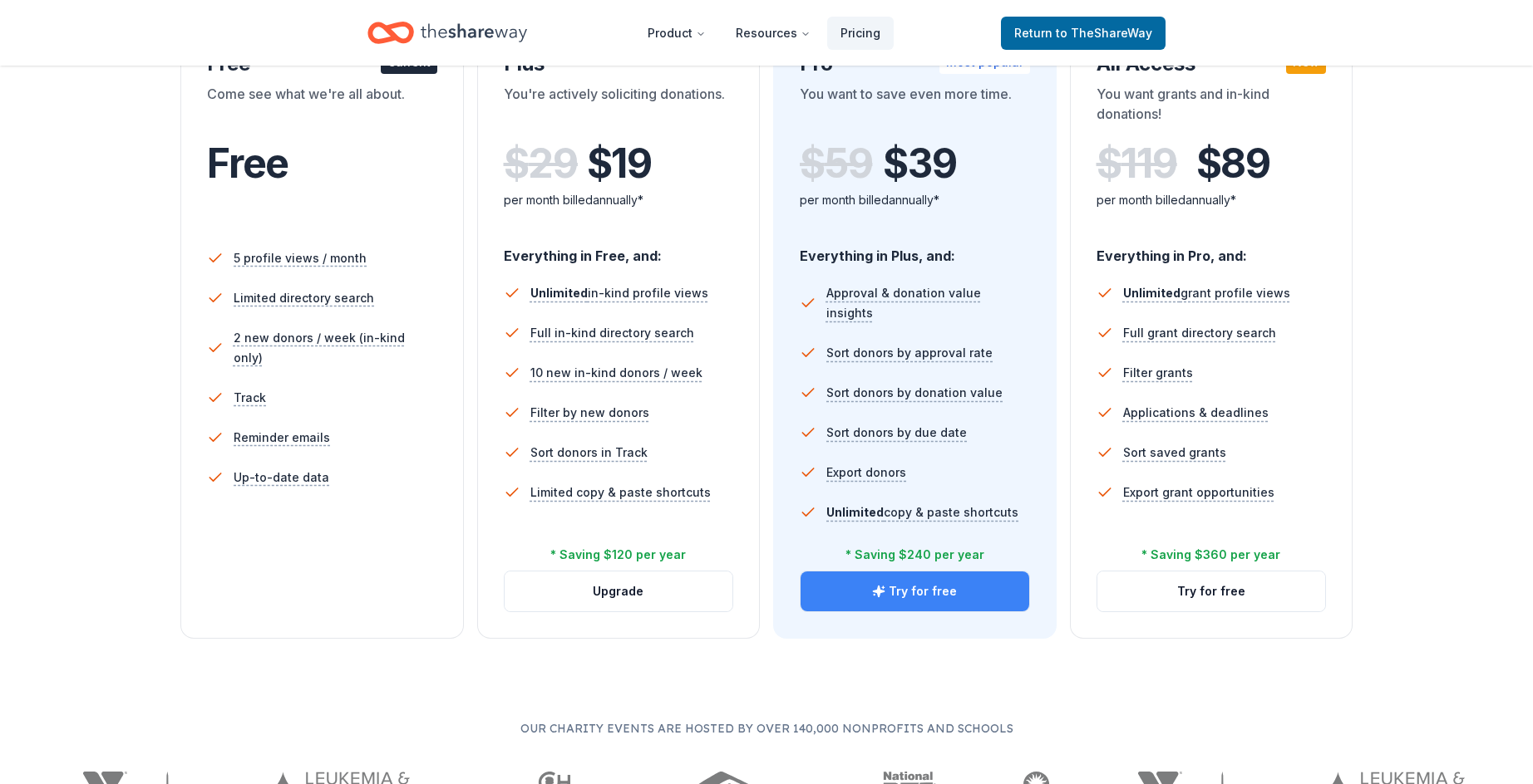
click at [928, 594] on button "Try for free" at bounding box center [915, 592] width 229 height 40
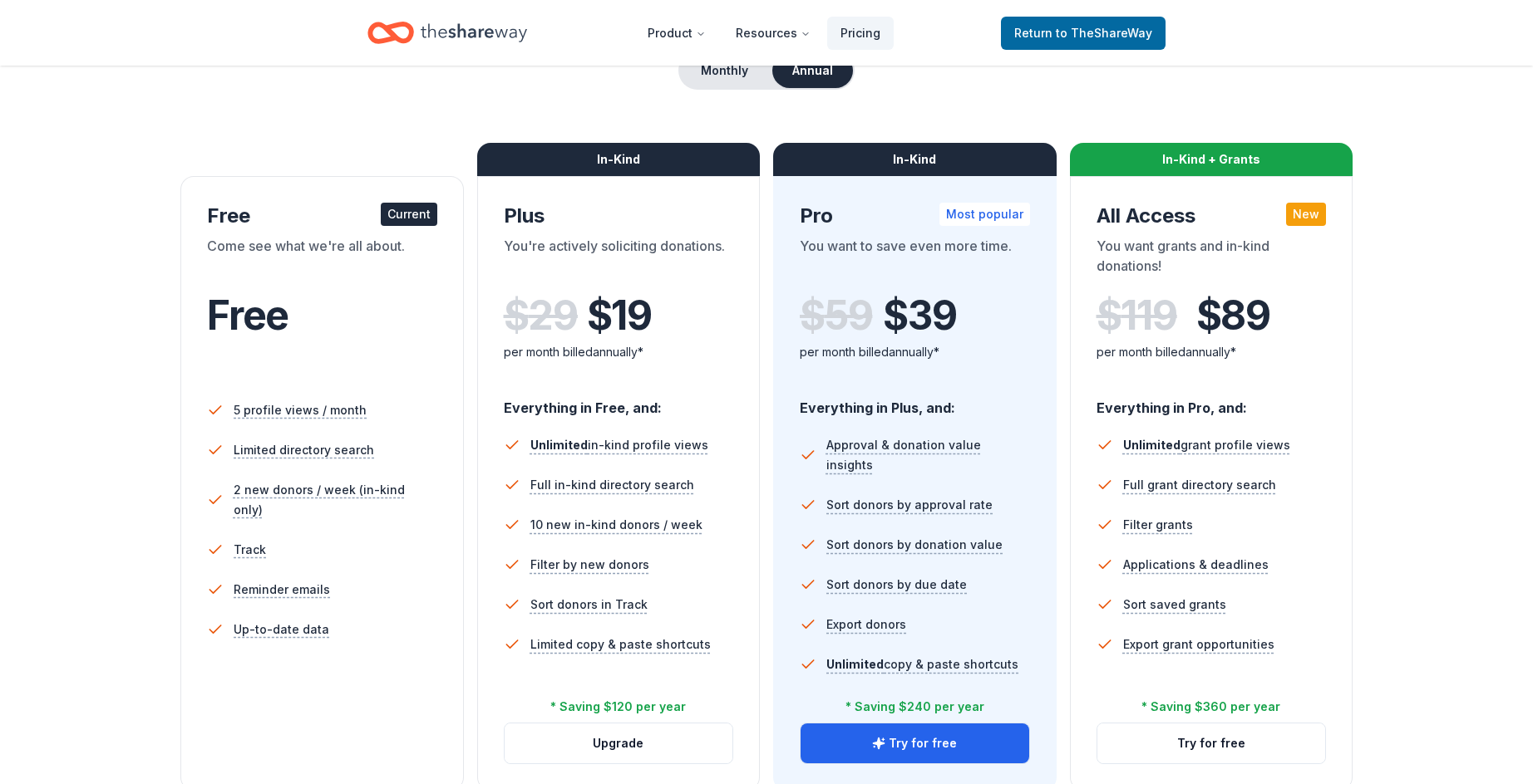
scroll to position [332, 0]
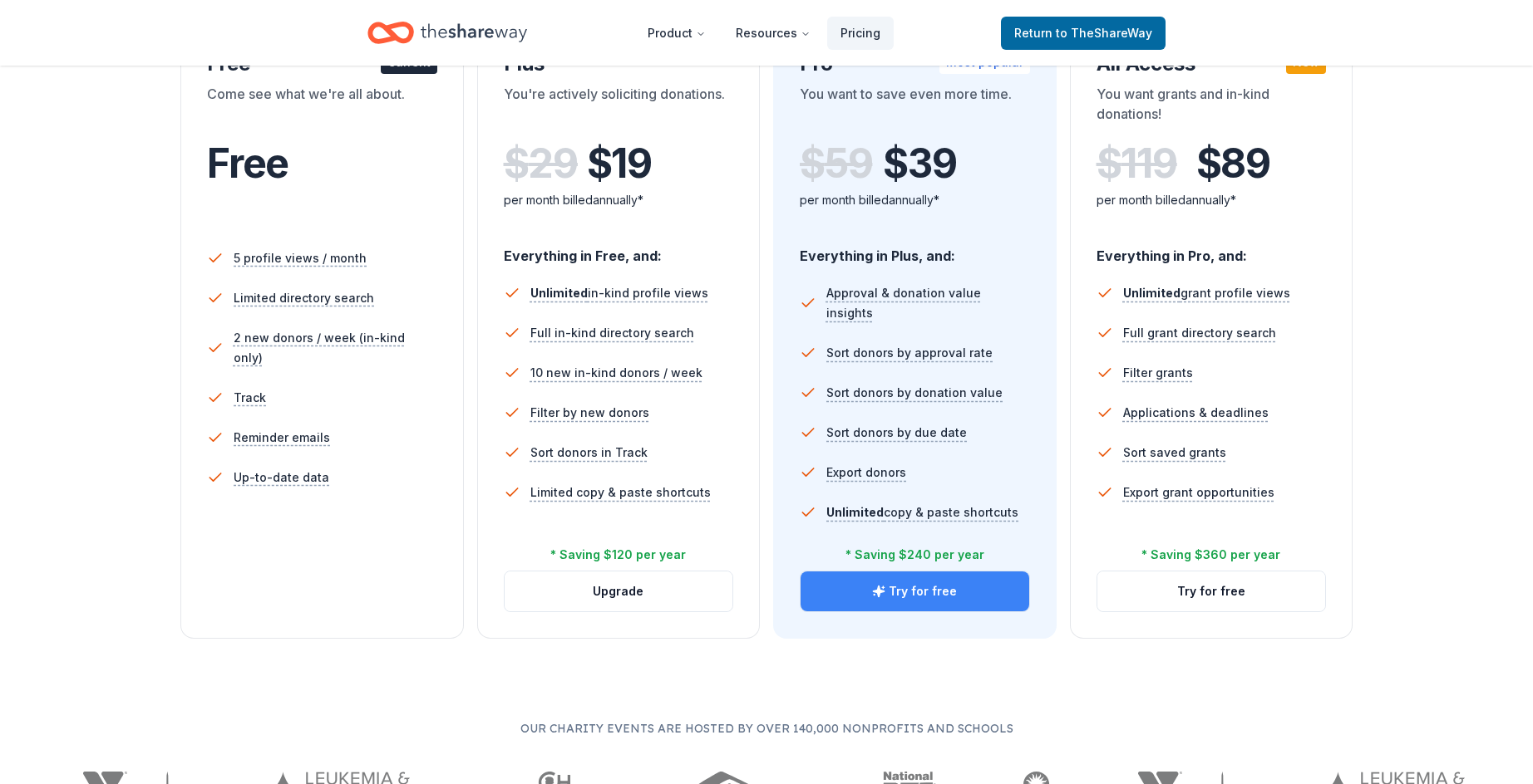
click at [929, 596] on button "Try for free" at bounding box center [915, 592] width 229 height 40
